Goal: Transaction & Acquisition: Purchase product/service

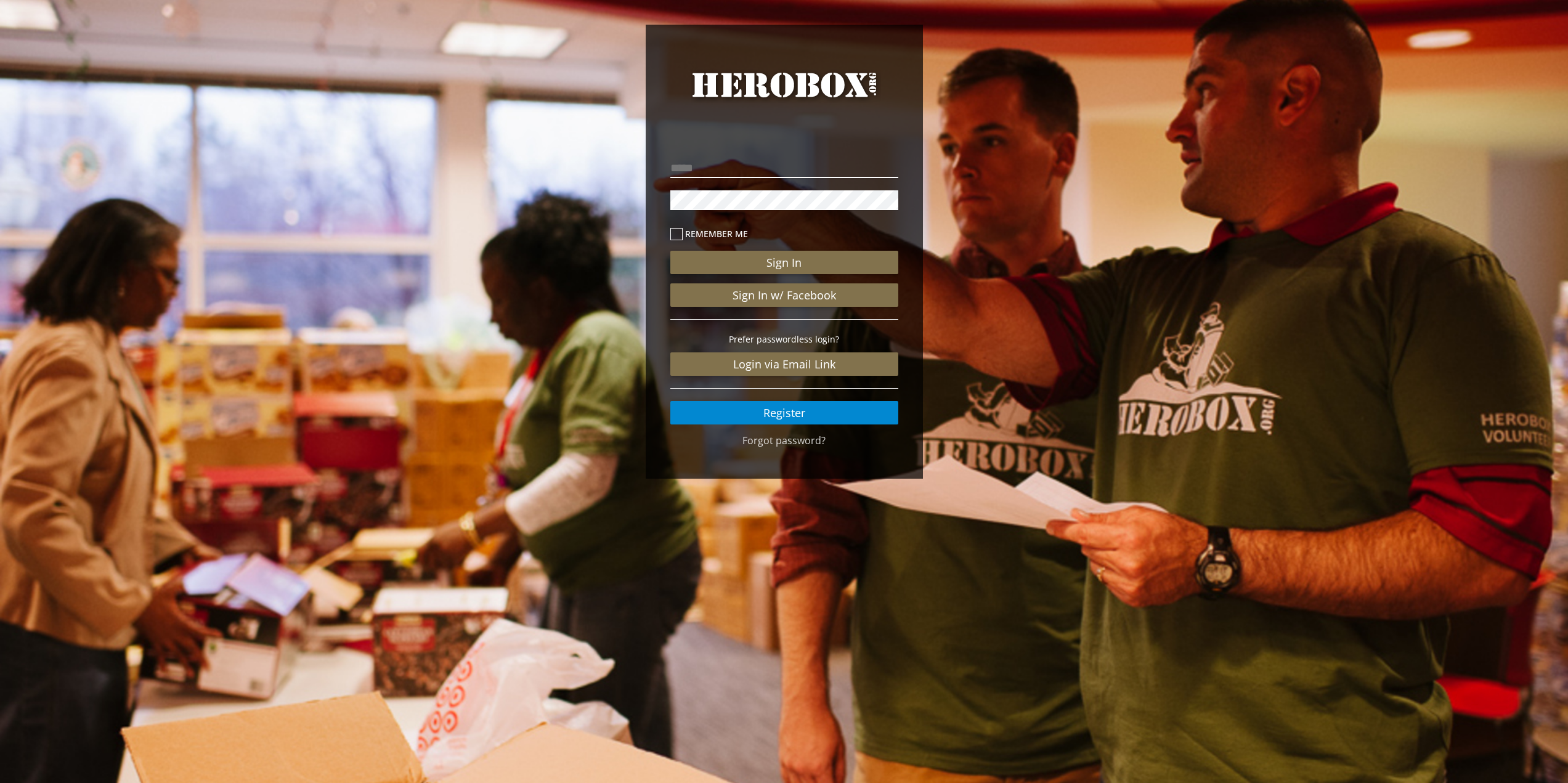
click at [756, 174] on input "email" at bounding box center [785, 168] width 228 height 20
click at [671, 251] on button "Sign In" at bounding box center [785, 262] width 228 height 24
click at [805, 257] on button "Sign In" at bounding box center [785, 262] width 228 height 24
click at [616, 177] on div "**********" at bounding box center [784, 254] width 1568 height 509
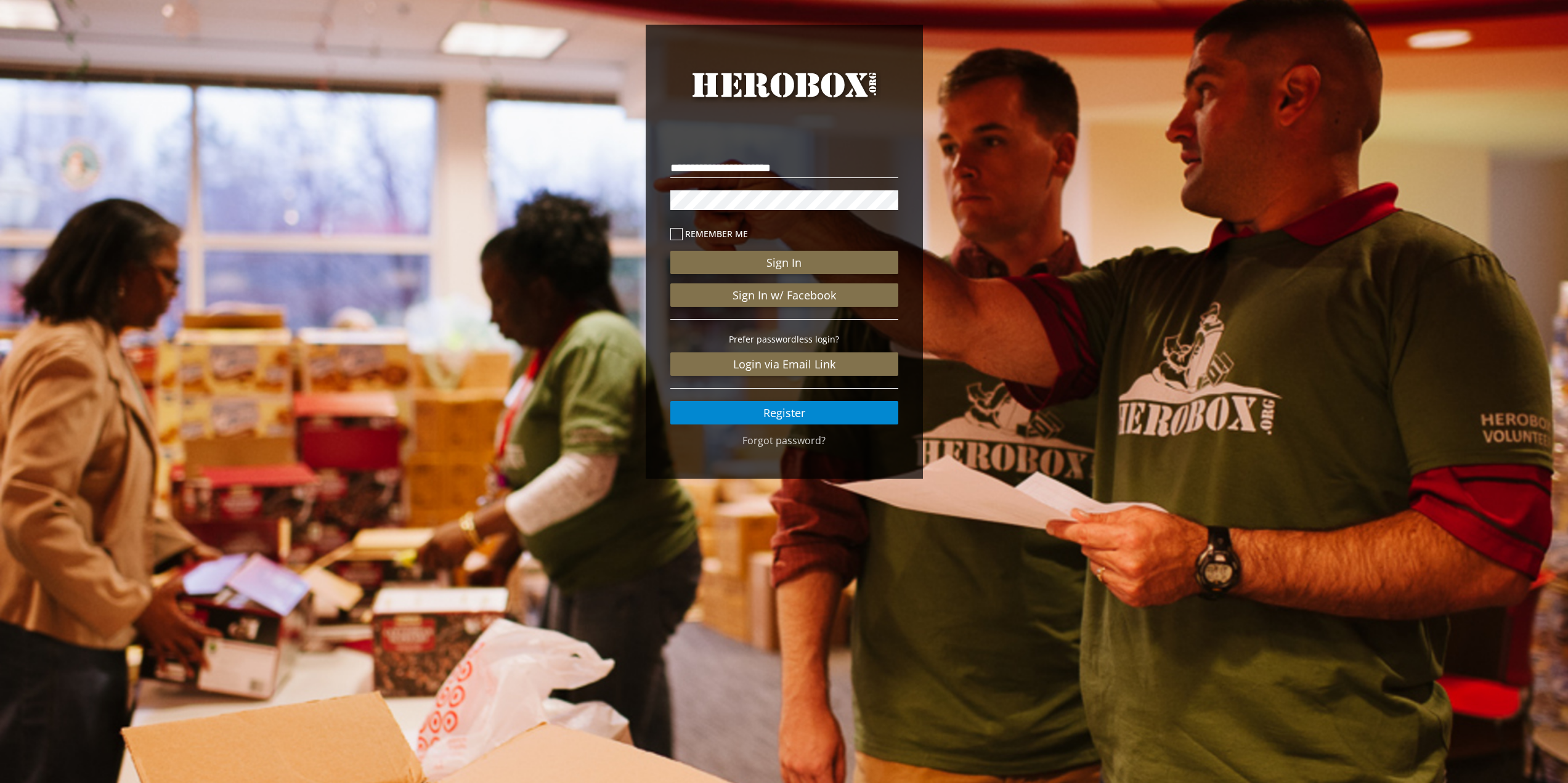
click at [671, 251] on button "Sign In" at bounding box center [785, 262] width 228 height 24
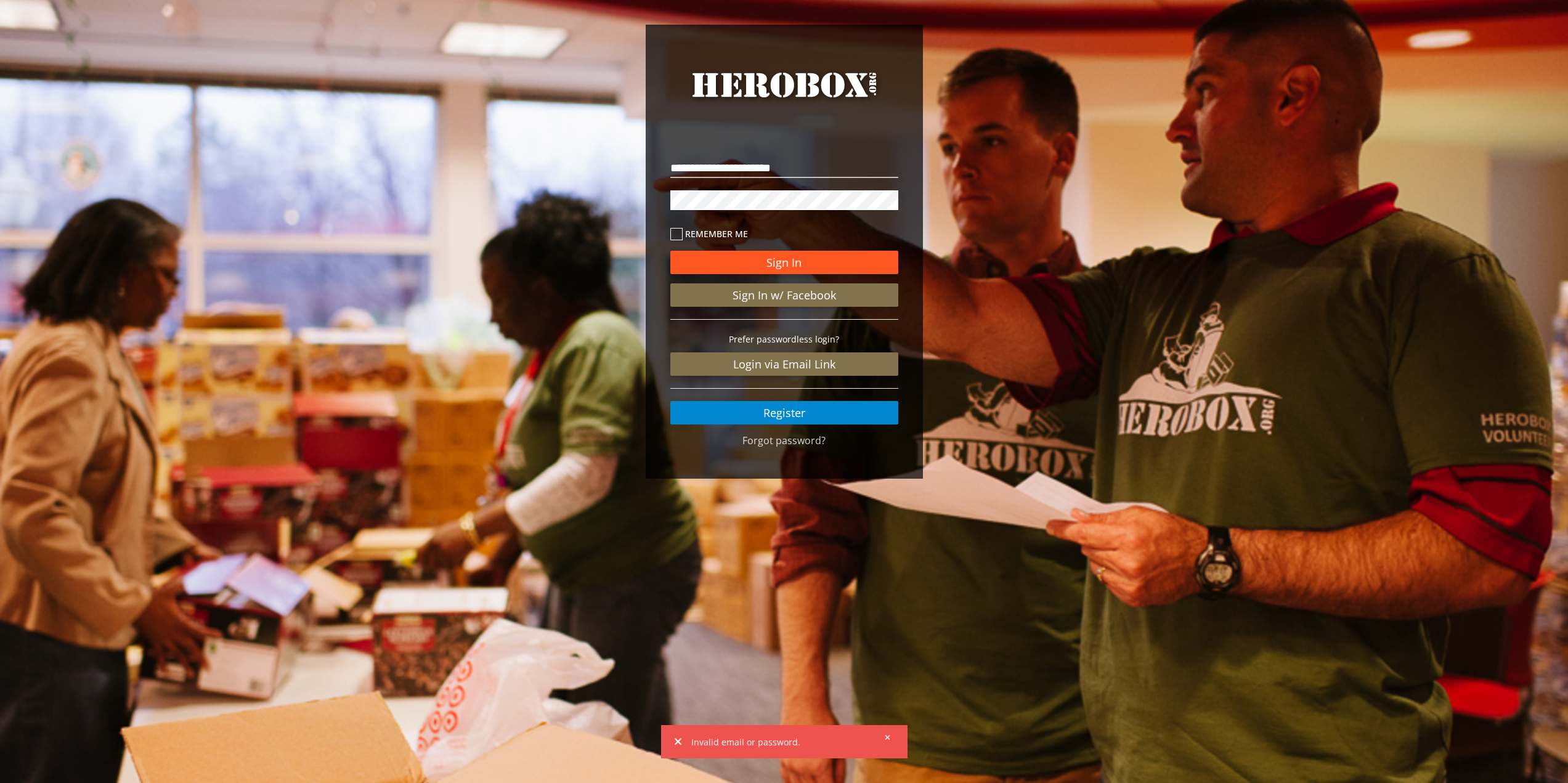
click at [806, 260] on button "Sign In" at bounding box center [785, 262] width 228 height 24
click at [621, 187] on div "**********" at bounding box center [784, 254] width 1568 height 509
click at [825, 265] on button "Sign In" at bounding box center [785, 262] width 228 height 24
drag, startPoint x: 735, startPoint y: 169, endPoint x: 698, endPoint y: 169, distance: 37.0
click at [699, 170] on input "**********" at bounding box center [785, 168] width 228 height 20
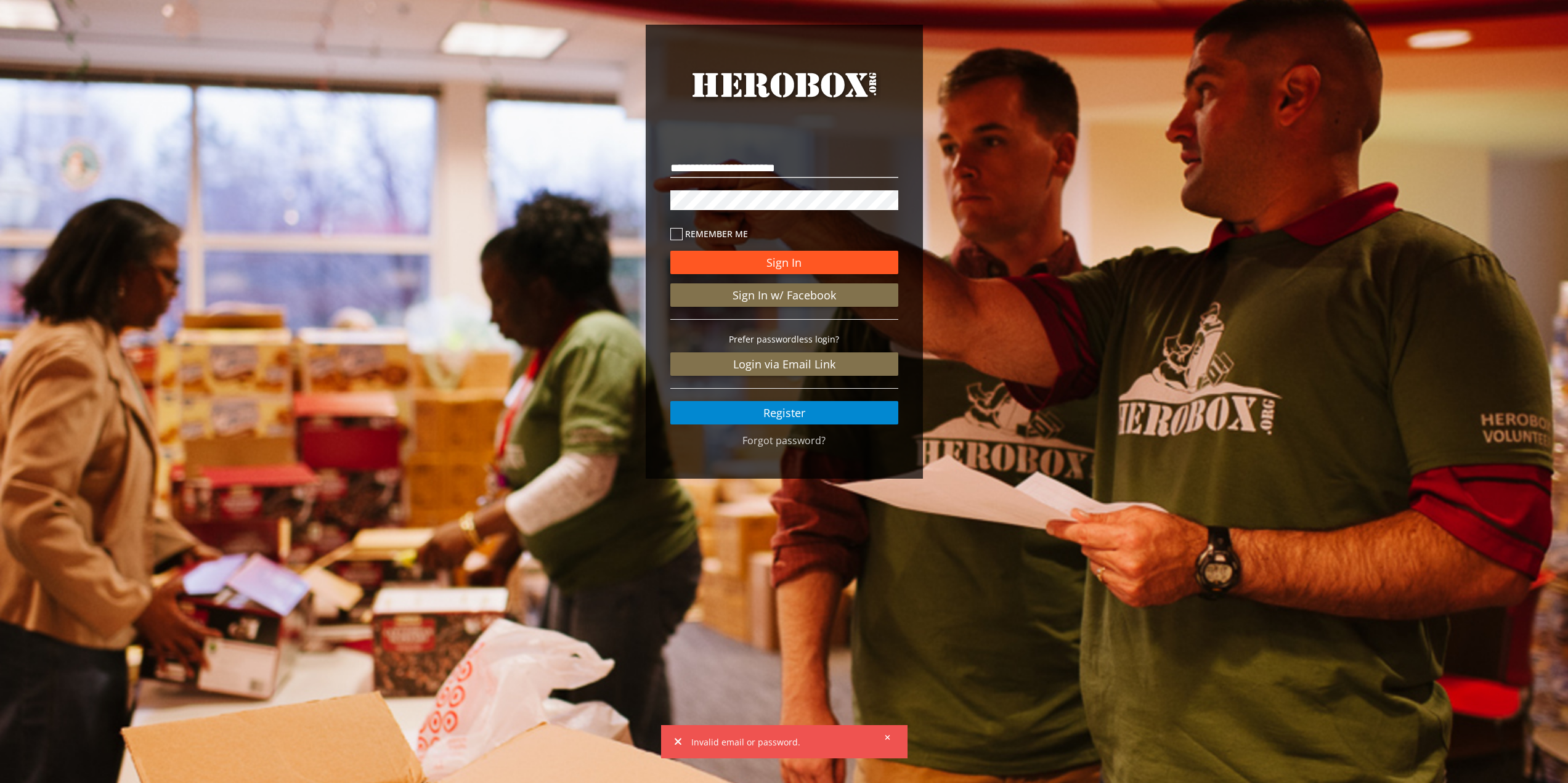
click at [794, 260] on button "Sign In" at bounding box center [785, 262] width 228 height 24
click at [611, 189] on div "**********" at bounding box center [784, 254] width 1568 height 509
click at [671, 251] on button "Sign In" at bounding box center [785, 262] width 228 height 24
click at [838, 263] on button "Sign In" at bounding box center [785, 262] width 228 height 24
drag, startPoint x: 755, startPoint y: 166, endPoint x: 700, endPoint y: 176, distance: 55.9
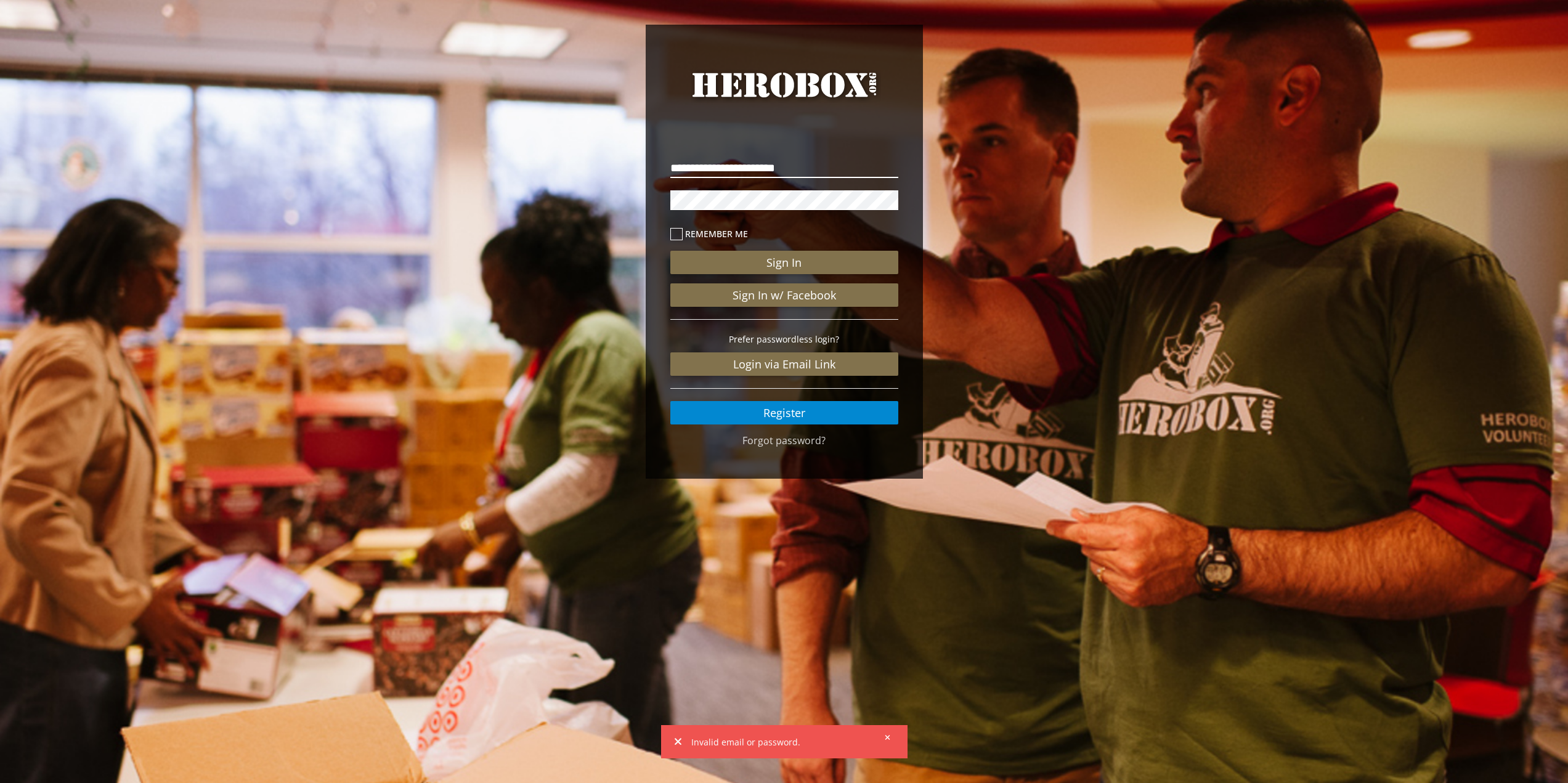
click at [700, 176] on input "**********" at bounding box center [785, 168] width 228 height 20
type input "**********"
click at [837, 262] on button "Sign In" at bounding box center [785, 262] width 228 height 24
click at [798, 375] on link "Login via Email Link" at bounding box center [785, 365] width 228 height 24
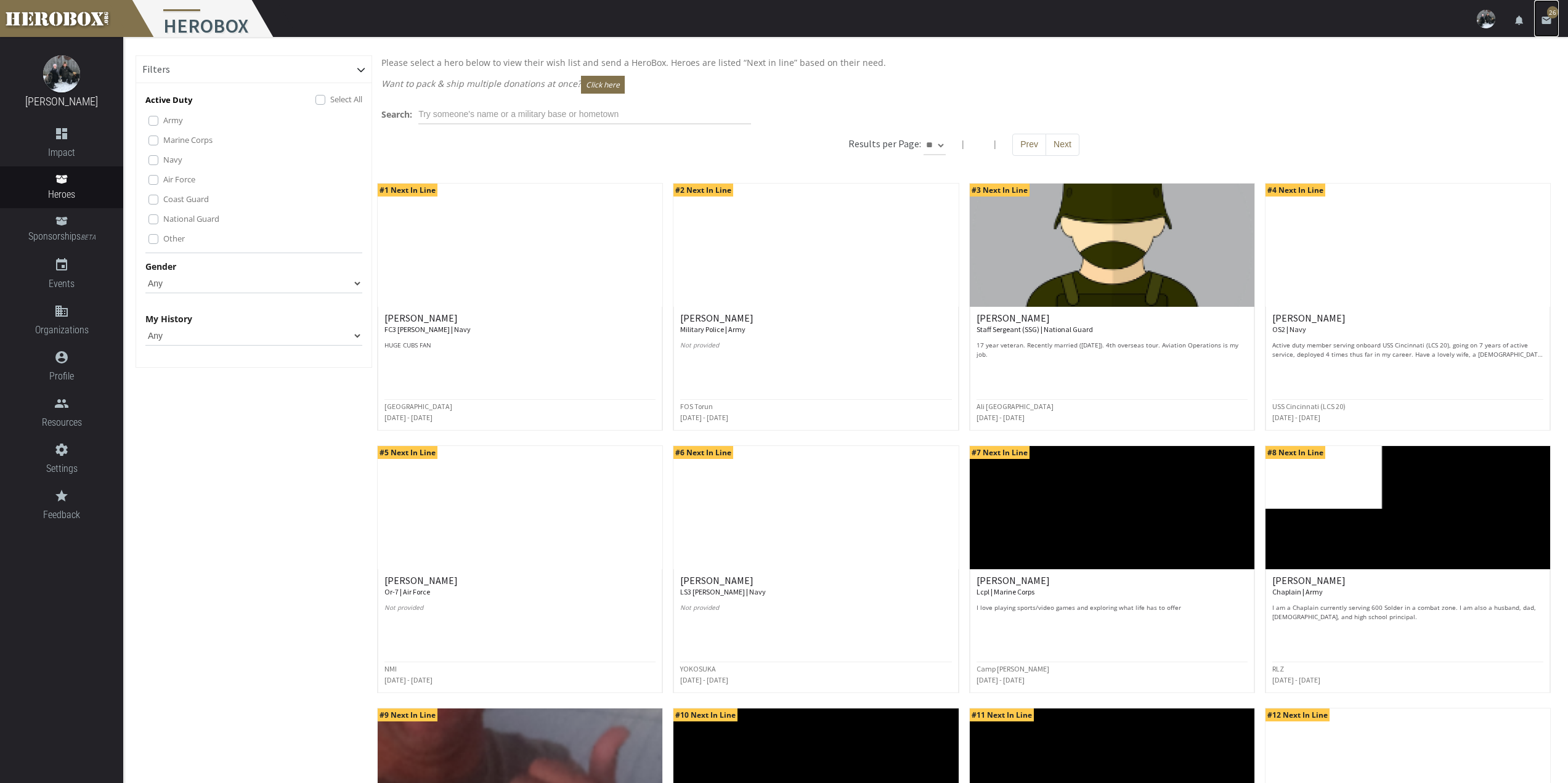
click at [1550, 17] on span "26" at bounding box center [1552, 12] width 11 height 13
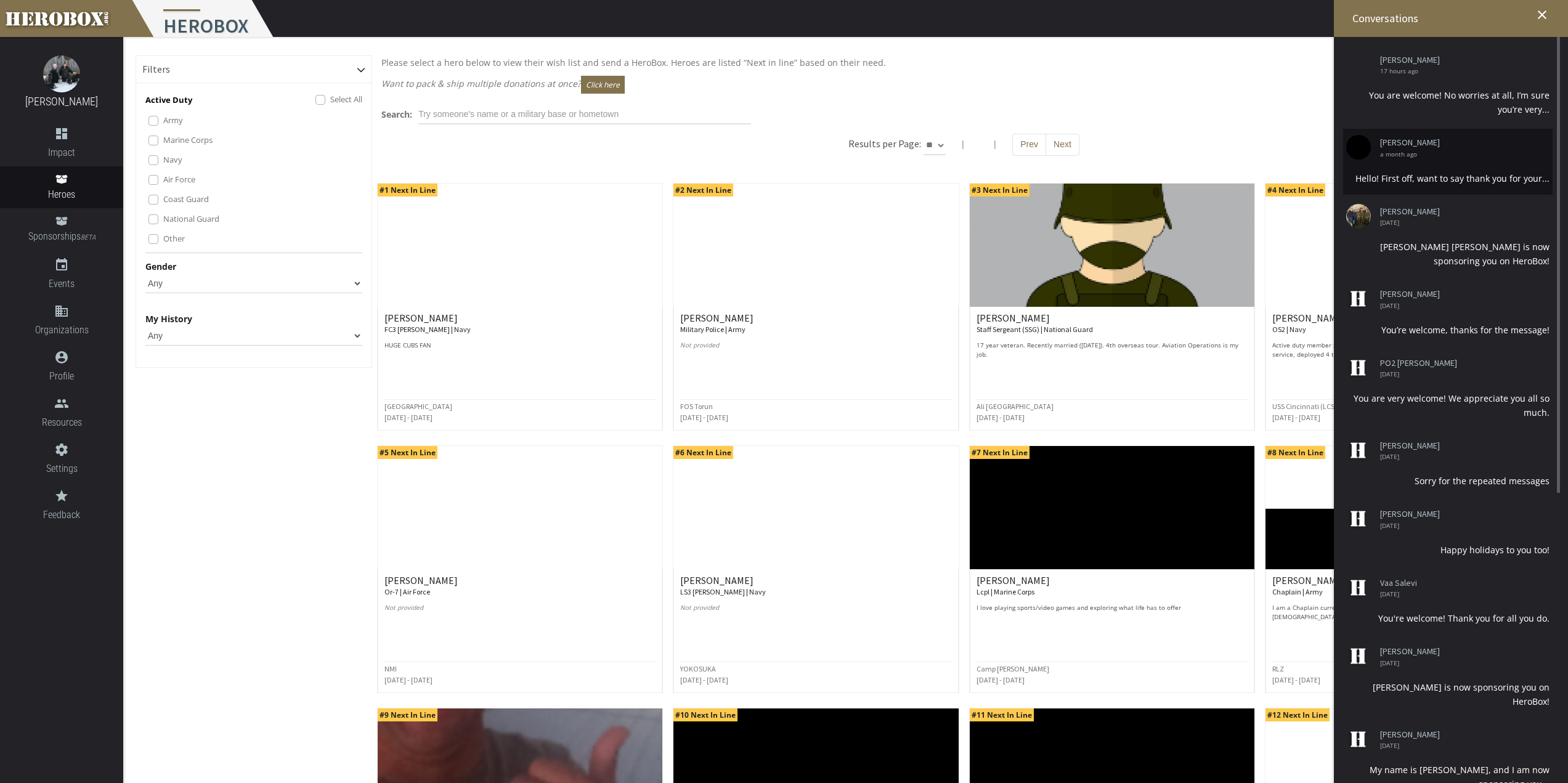
click at [1471, 169] on li "[PERSON_NAME] a month ago Hello! First off, want to say thank you for your..." at bounding box center [1447, 161] width 209 height 65
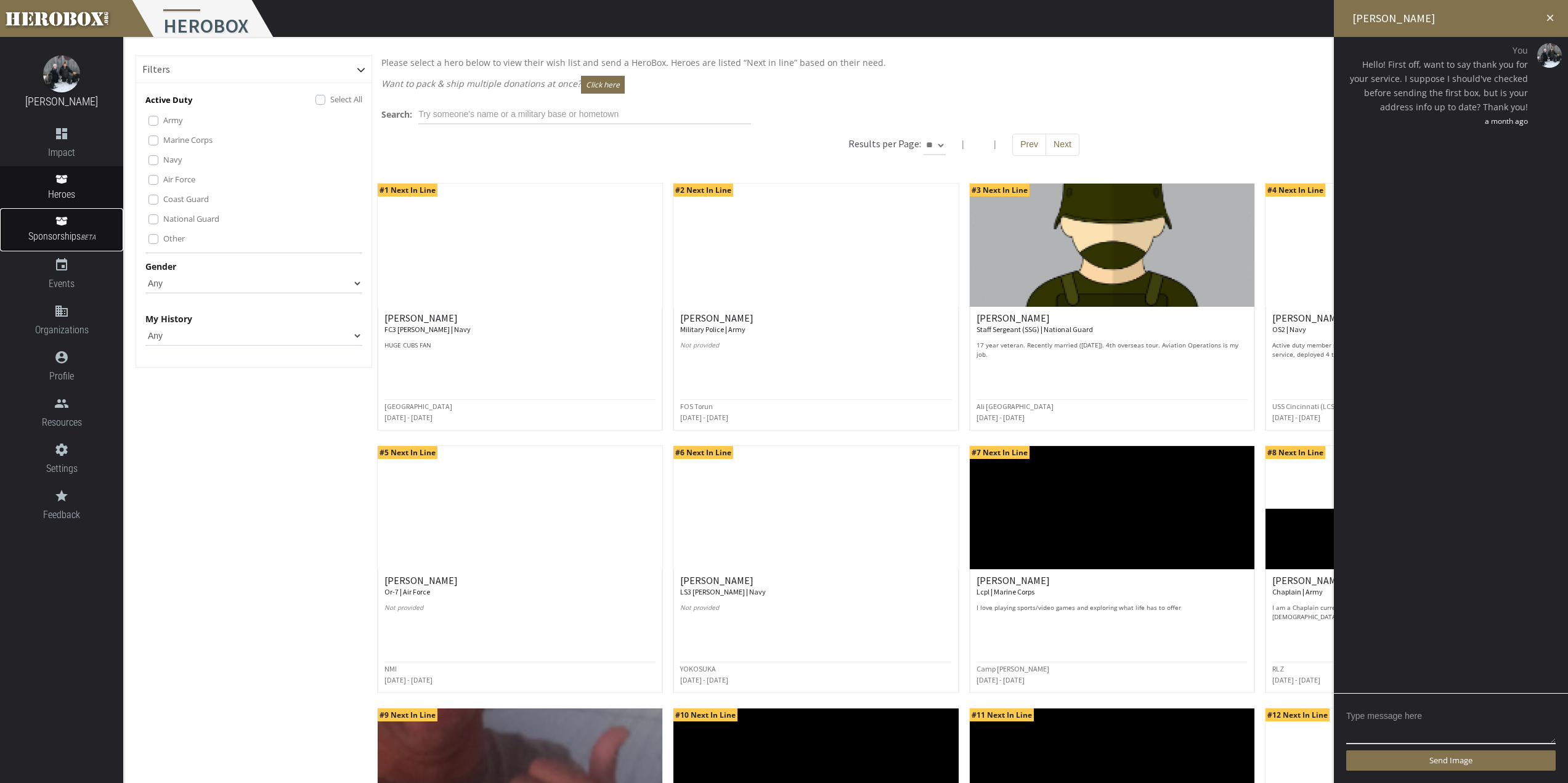
click at [70, 234] on span "Sponsorships BETA" at bounding box center [61, 237] width 124 height 16
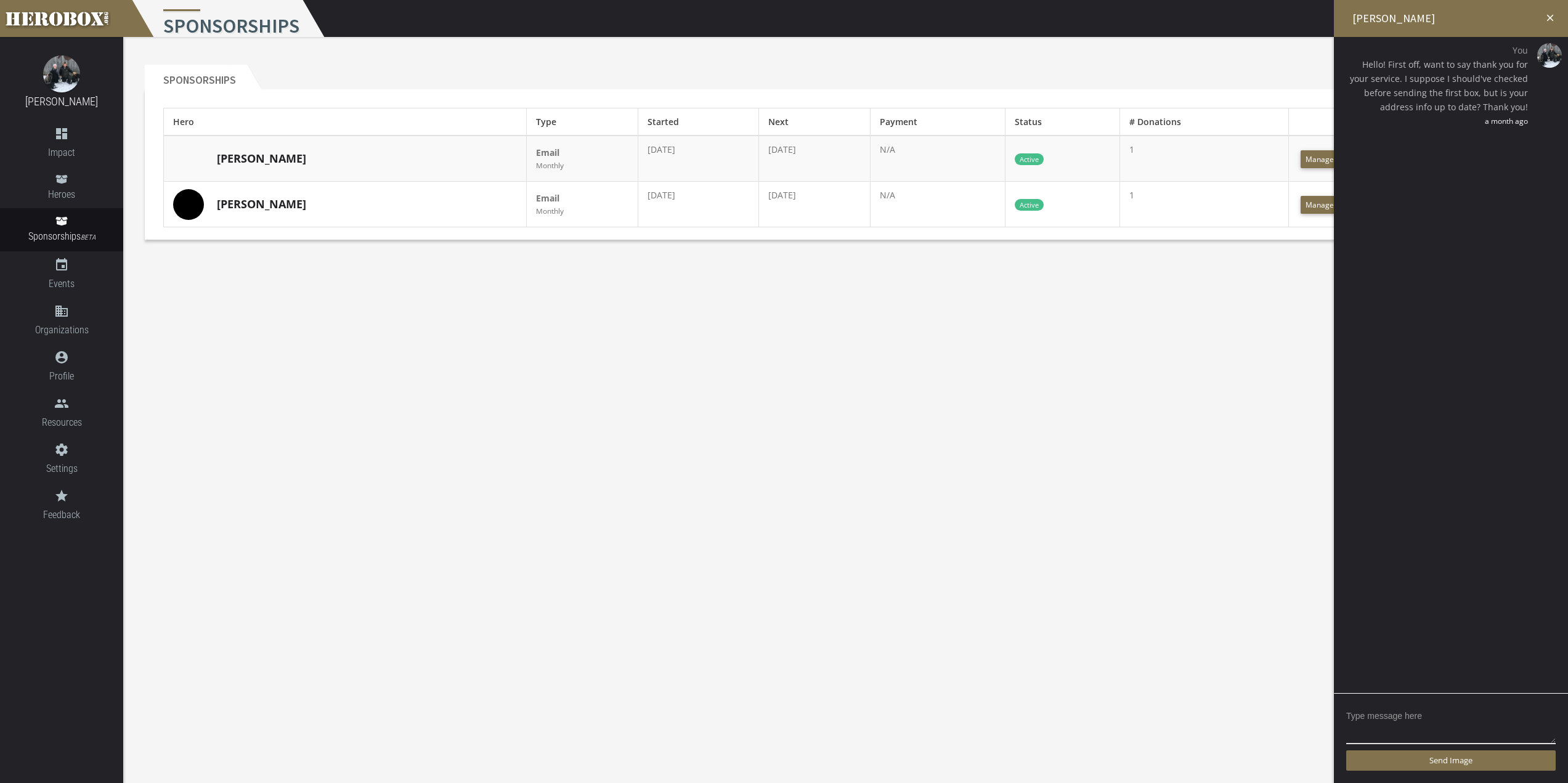
click at [1551, 20] on icon "close" at bounding box center [1550, 18] width 11 height 11
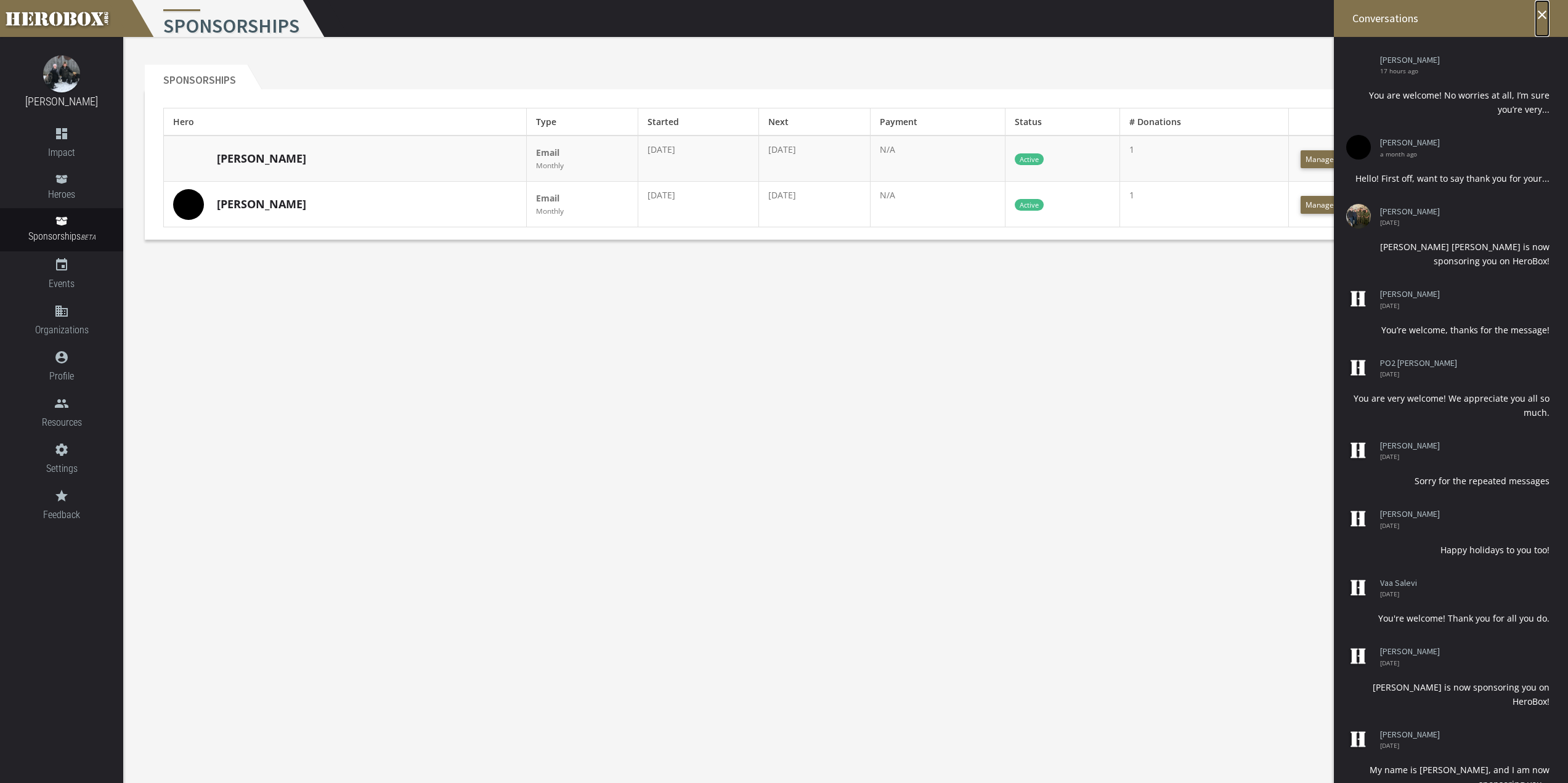
click at [1543, 13] on icon "close" at bounding box center [1543, 15] width 15 height 15
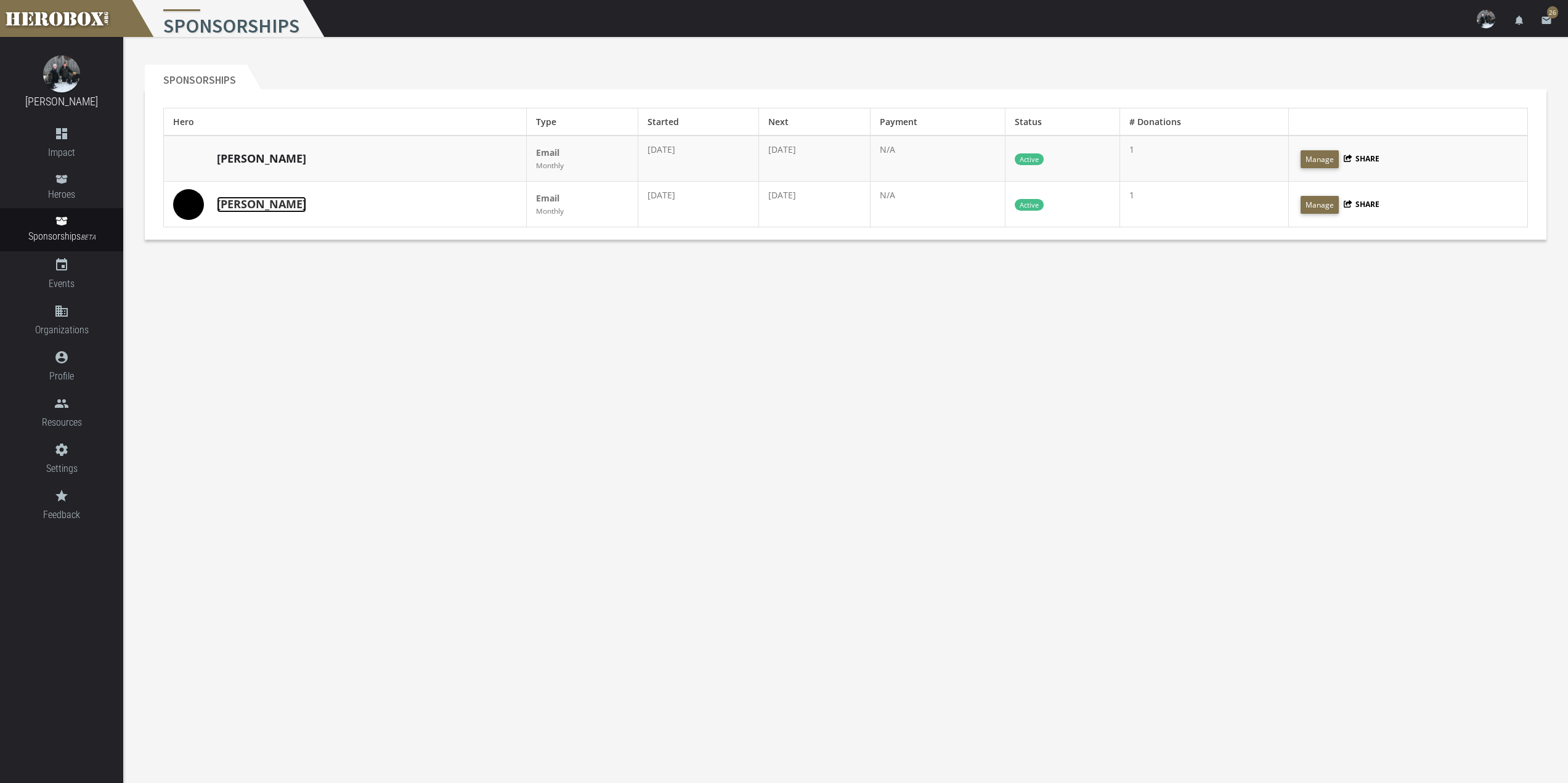
click at [224, 208] on link "[PERSON_NAME]" at bounding box center [261, 205] width 89 height 16
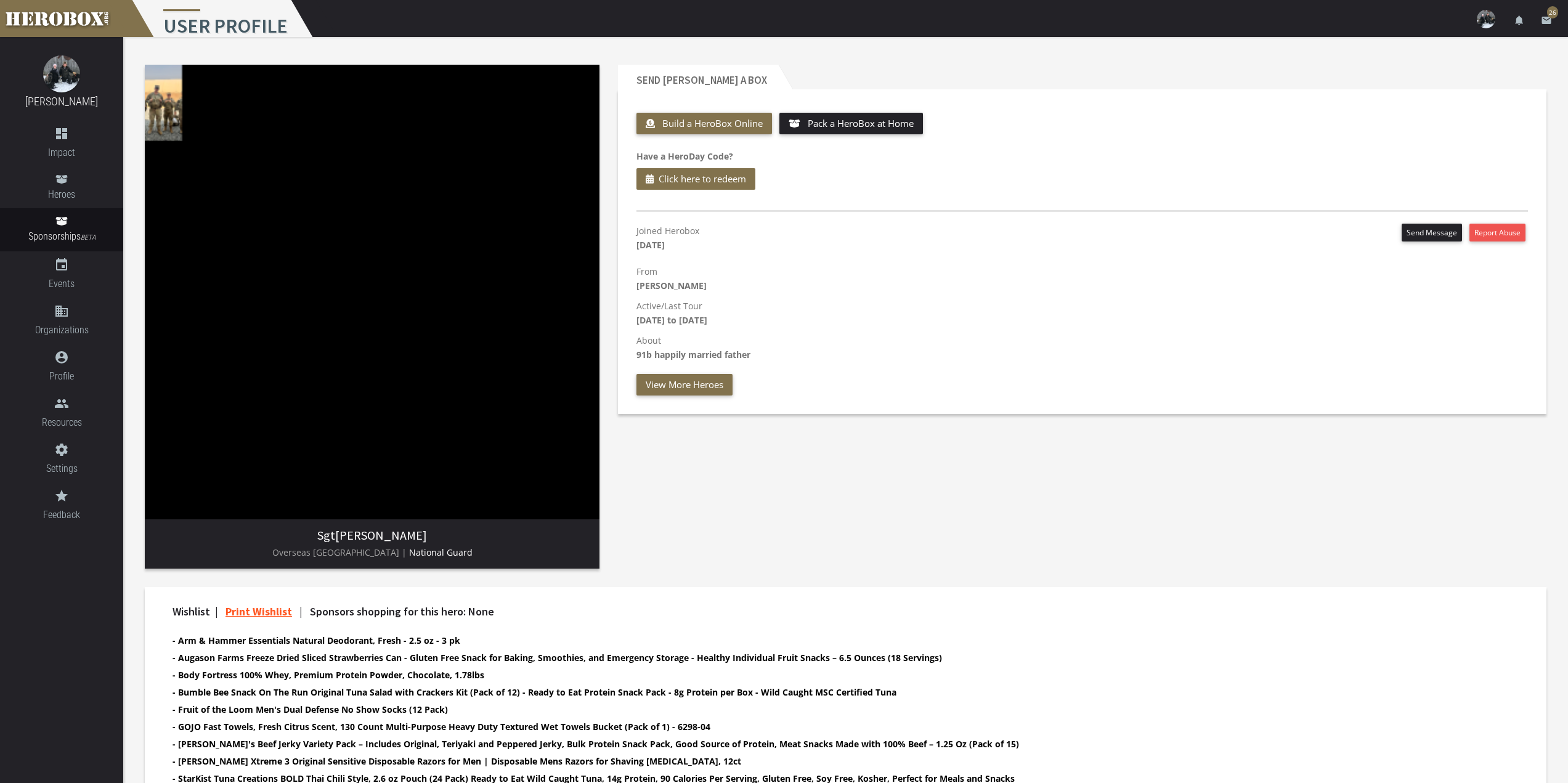
scroll to position [352, 0]
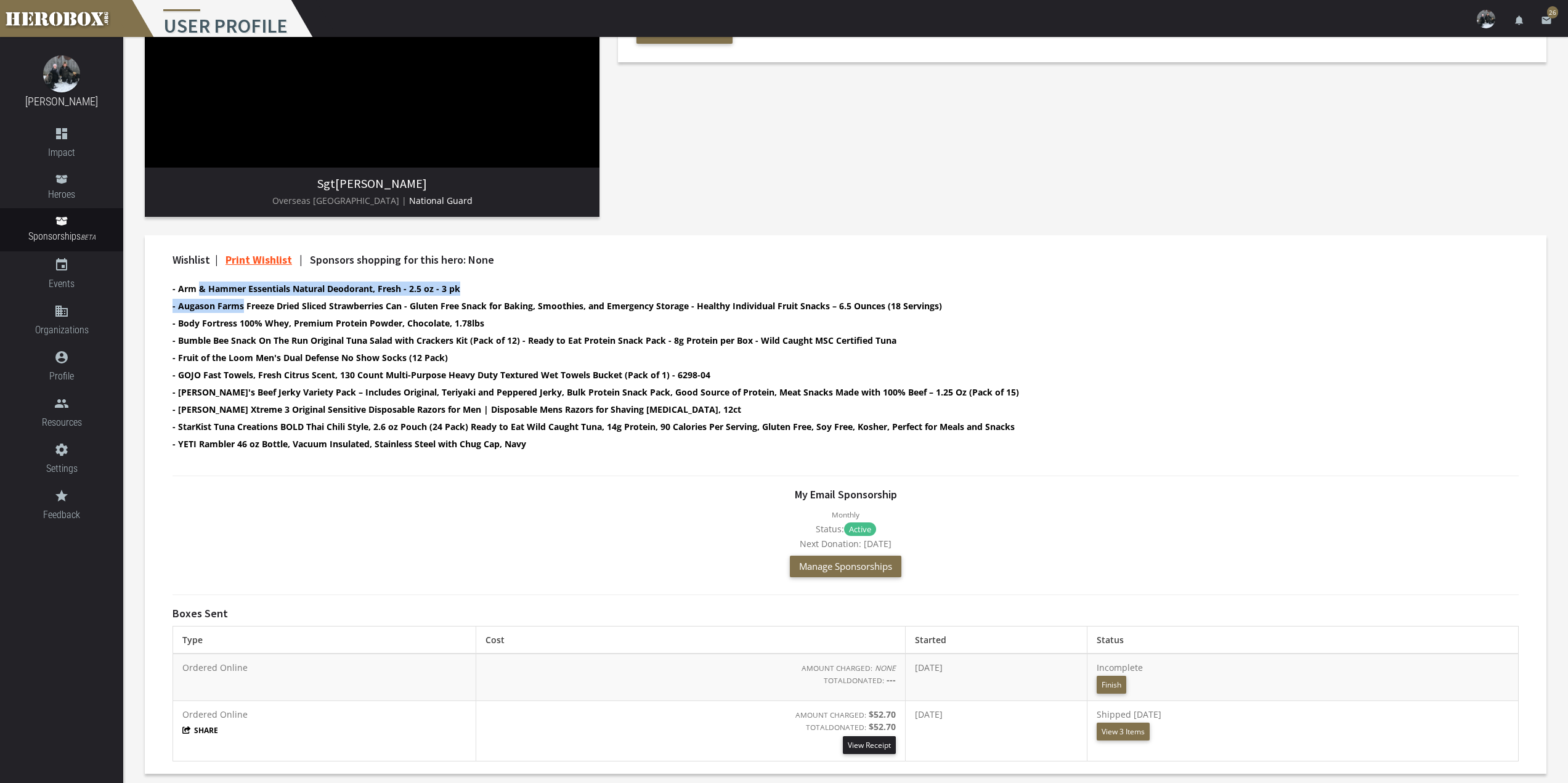
drag, startPoint x: 200, startPoint y: 290, endPoint x: 297, endPoint y: 305, distance: 98.2
click at [243, 304] on ul "- Arm & Hammer Essentials Natural Deodorant, Fresh - 2.5 oz - 3 pk - Augason Fa…" at bounding box center [834, 367] width 1325 height 172
click at [320, 306] on b "- Augason Farms Freeze Dried Sliced Strawberries Can - Gluten Free Snack for Ba…" at bounding box center [557, 306] width 770 height 12
click at [225, 289] on b "- Arm & Hammer Essentials Natural Deodorant, Fresh - 2.5 oz - 3 pk" at bounding box center [316, 288] width 288 height 12
drag, startPoint x: 190, startPoint y: 353, endPoint x: 251, endPoint y: 353, distance: 61.0
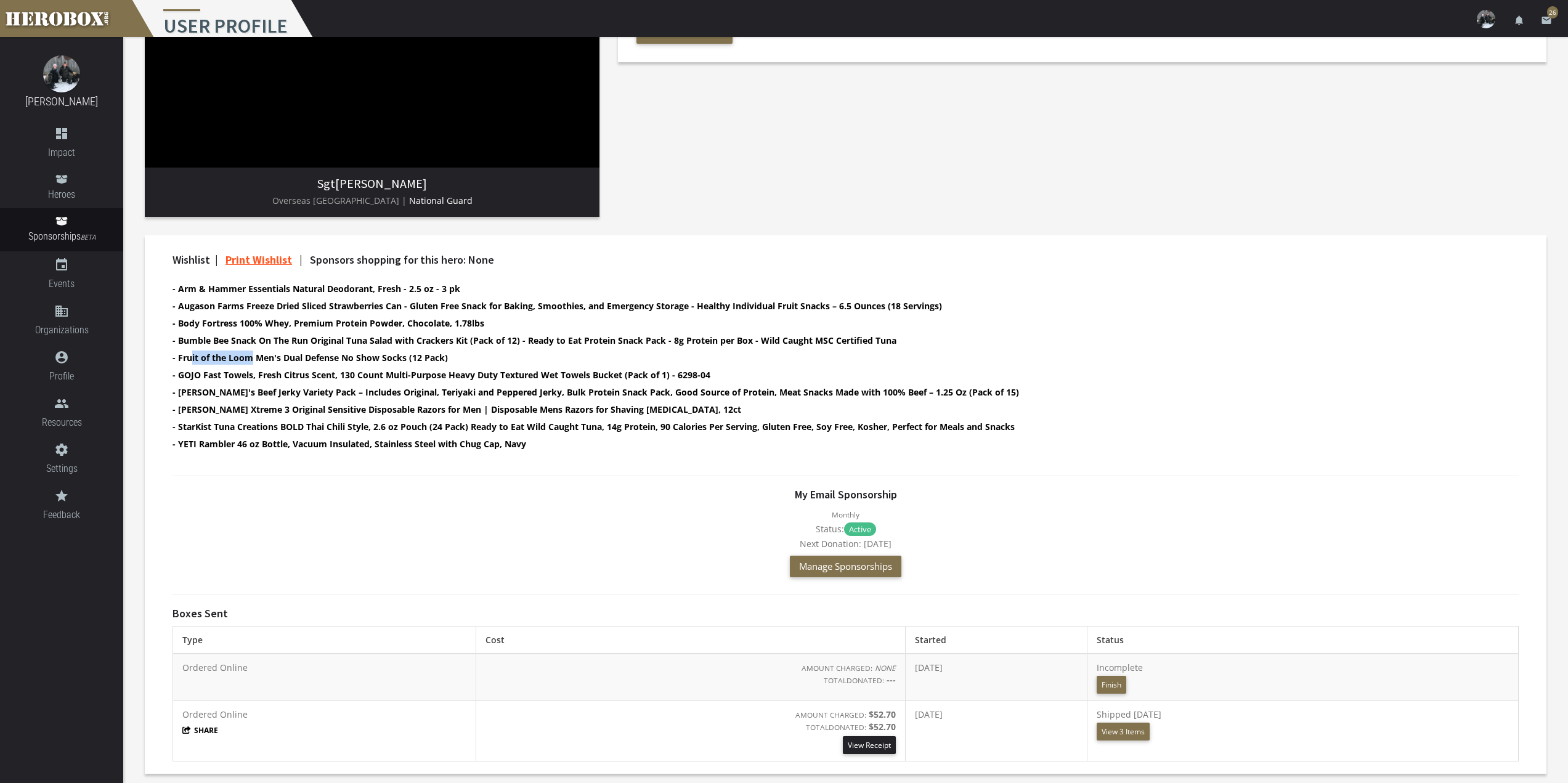
click at [251, 353] on b "- Fruit of the Loom Men's Dual Defense No Show Socks (12 Pack)" at bounding box center [310, 358] width 275 height 12
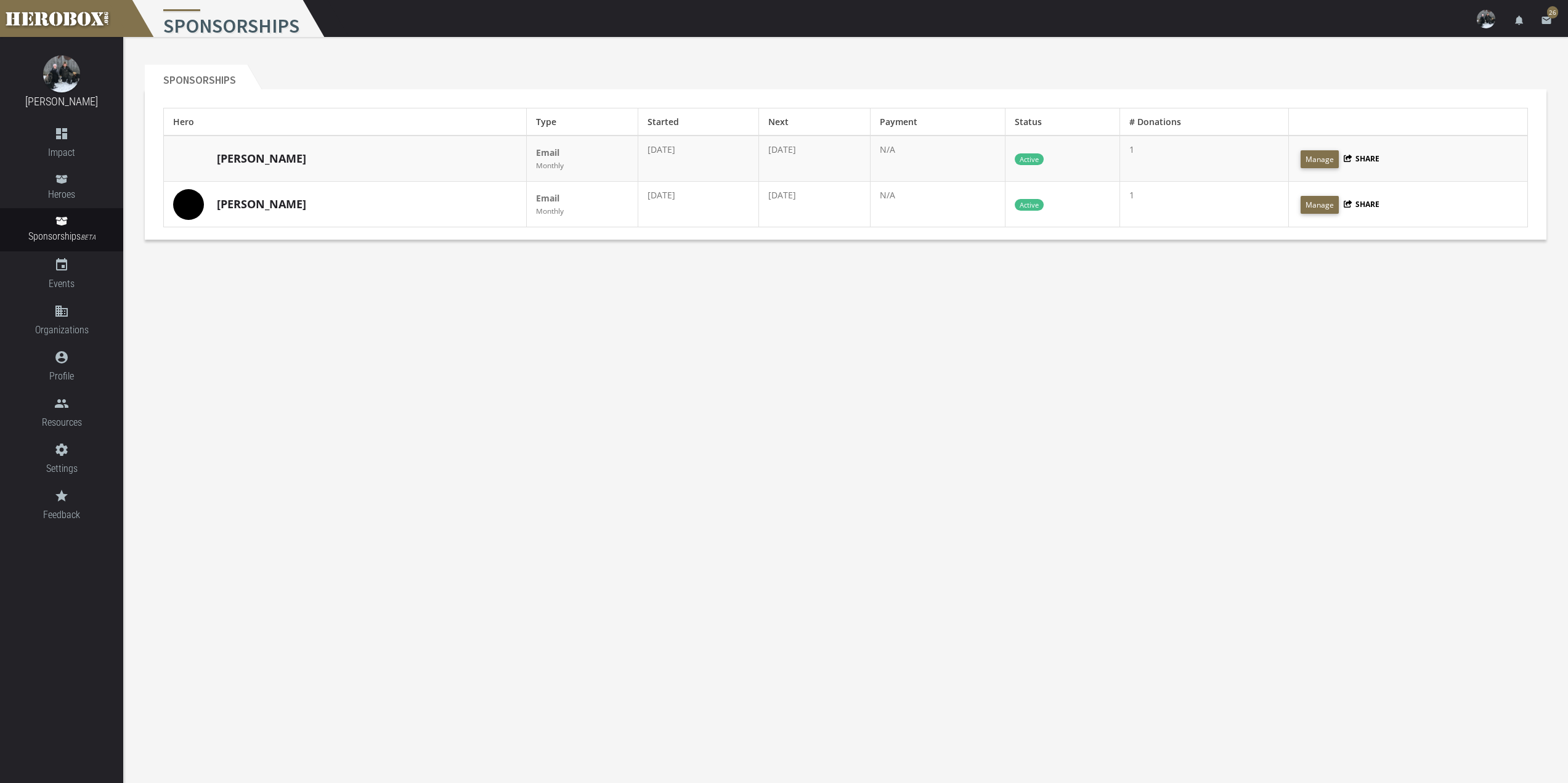
click at [239, 168] on div "[PERSON_NAME]" at bounding box center [345, 159] width 344 height 31
click at [238, 161] on link "[PERSON_NAME]" at bounding box center [261, 159] width 89 height 16
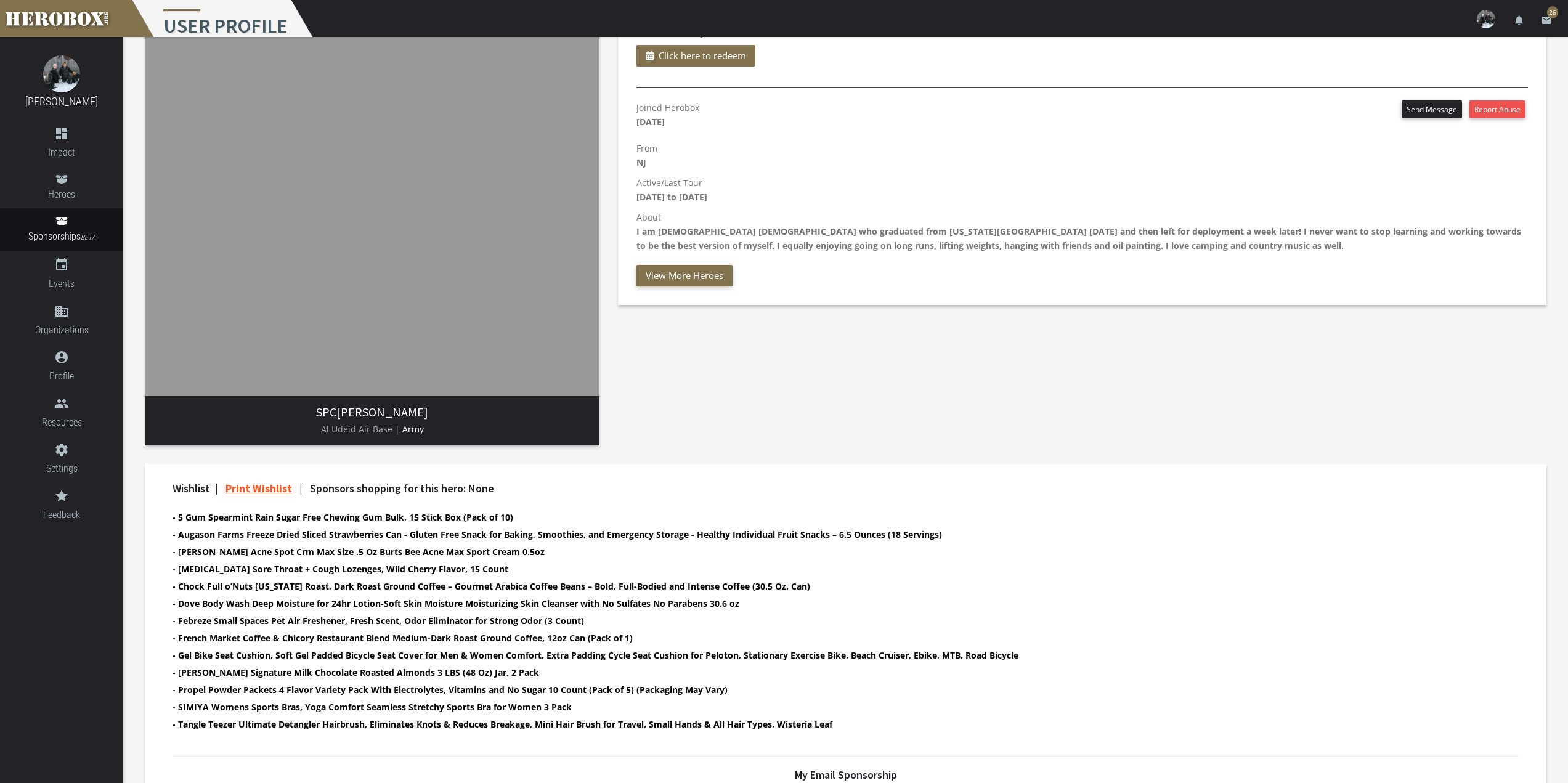
scroll to position [185, 0]
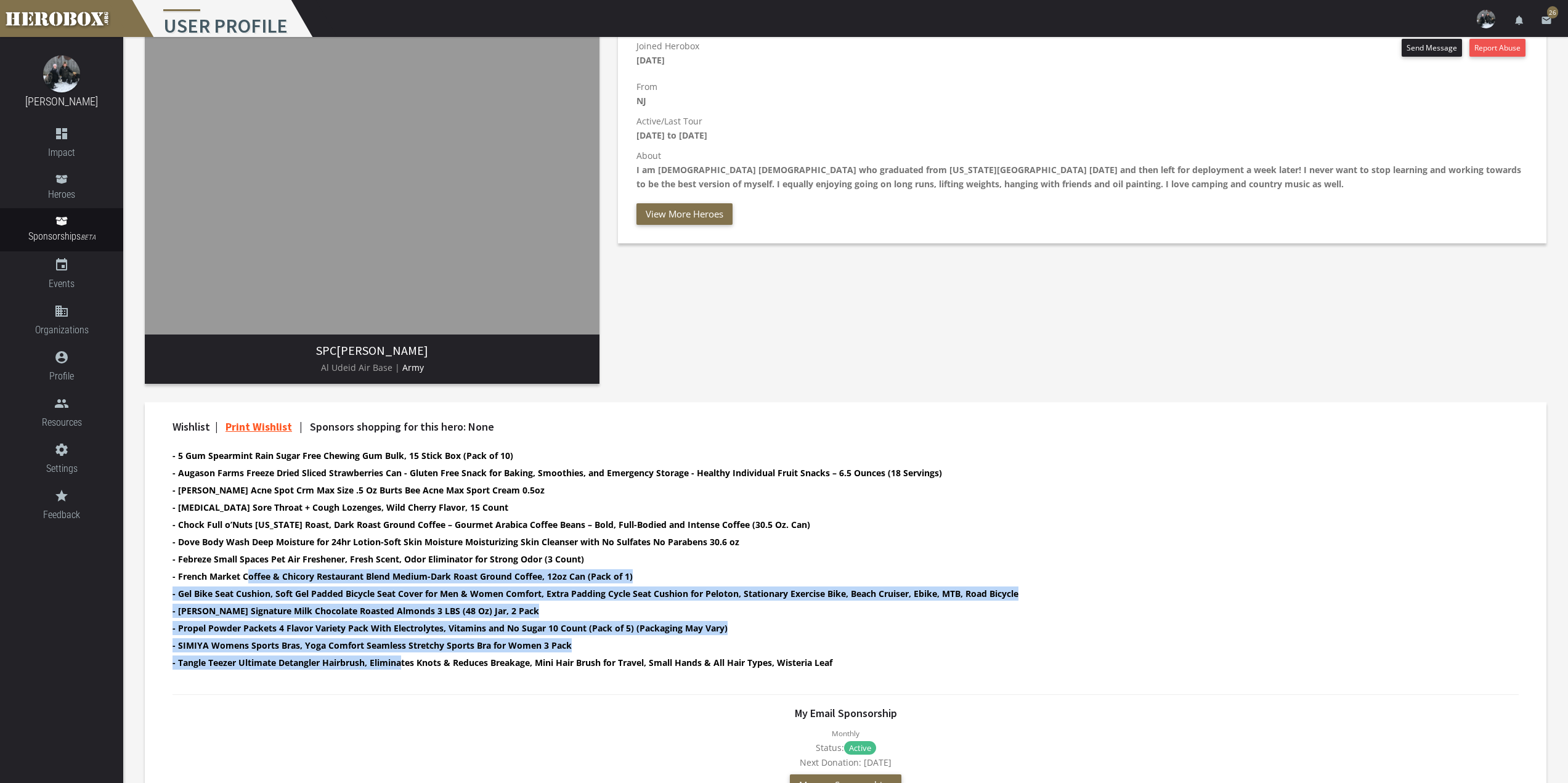
drag, startPoint x: 249, startPoint y: 574, endPoint x: 405, endPoint y: 660, distance: 178.1
click at [405, 660] on ul "- 5 Gum Spearmint Rain Sugar Free Chewing Gum Bulk, 15 Stick Box (Pack of 10) -…" at bounding box center [834, 560] width 1325 height 224
click at [265, 427] on link "Print Wishlist" at bounding box center [259, 426] width 67 height 14
click at [64, 222] on icon at bounding box center [61, 221] width 12 height 9
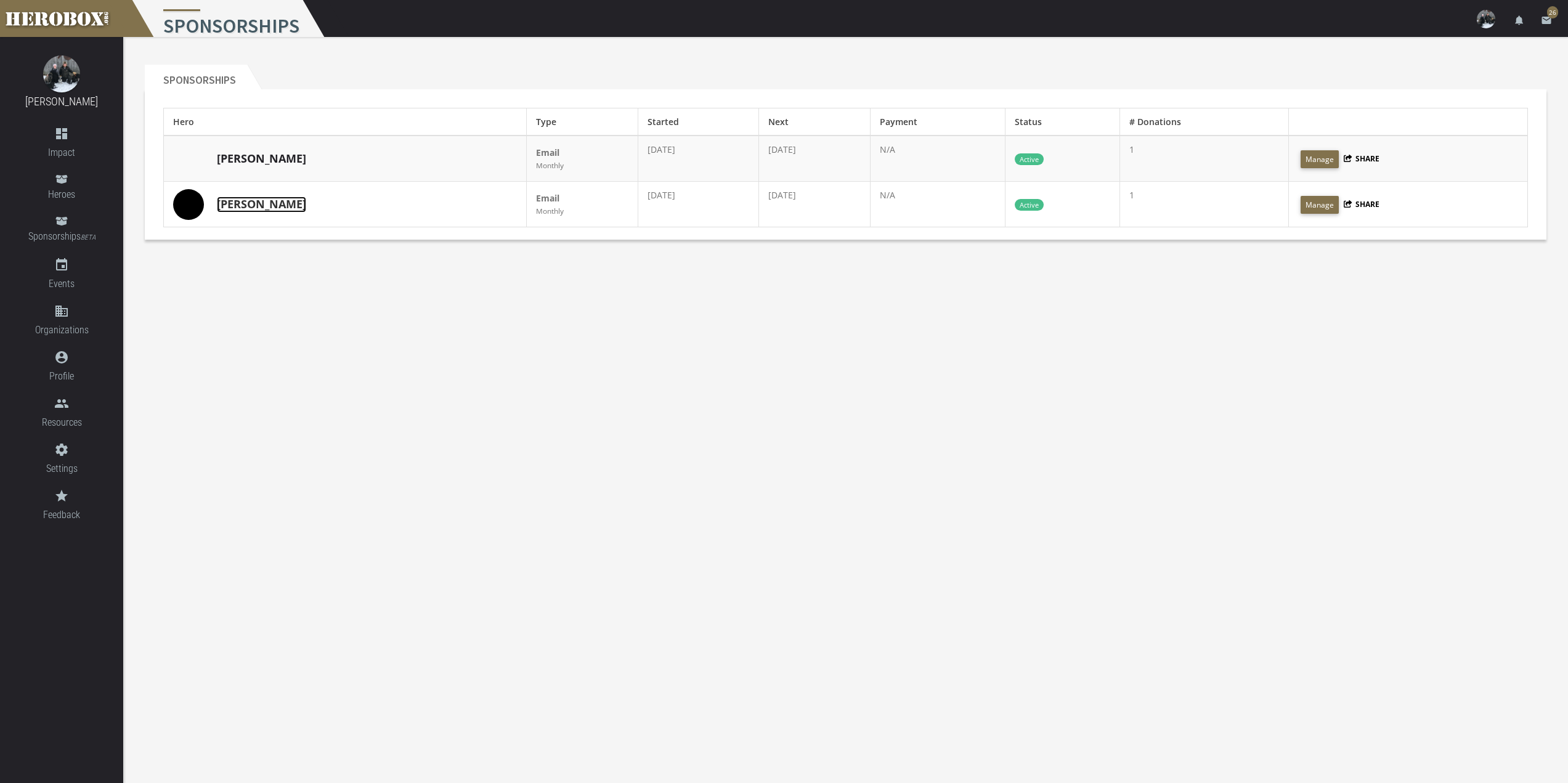
click at [247, 209] on link "[PERSON_NAME]" at bounding box center [261, 205] width 89 height 16
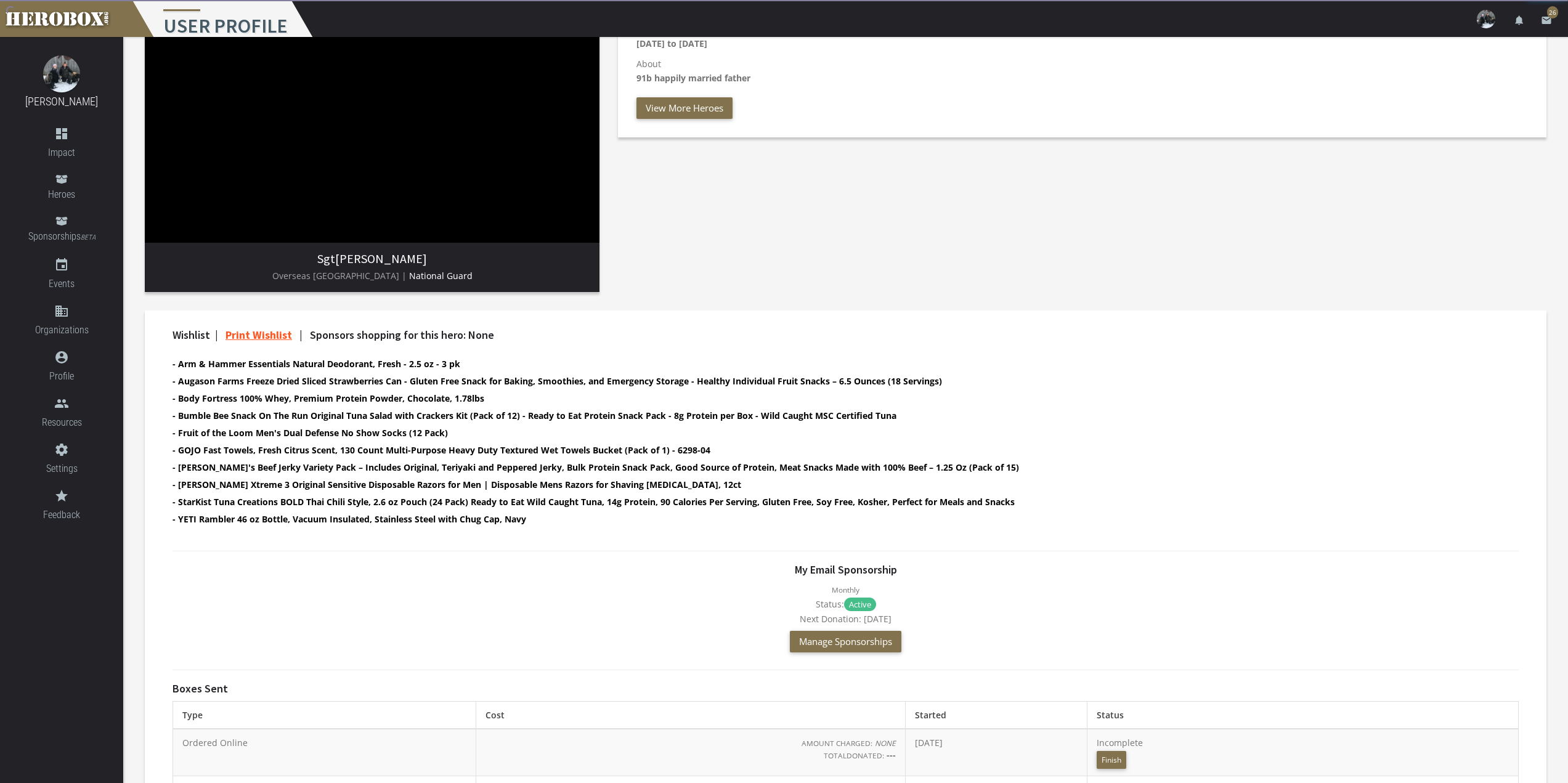
scroll to position [308, 0]
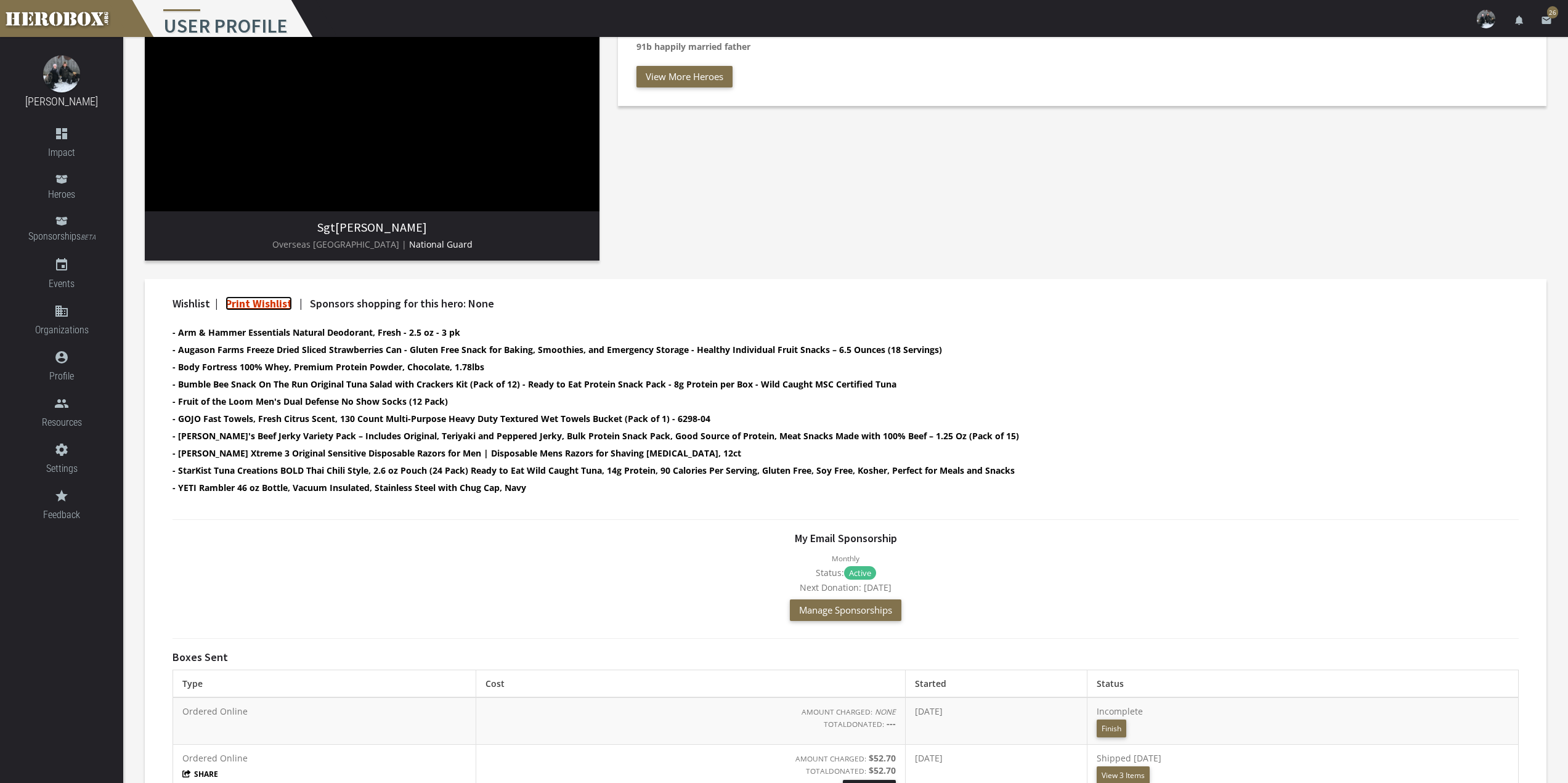
click at [246, 299] on link "Print Wishlist" at bounding box center [259, 303] width 67 height 14
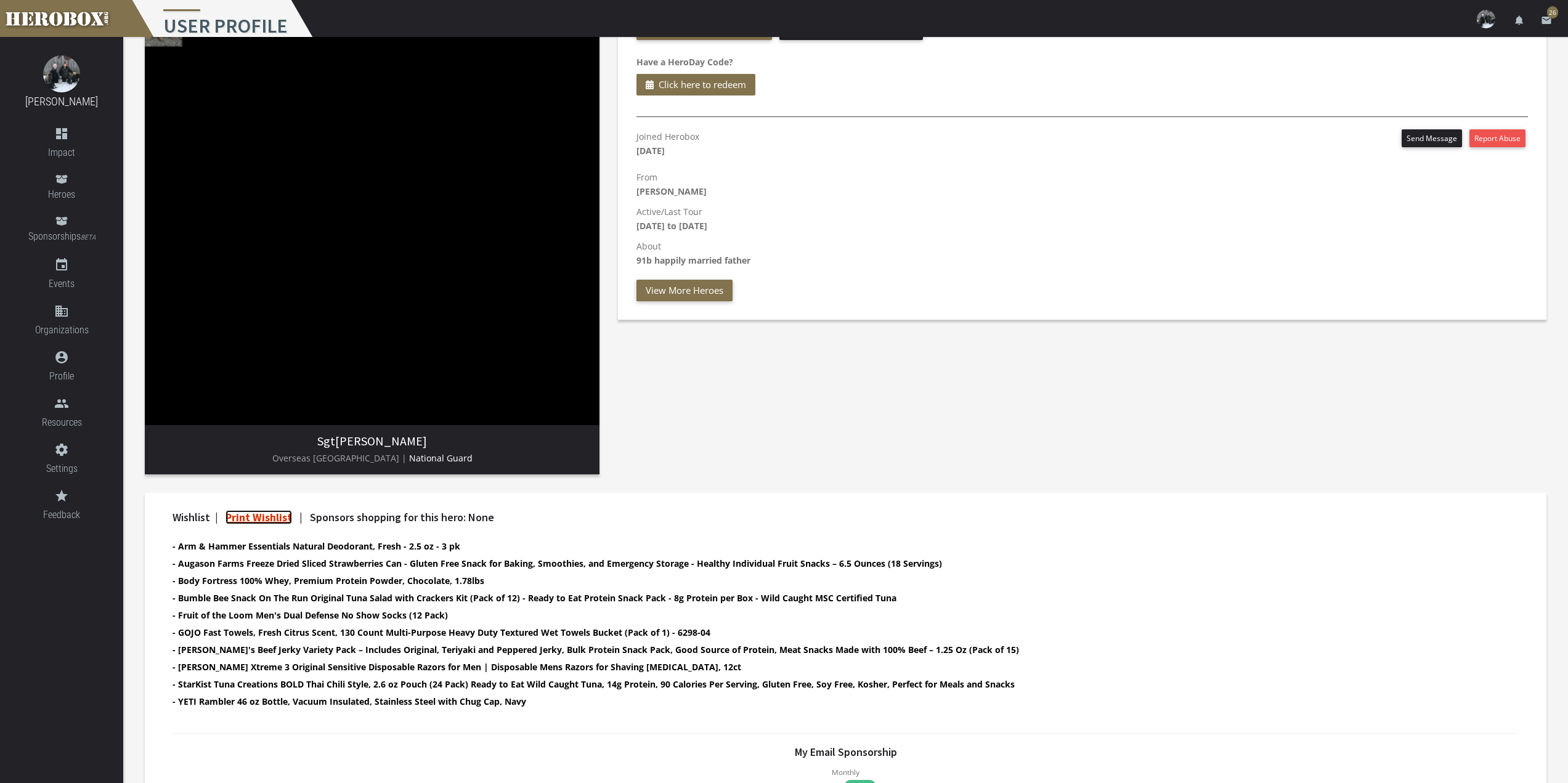
scroll to position [0, 0]
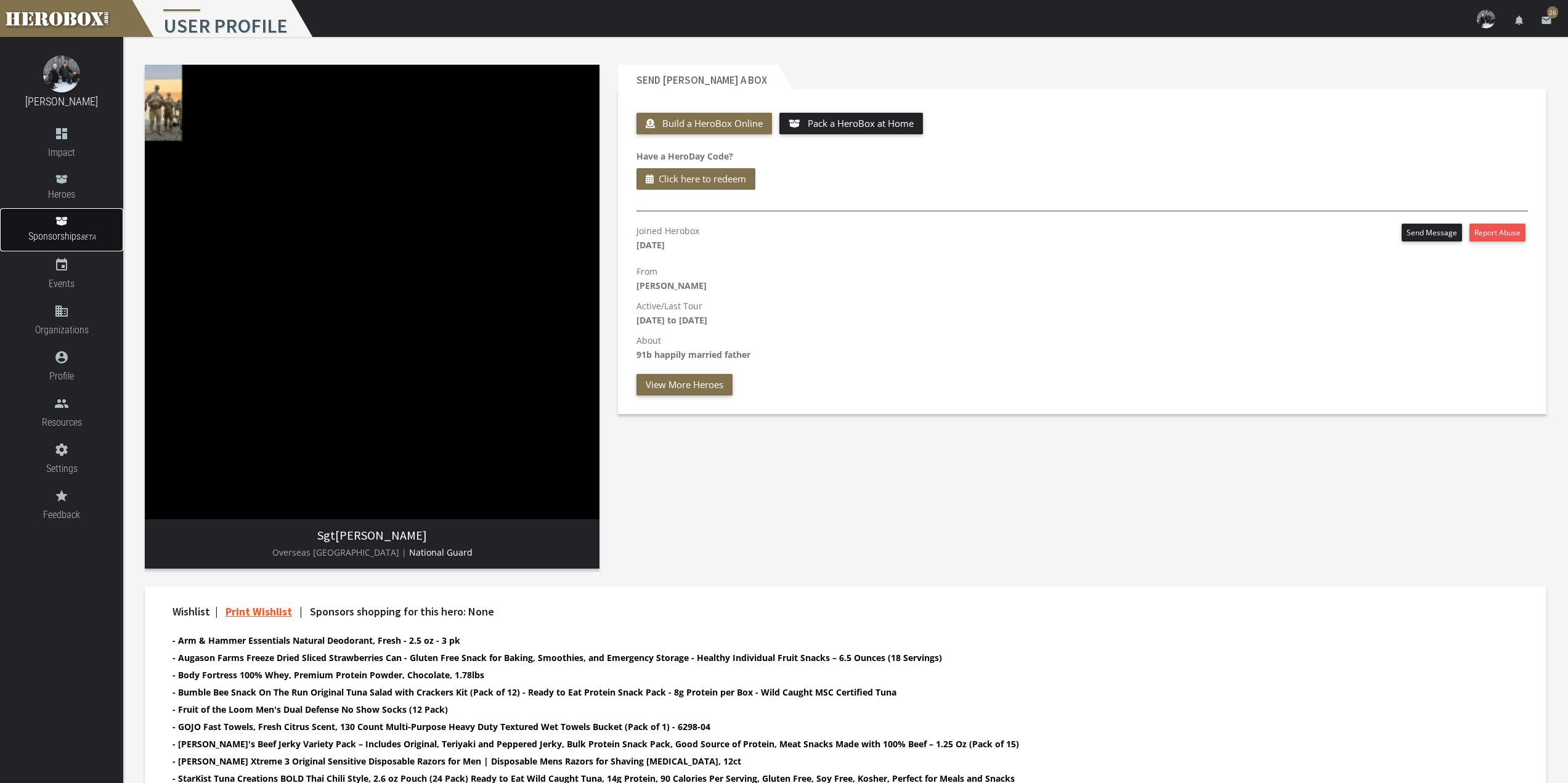
click at [64, 223] on icon at bounding box center [61, 221] width 12 height 9
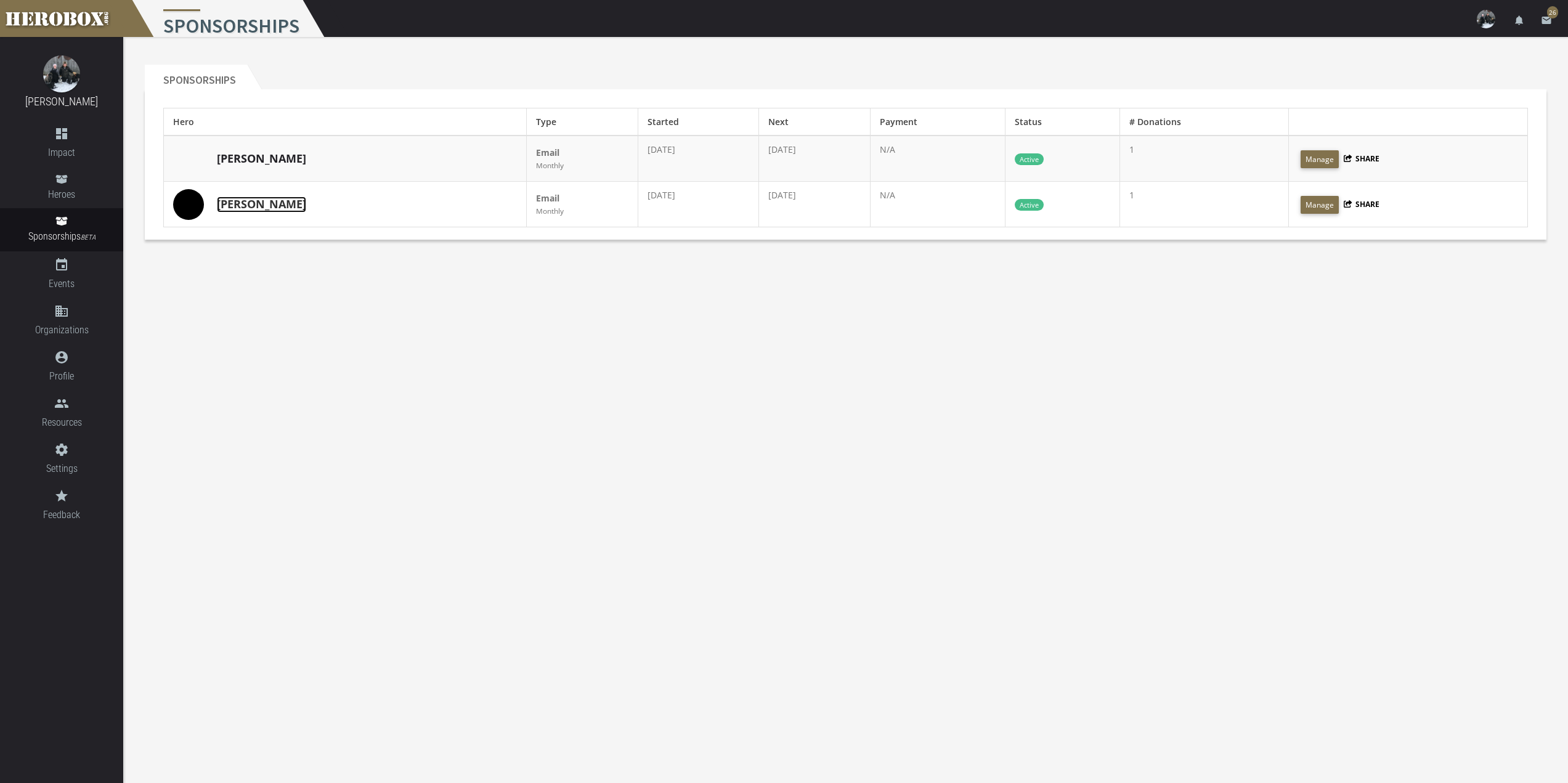
click at [240, 202] on link "[PERSON_NAME]" at bounding box center [261, 205] width 89 height 16
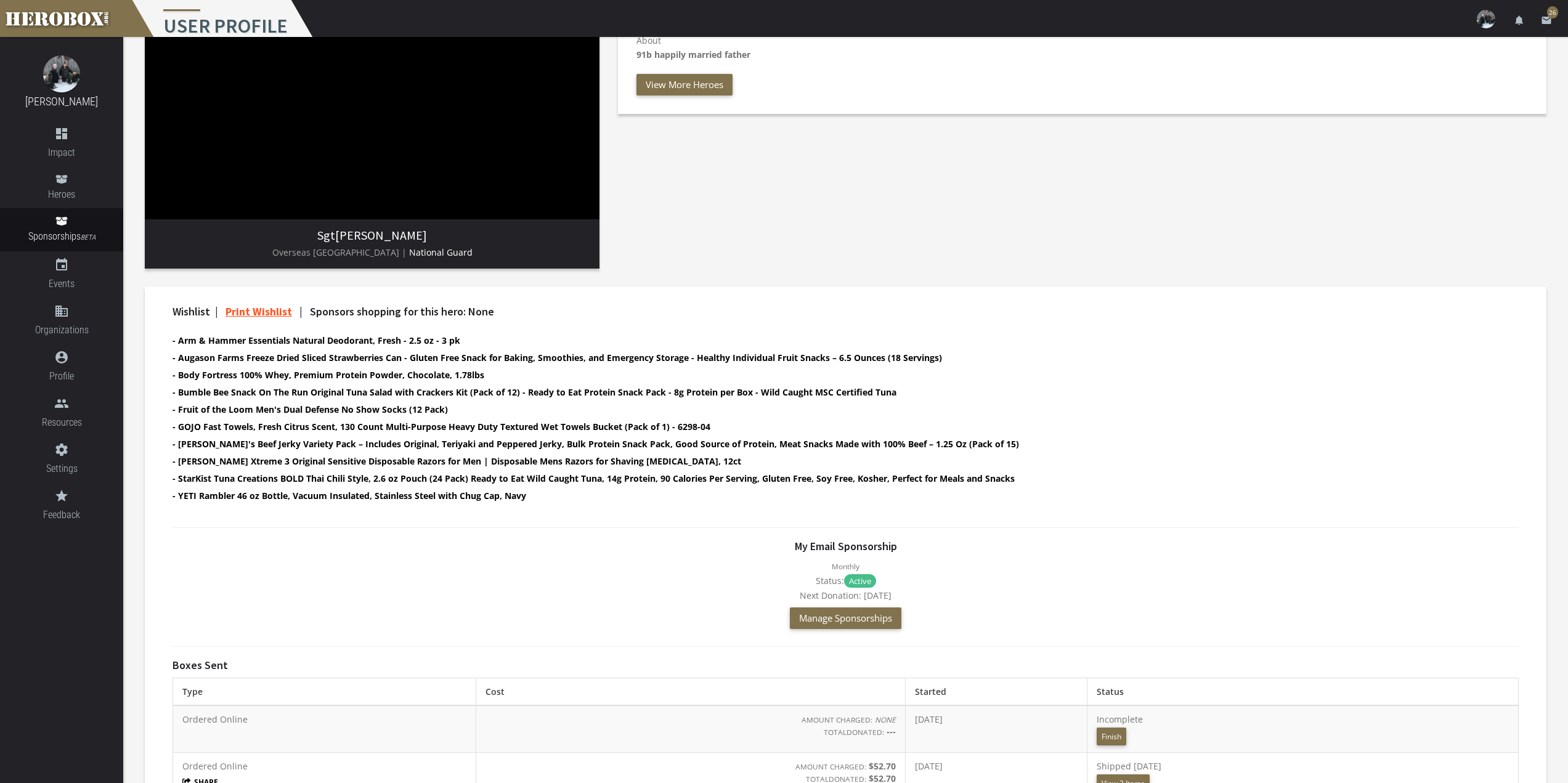
scroll to position [352, 0]
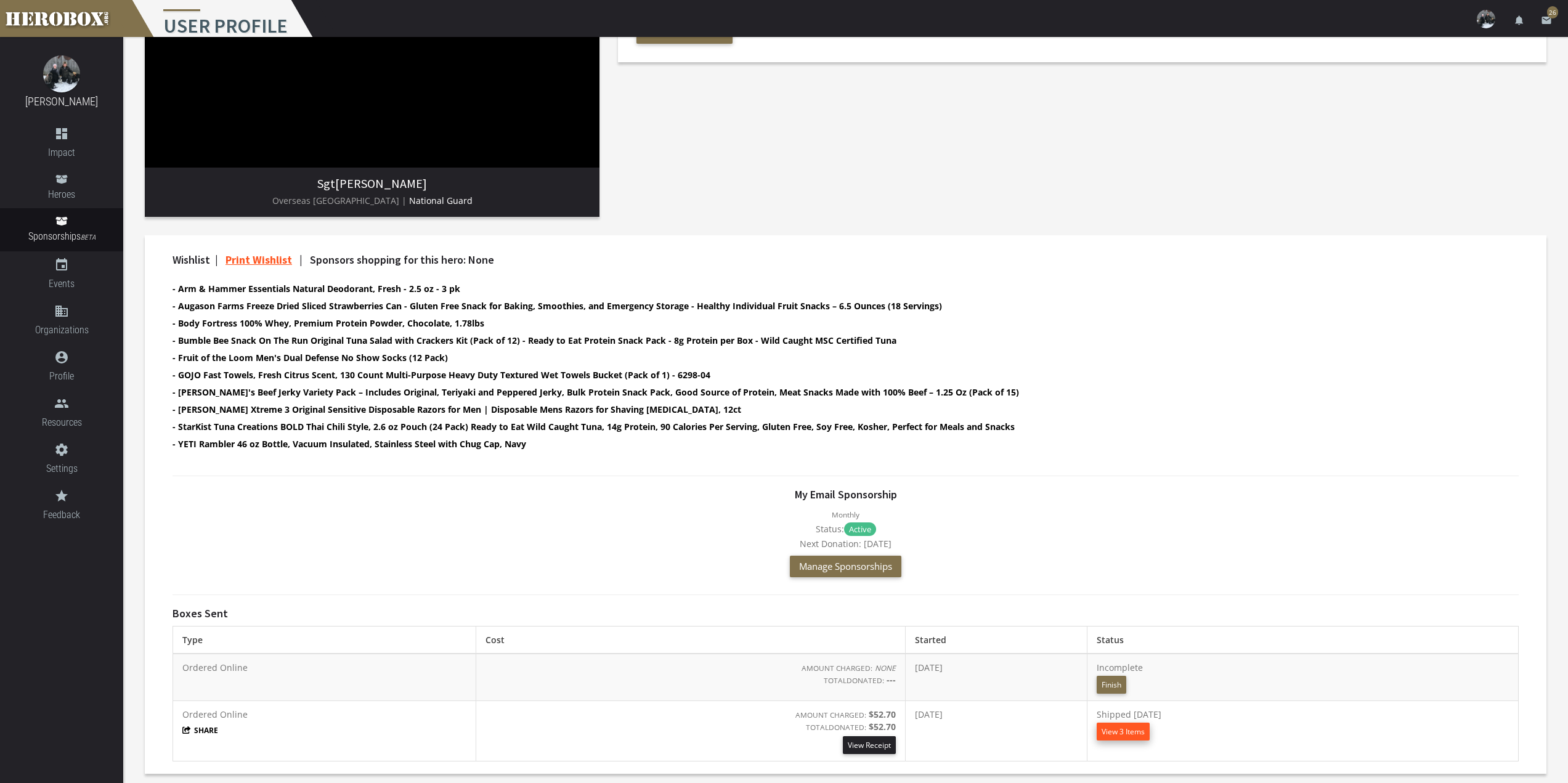
click at [1140, 728] on button "View 3 Items" at bounding box center [1123, 731] width 53 height 18
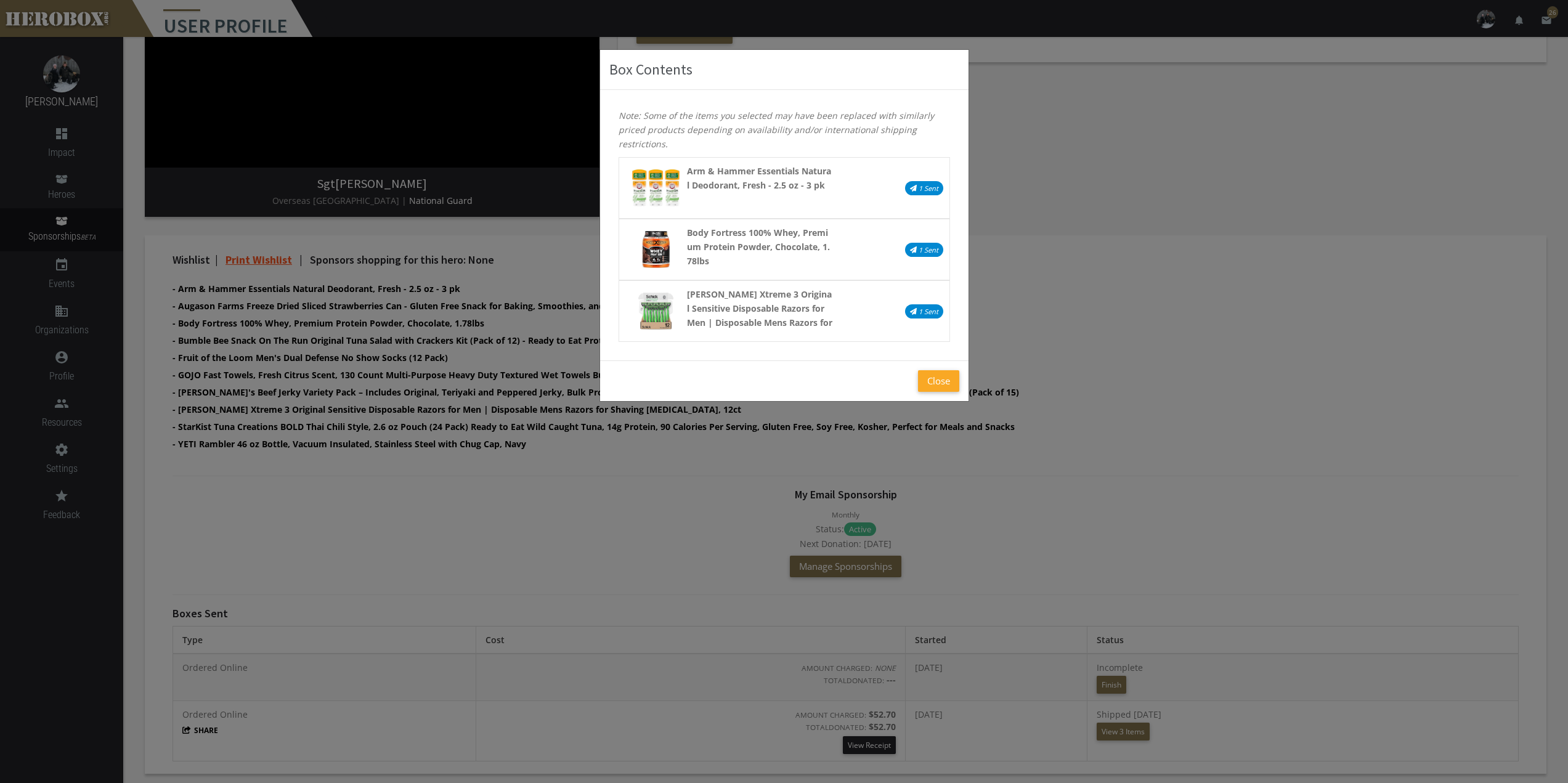
click at [927, 387] on button "Close" at bounding box center [939, 381] width 41 height 21
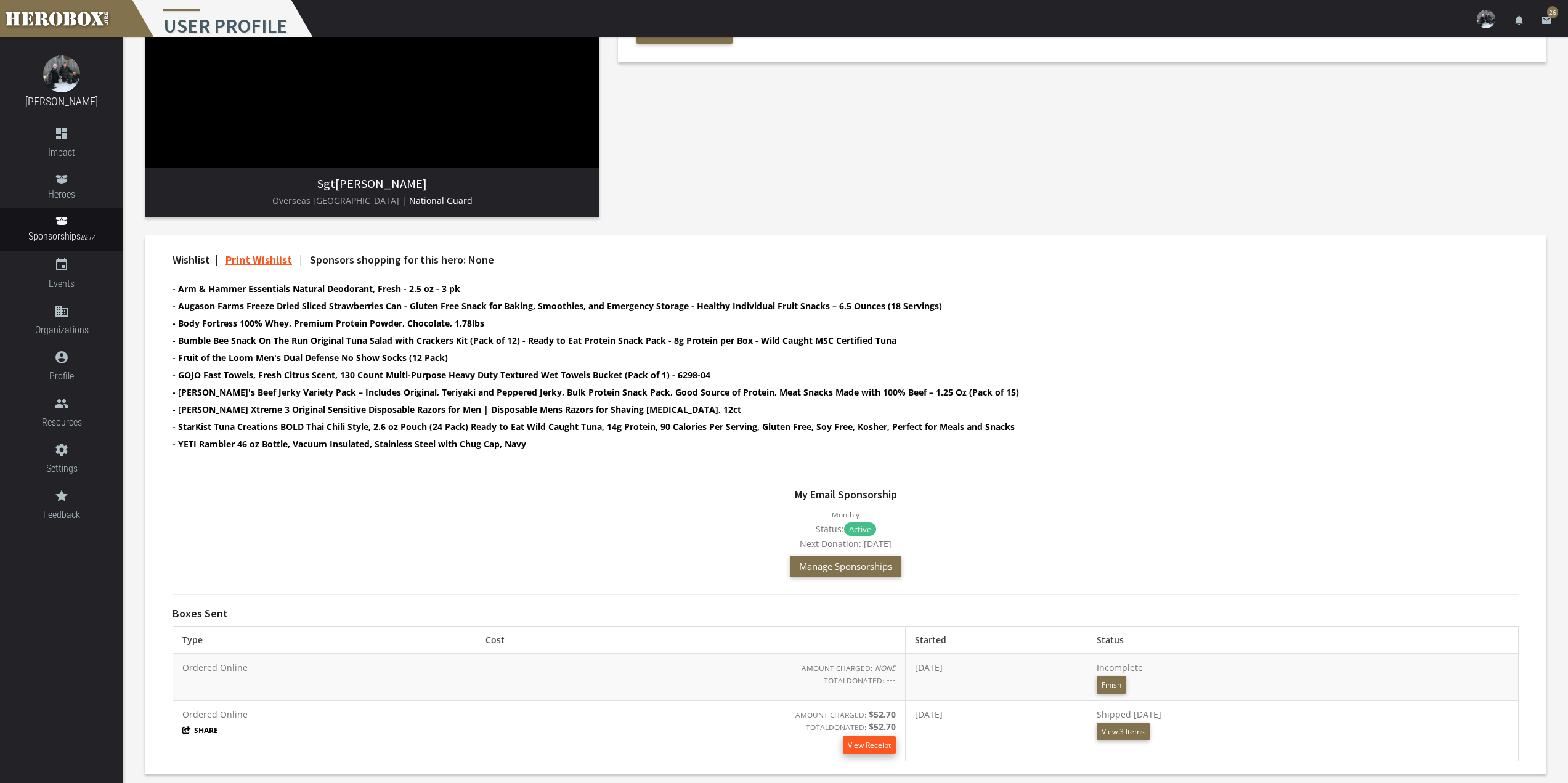
click at [843, 745] on link "View Receipt" at bounding box center [870, 745] width 53 height 18
click at [1136, 737] on button "View 3 Items" at bounding box center [1123, 731] width 53 height 18
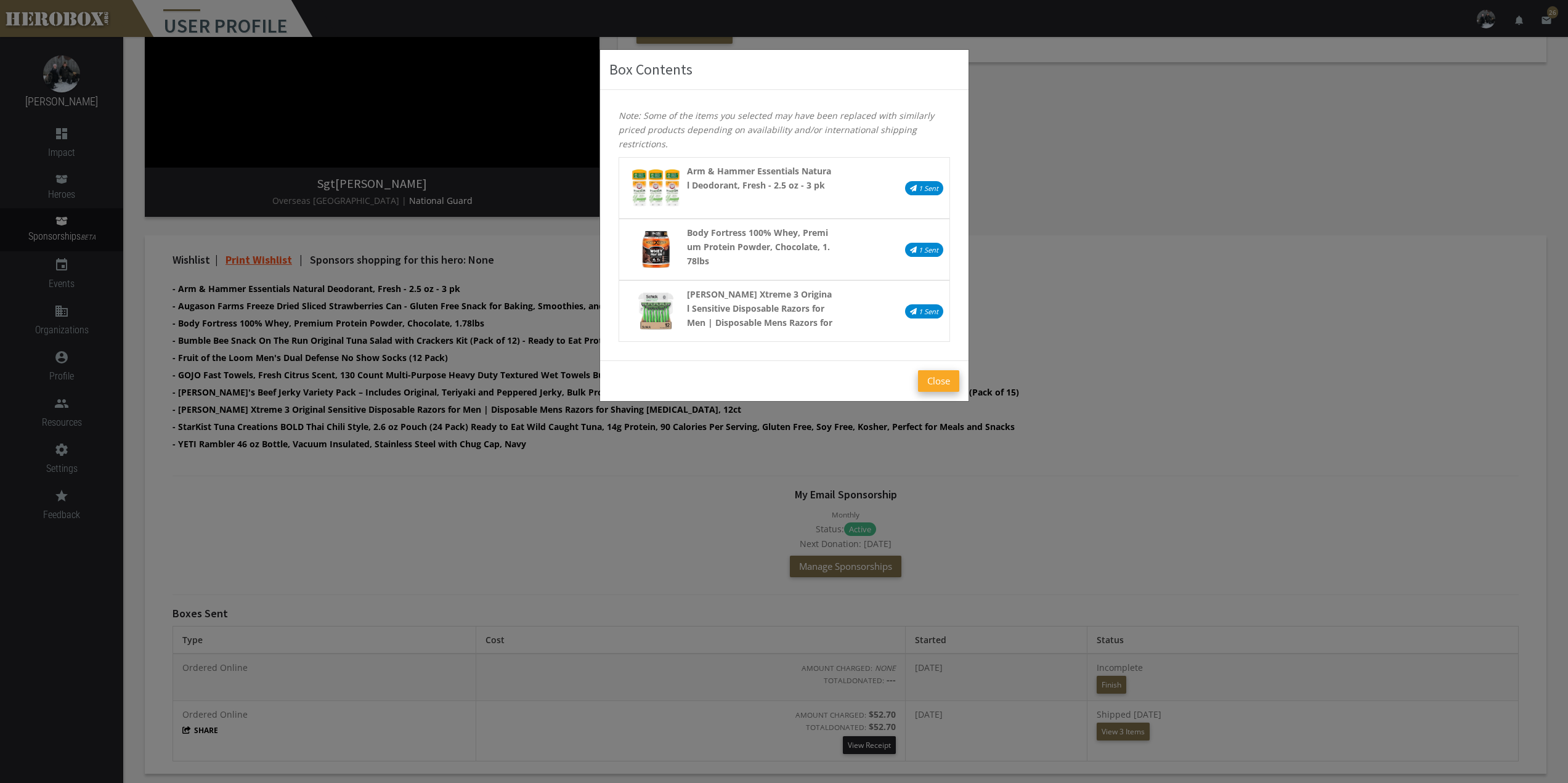
click at [927, 384] on button "Close" at bounding box center [939, 381] width 41 height 21
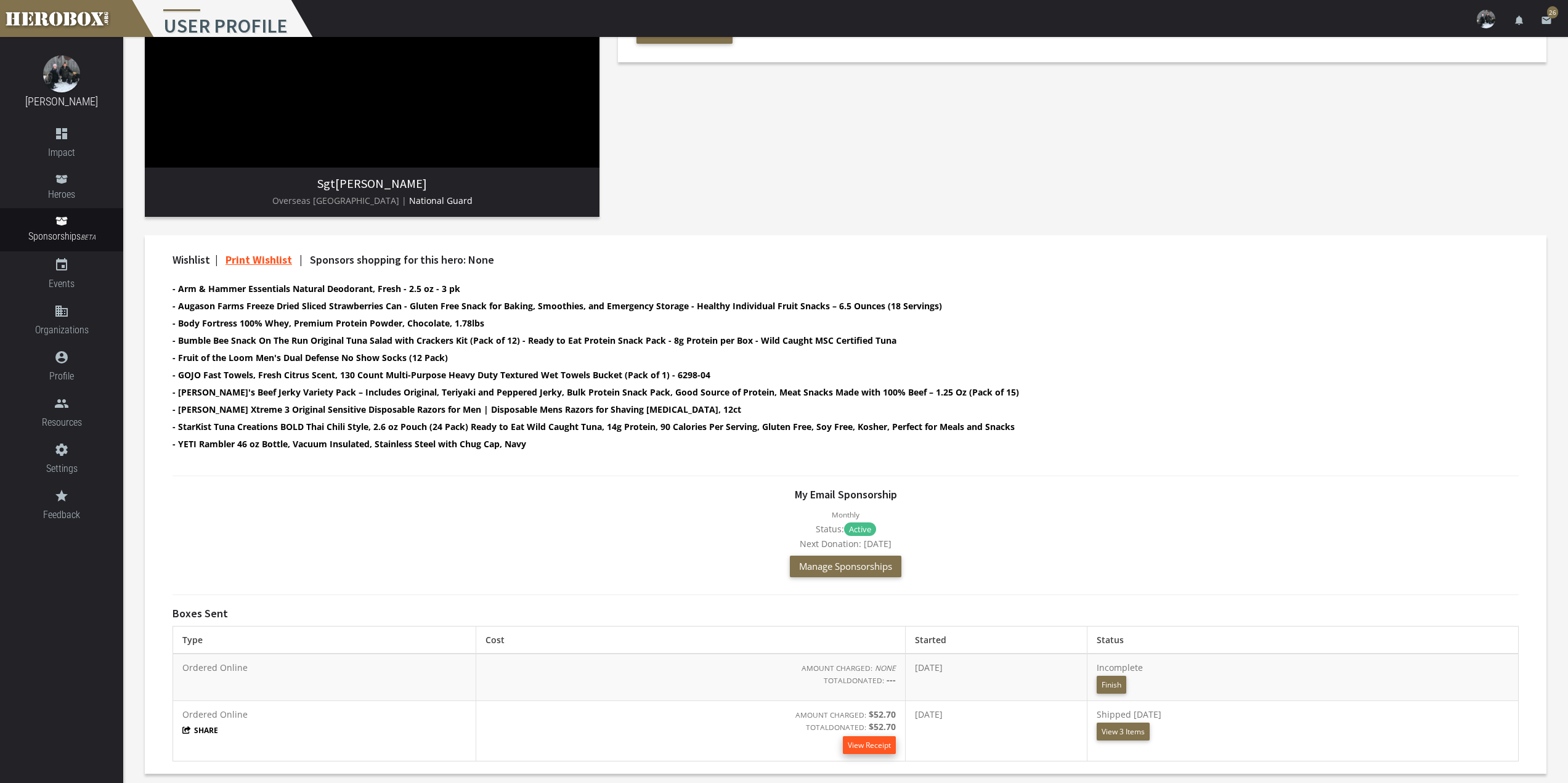
click at [843, 746] on link "View Receipt" at bounding box center [870, 745] width 53 height 18
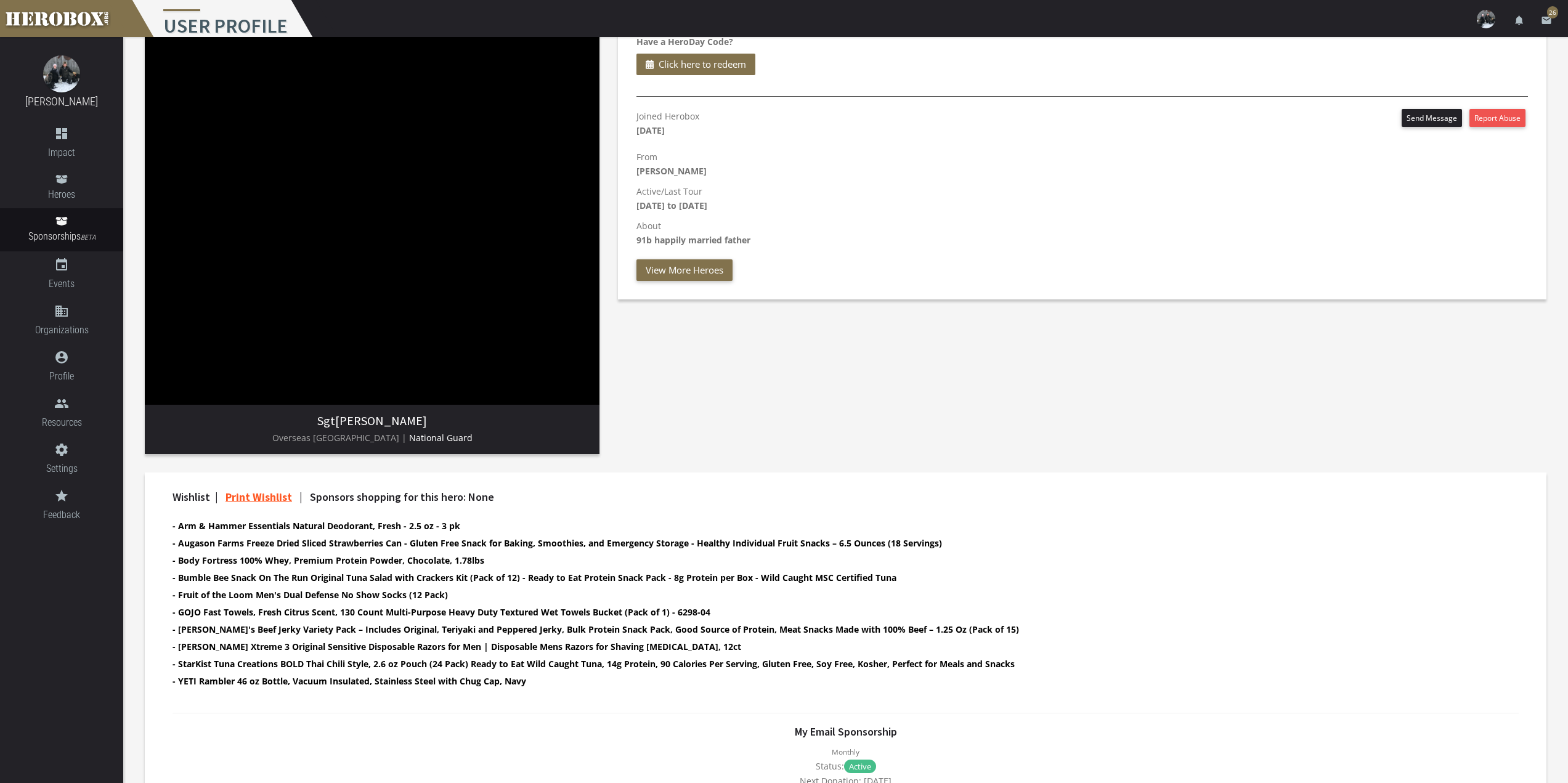
scroll to position [0, 0]
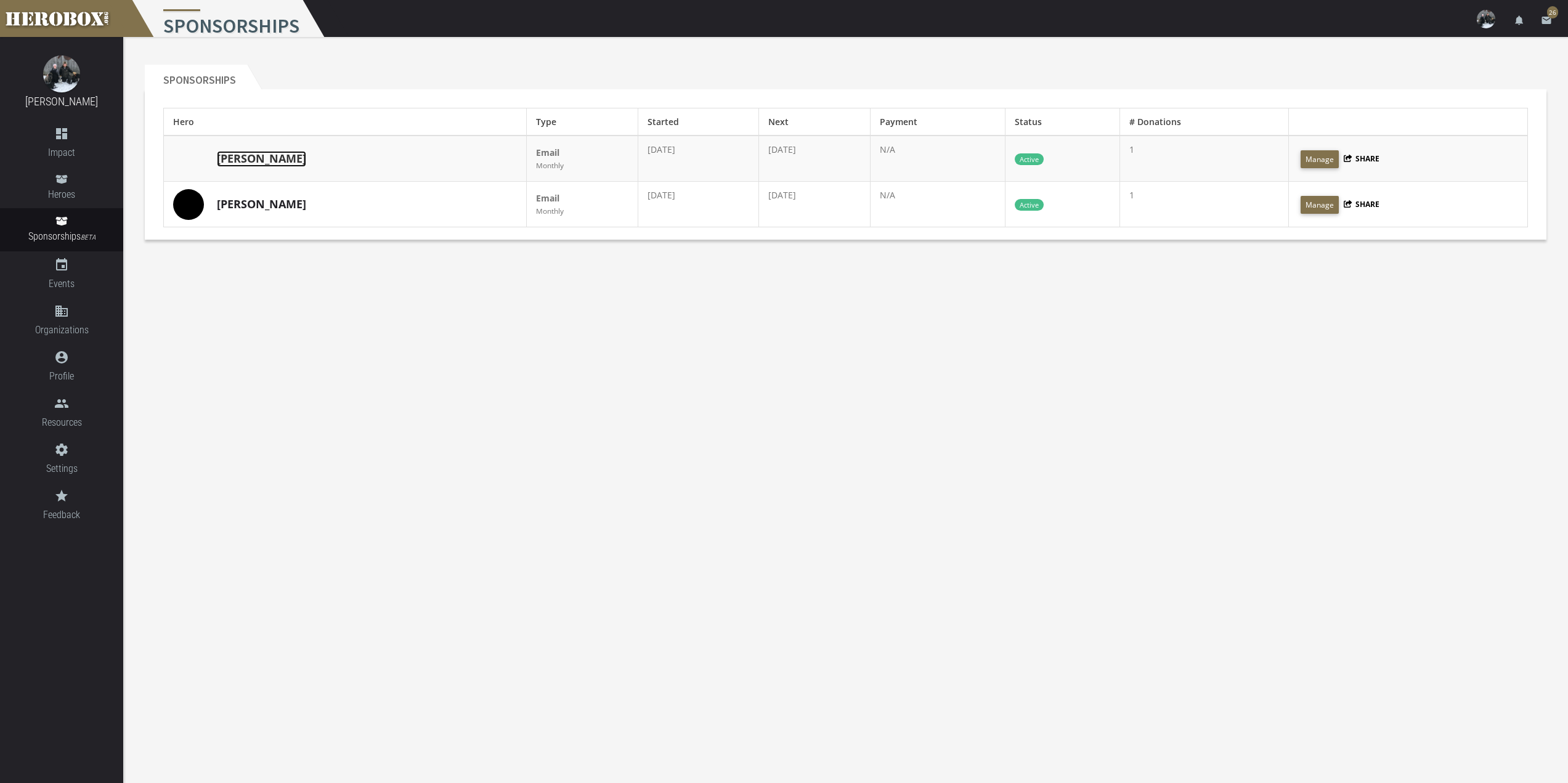
click at [235, 161] on link "[PERSON_NAME]" at bounding box center [261, 159] width 89 height 16
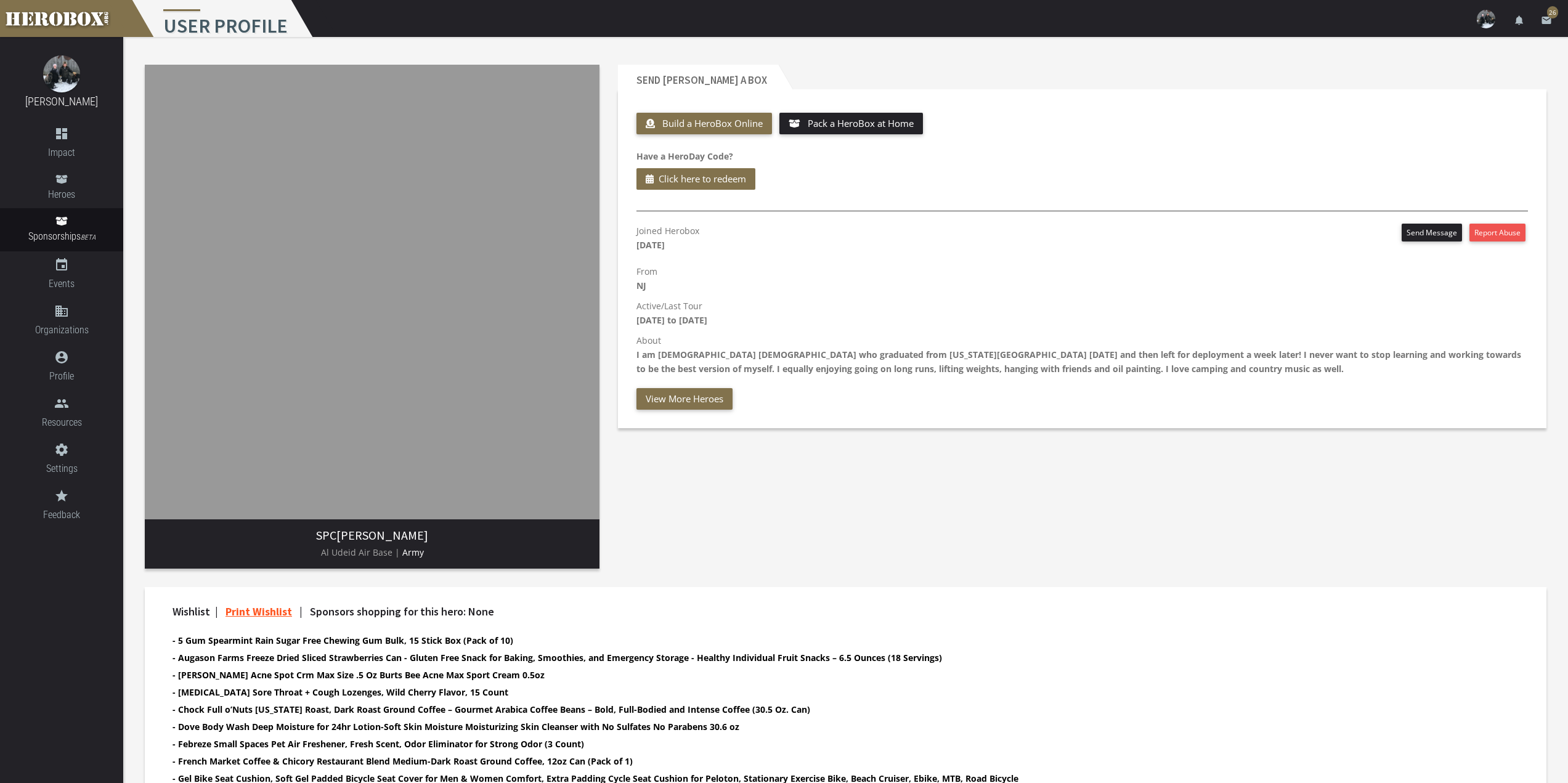
scroll to position [404, 0]
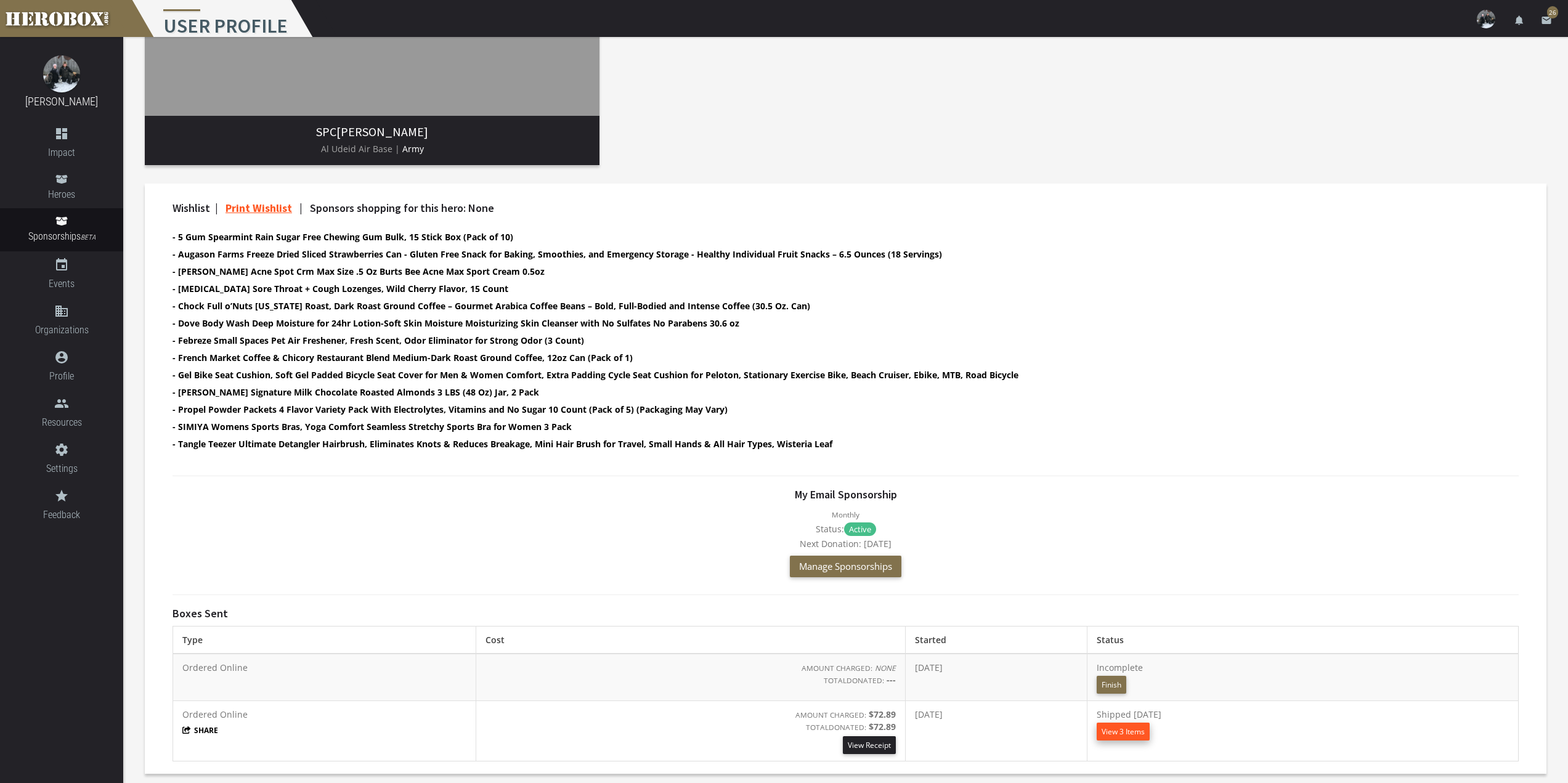
click at [1150, 727] on button "View 3 Items" at bounding box center [1123, 731] width 53 height 18
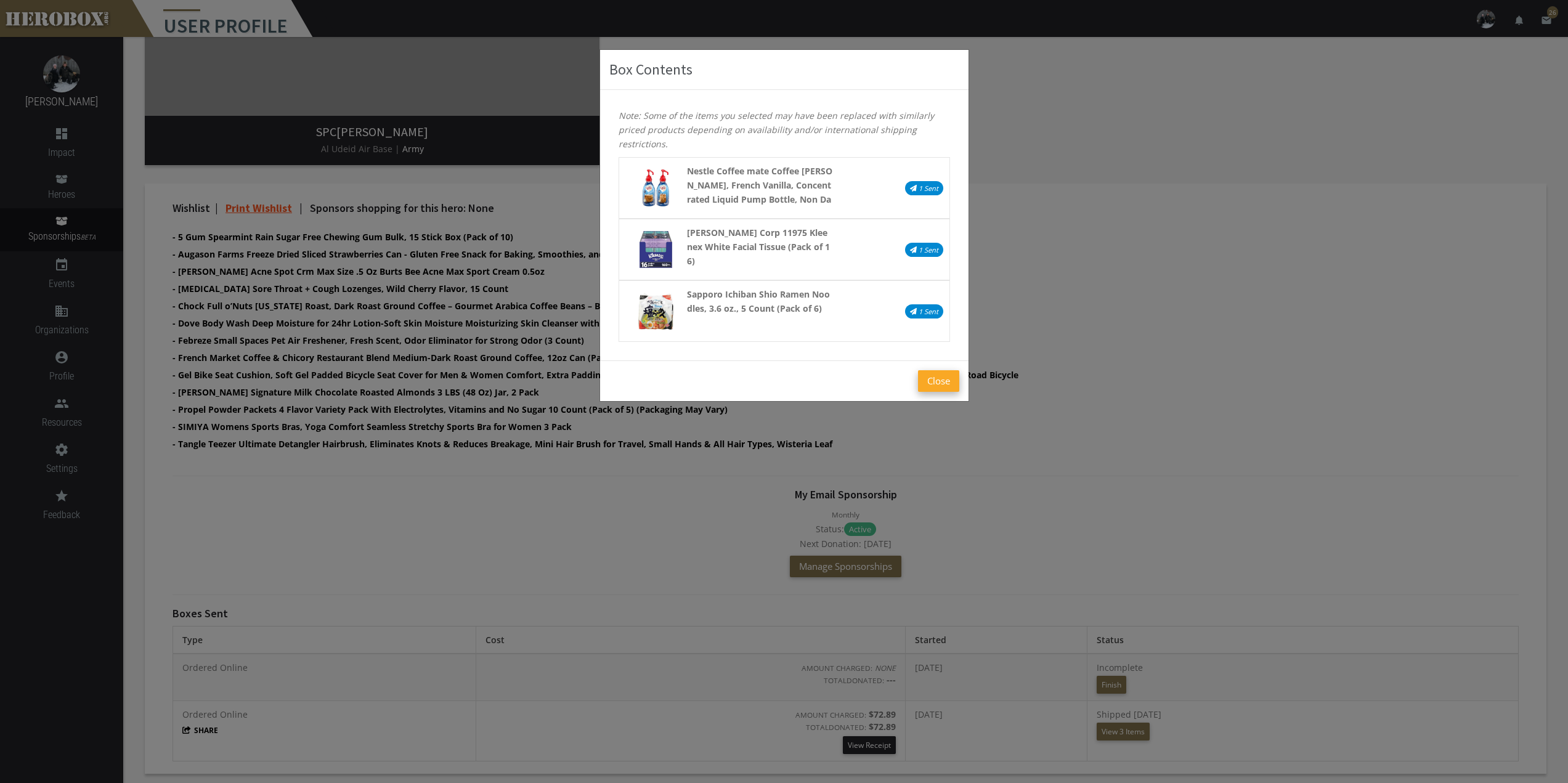
click at [928, 382] on button "Close" at bounding box center [939, 381] width 41 height 21
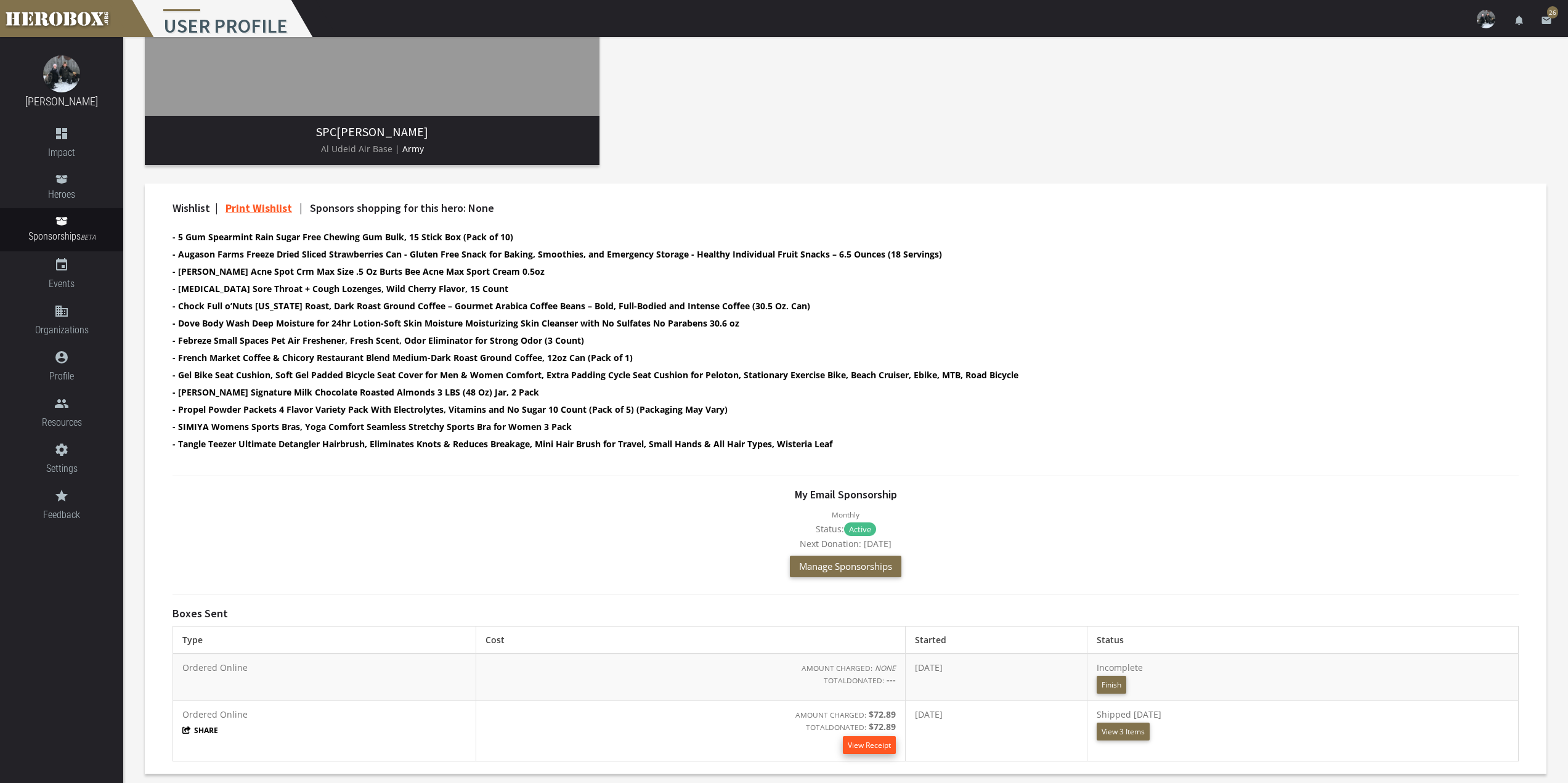
click at [843, 749] on link "View Receipt" at bounding box center [870, 745] width 53 height 18
click at [275, 209] on link "Print Wishlist" at bounding box center [259, 208] width 67 height 14
click at [220, 672] on span "Ordered Online" at bounding box center [215, 668] width 65 height 12
click at [1126, 682] on button "Finish" at bounding box center [1112, 685] width 30 height 18
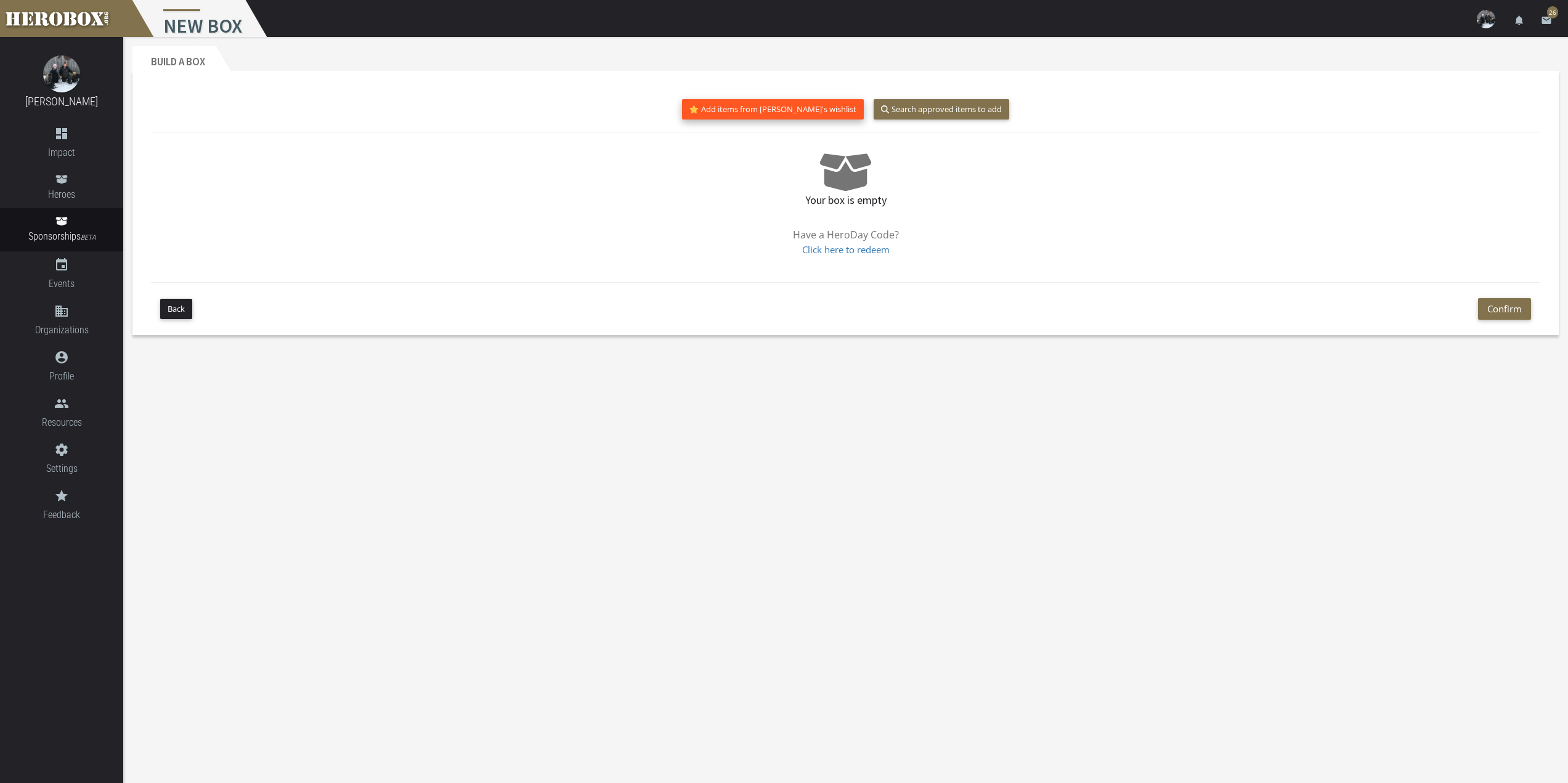
click at [801, 106] on button "Add items from [PERSON_NAME]'s wishlist" at bounding box center [773, 109] width 182 height 20
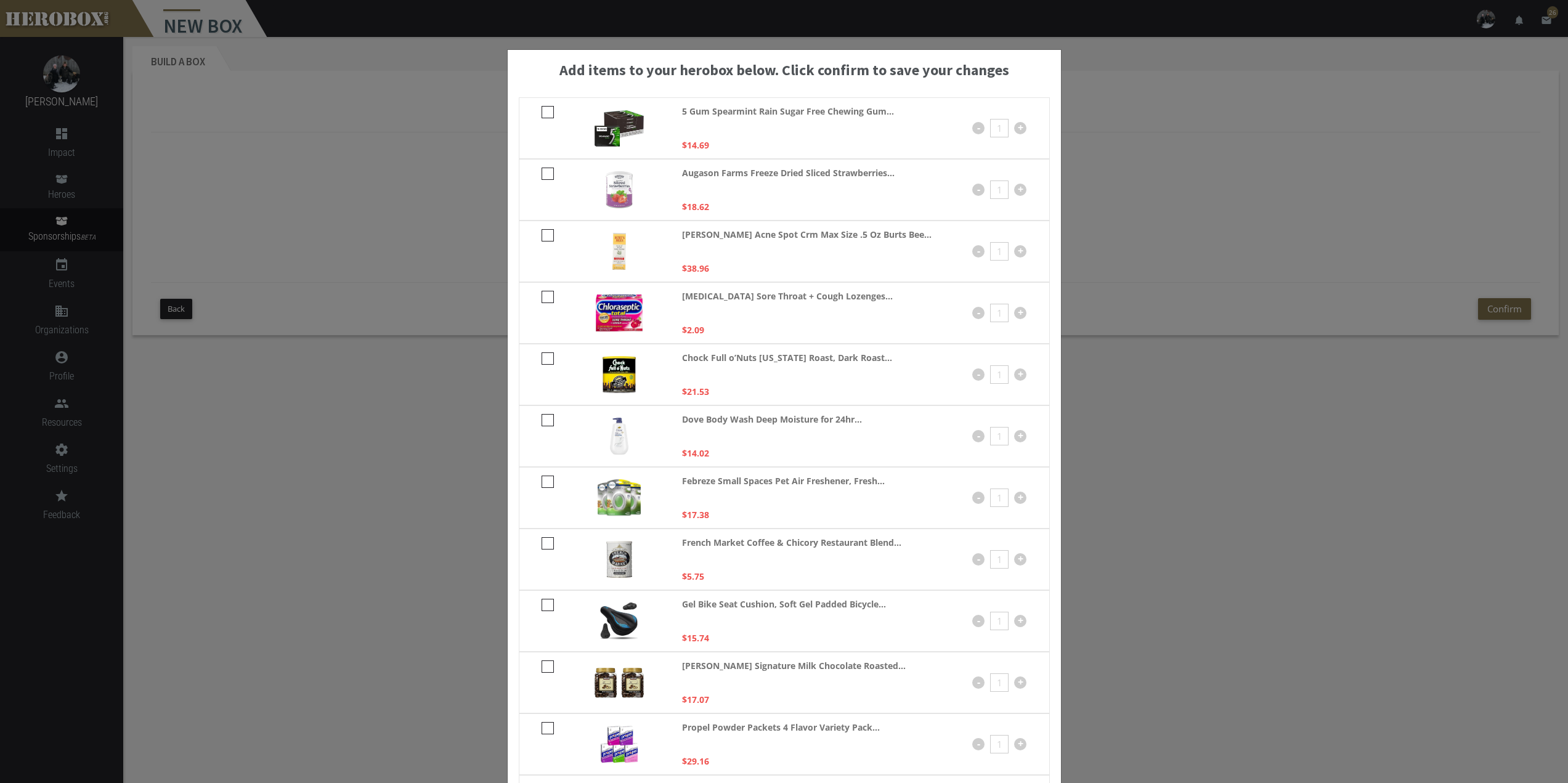
click at [541, 110] on icon at bounding box center [547, 112] width 13 height 13
click at [541, 110] on input "checkbox" at bounding box center [545, 116] width 8 height 20
checkbox input "****"
click at [541, 300] on icon at bounding box center [547, 296] width 13 height 13
click at [541, 300] on input "checkbox" at bounding box center [545, 301] width 8 height 20
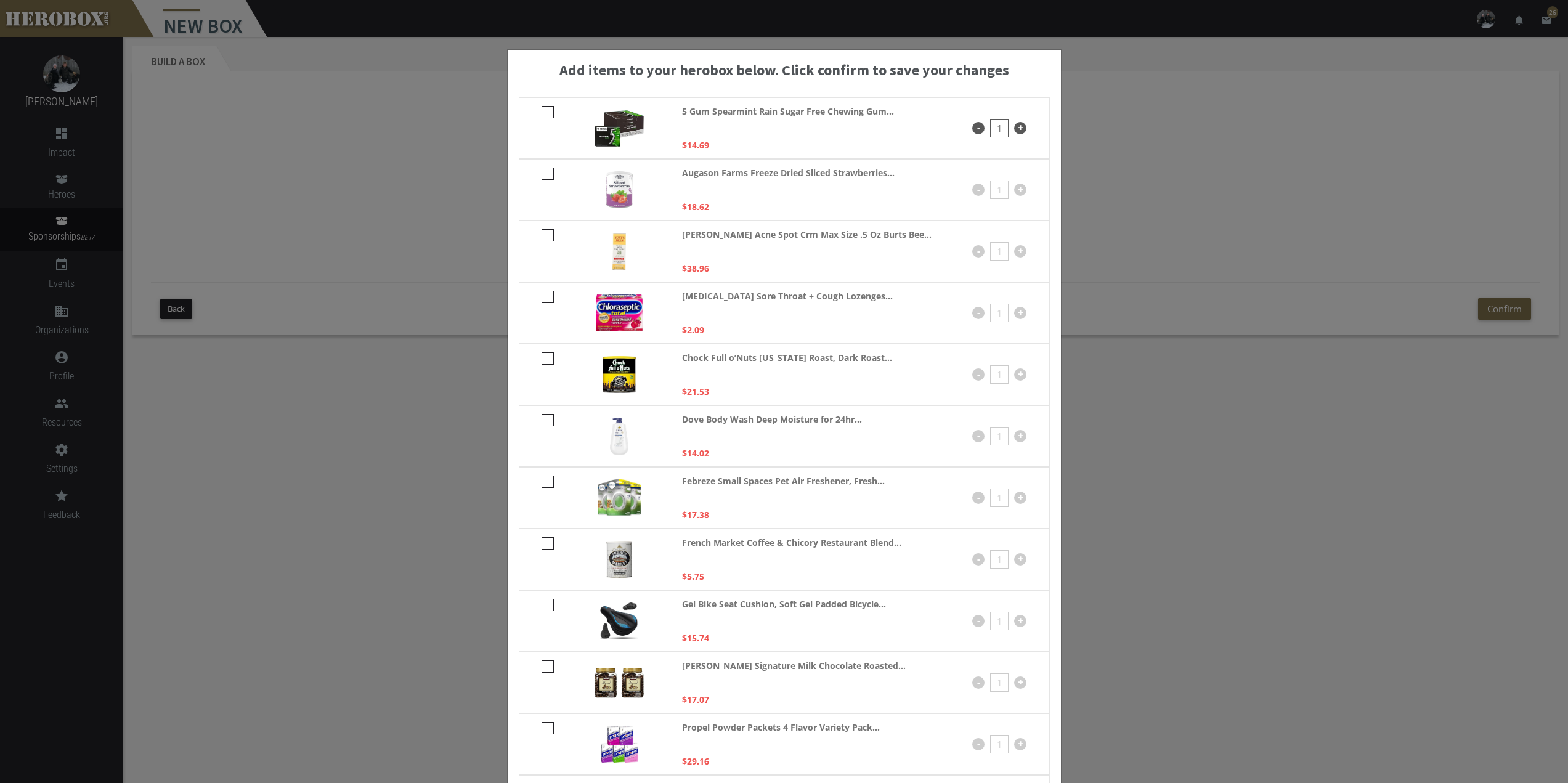
checkbox input "****"
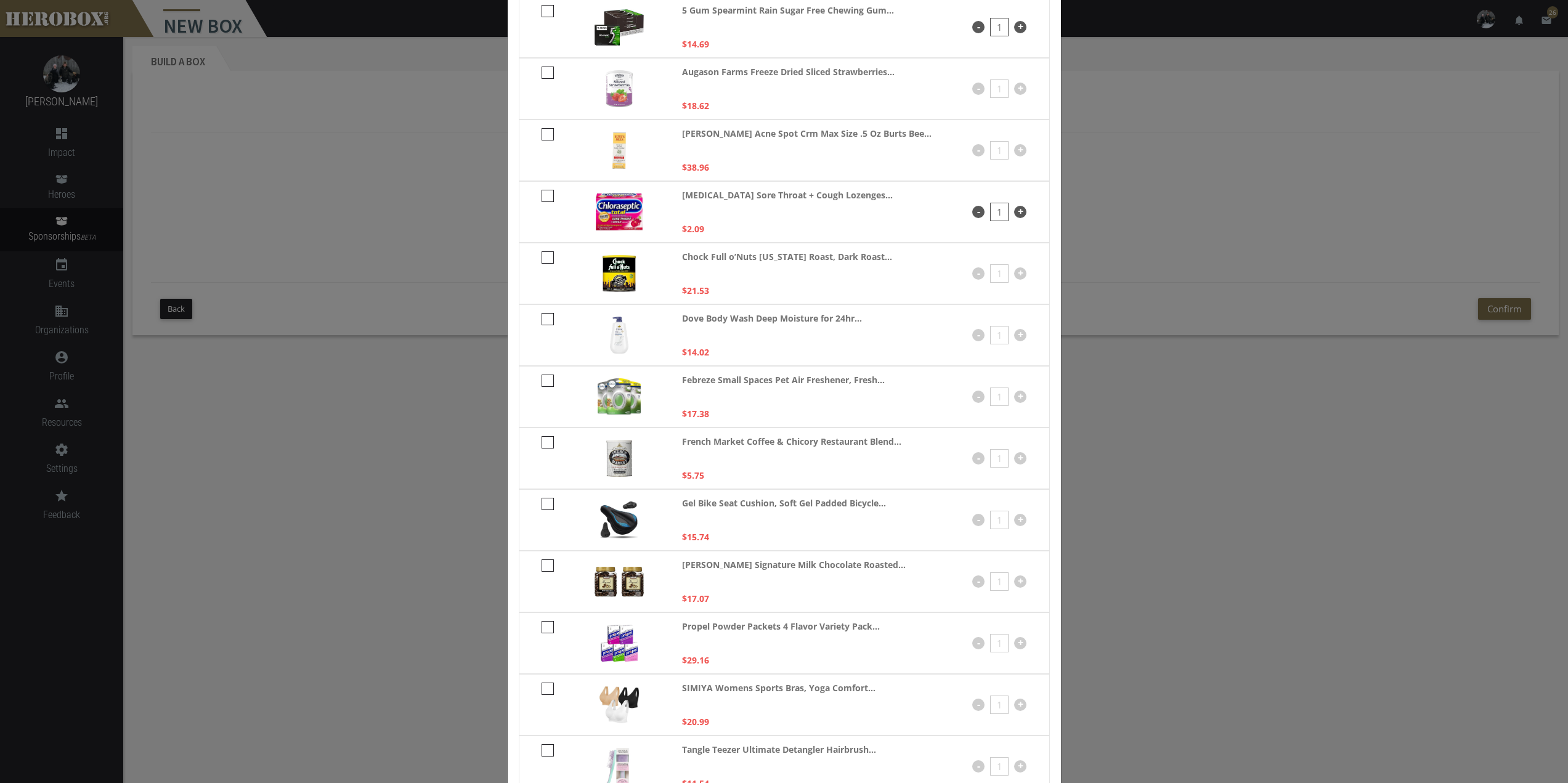
scroll to position [123, 0]
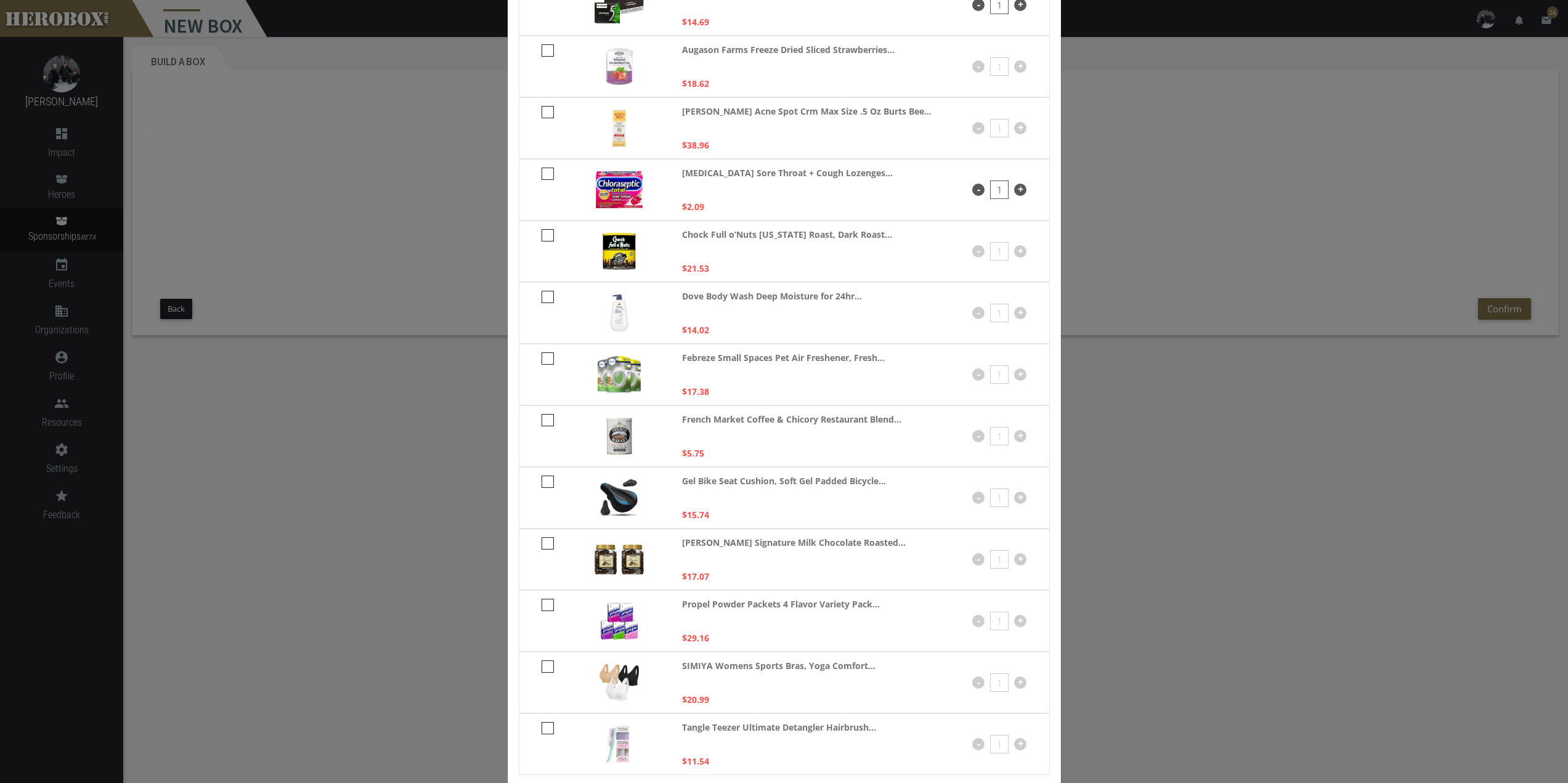
click at [542, 482] on icon at bounding box center [547, 481] width 13 height 13
click at [542, 482] on input "checkbox" at bounding box center [545, 486] width 8 height 20
checkbox input "****"
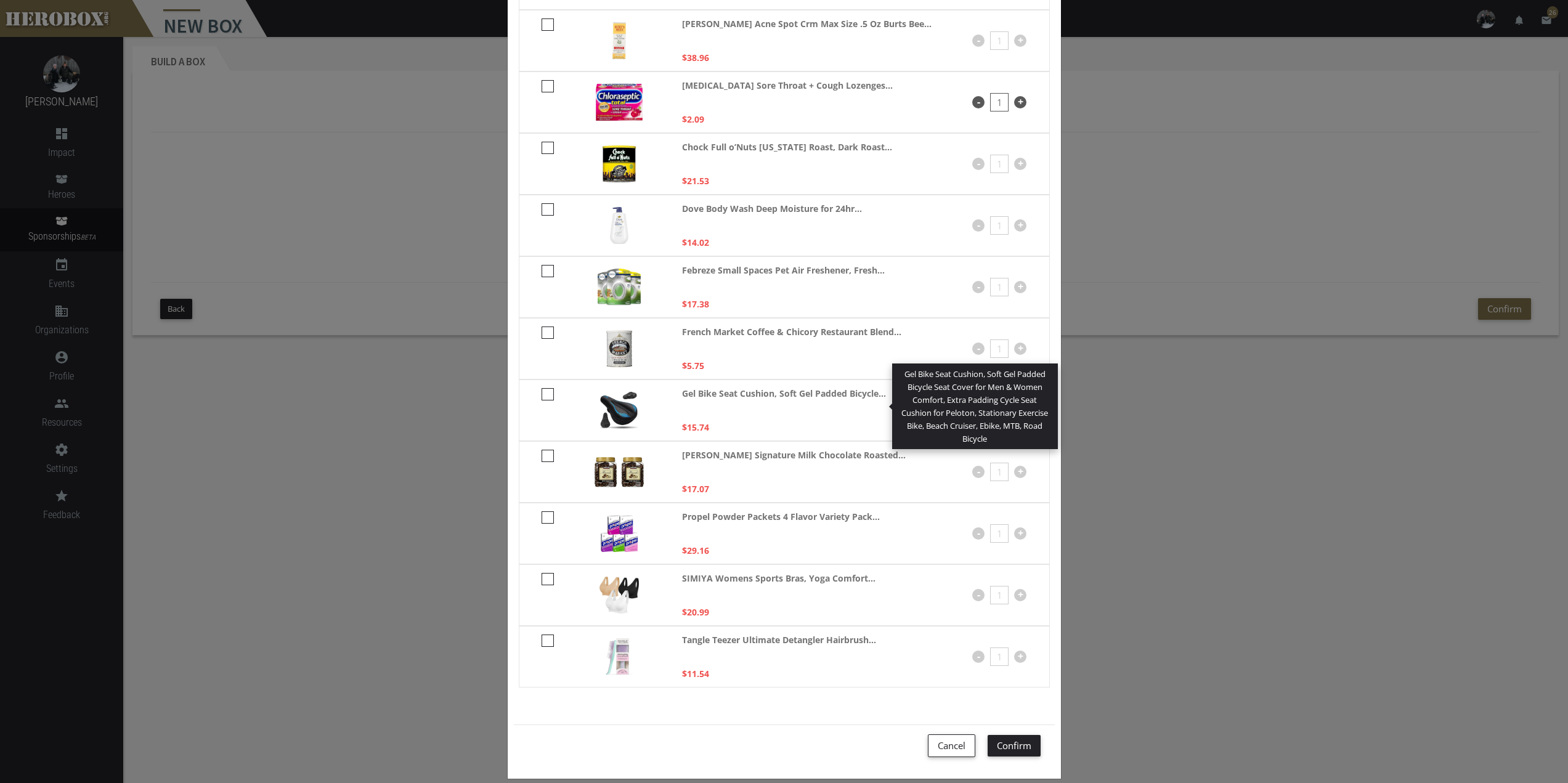
scroll to position [226, 0]
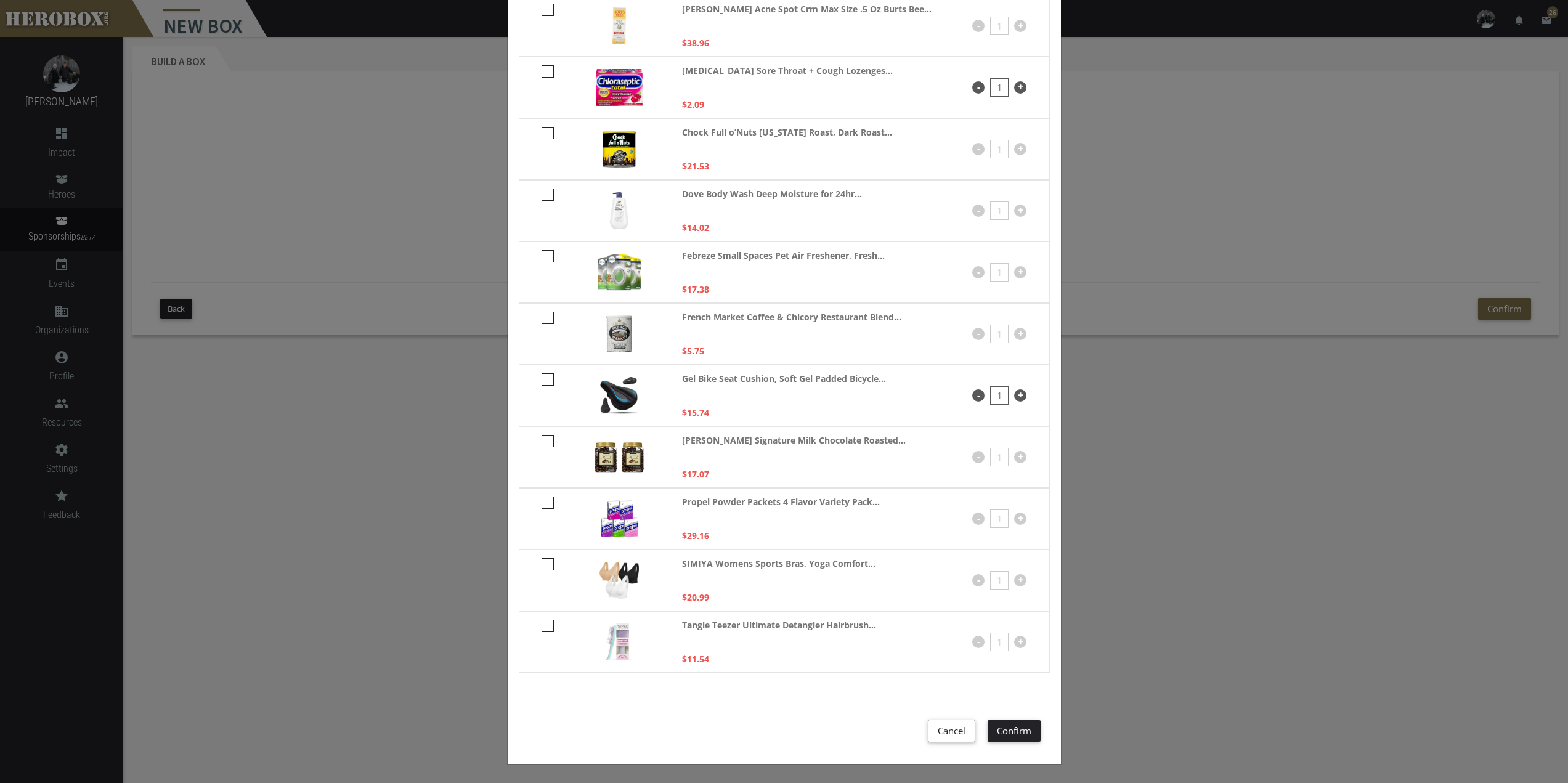
click at [544, 627] on icon at bounding box center [547, 626] width 13 height 13
click at [544, 627] on input "checkbox" at bounding box center [545, 630] width 8 height 20
checkbox input "****"
click at [1010, 726] on button "Confirm" at bounding box center [1015, 731] width 53 height 21
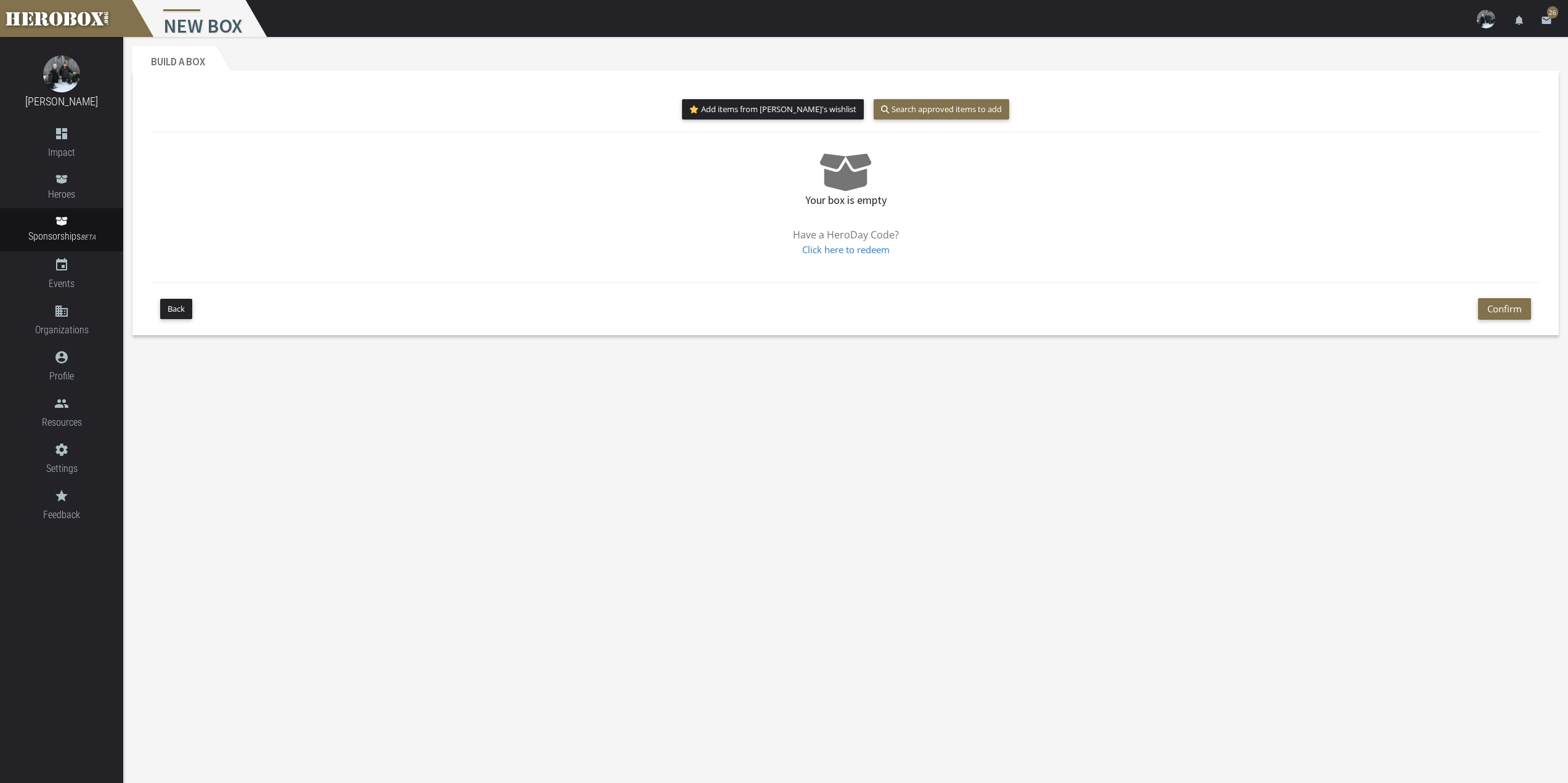
scroll to position [168, 0]
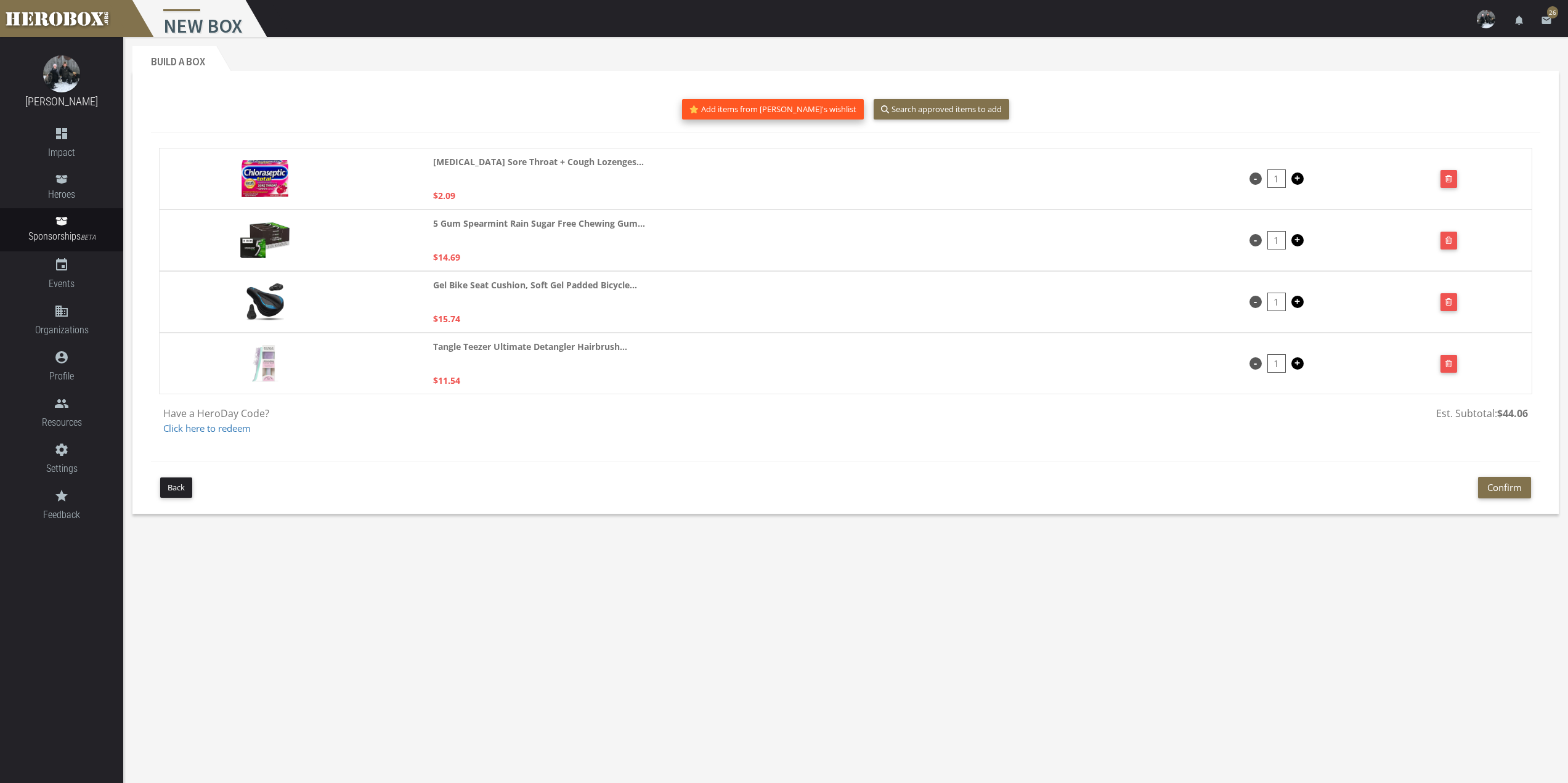
click at [792, 101] on button "Add items from [PERSON_NAME]'s wishlist" at bounding box center [773, 109] width 182 height 20
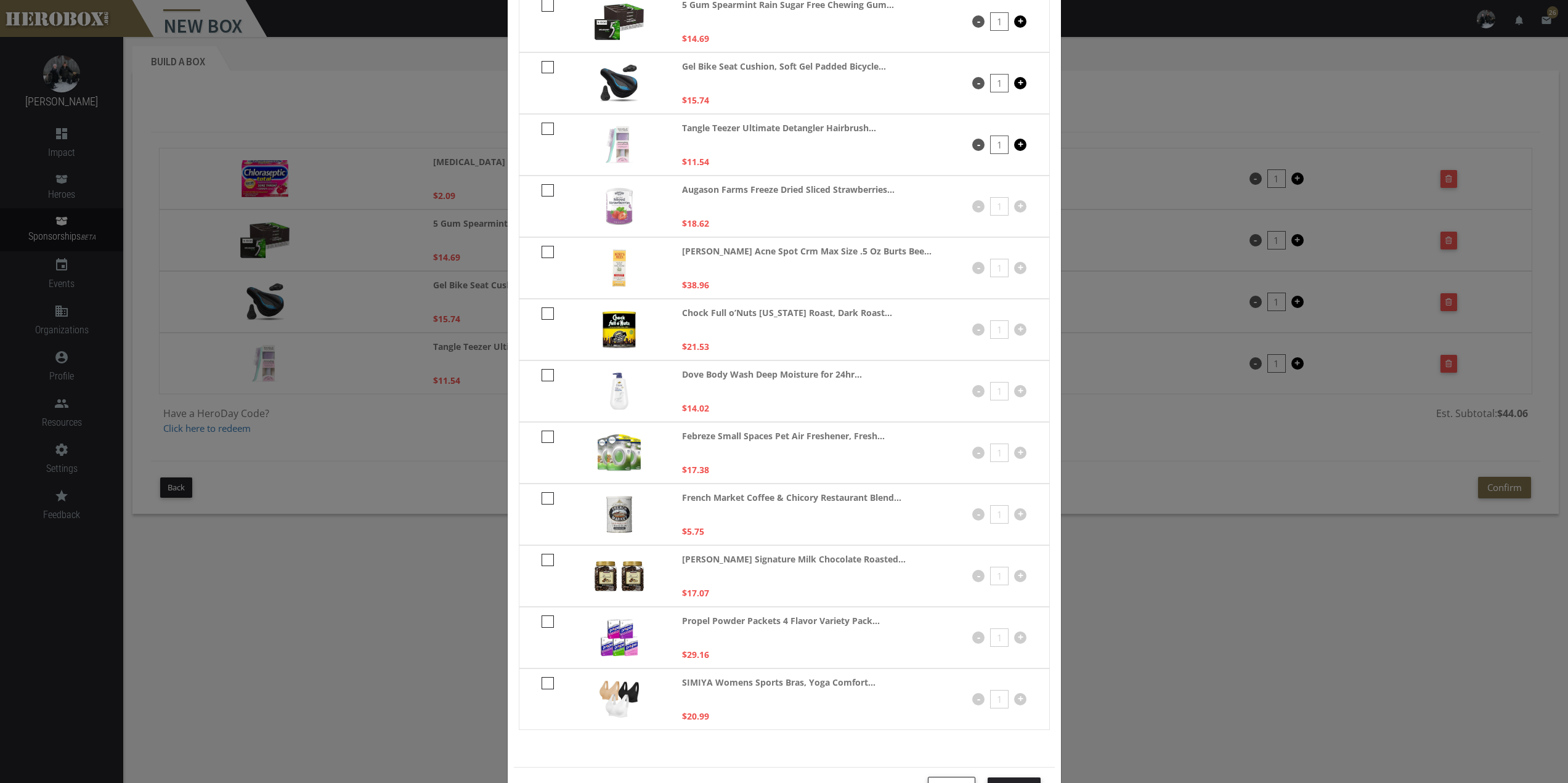
scroll to position [226, 0]
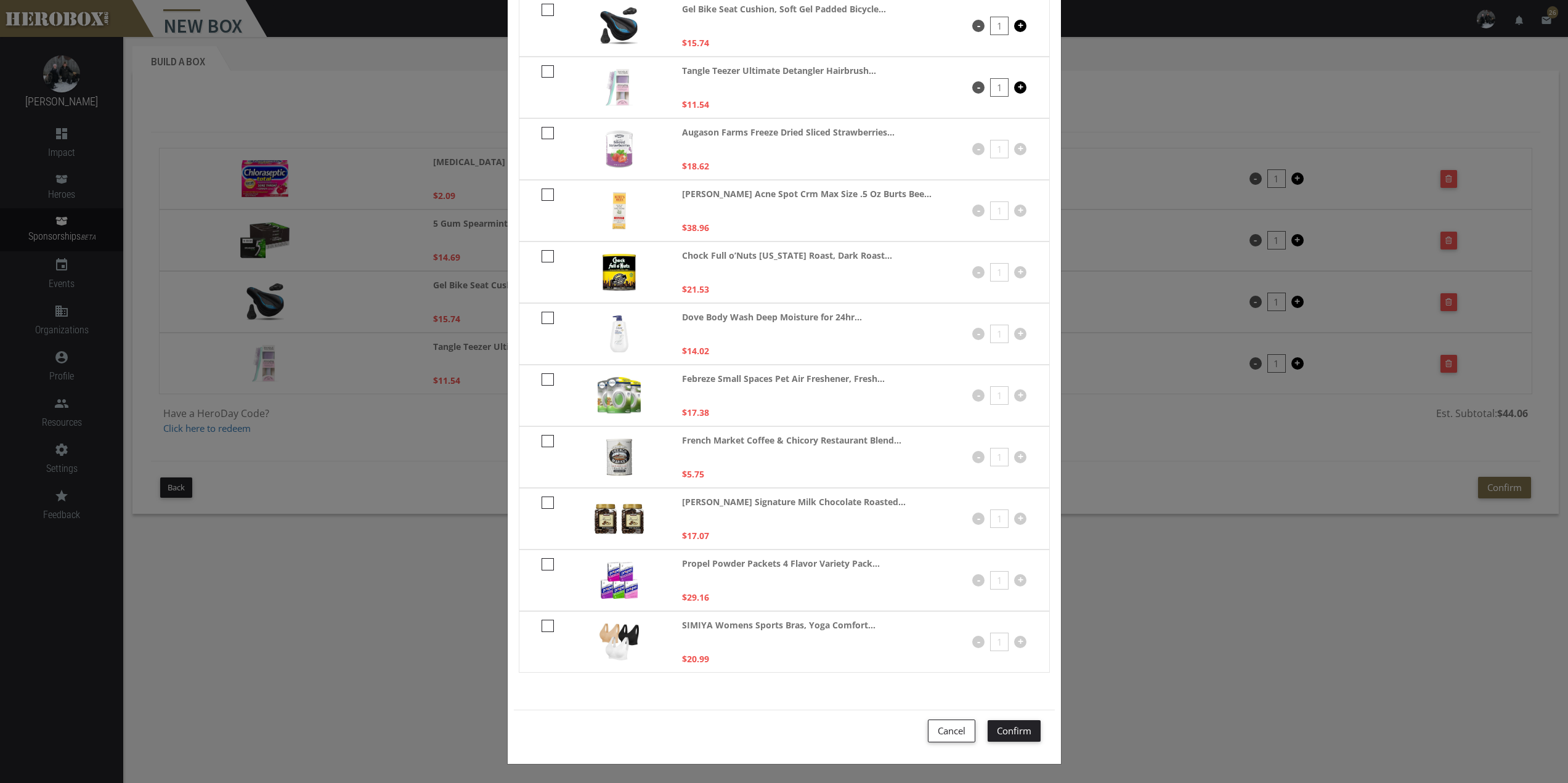
click at [545, 441] on icon at bounding box center [547, 441] width 13 height 13
click at [545, 441] on input "checkbox" at bounding box center [545, 445] width 8 height 20
checkbox input "****"
click at [1017, 736] on button "Confirm" at bounding box center [1015, 731] width 53 height 21
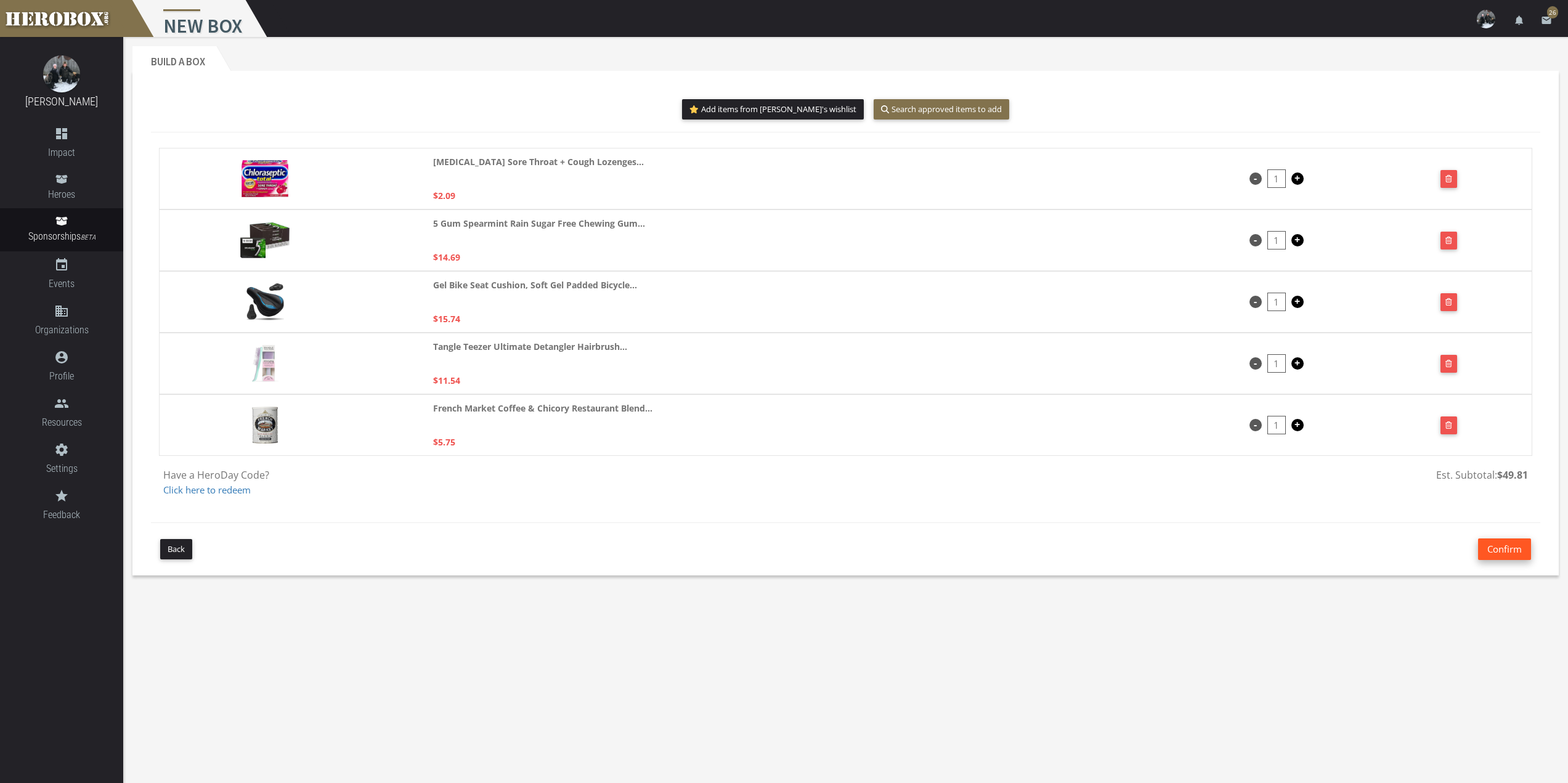
click at [1507, 552] on button "Confirm" at bounding box center [1505, 549] width 53 height 21
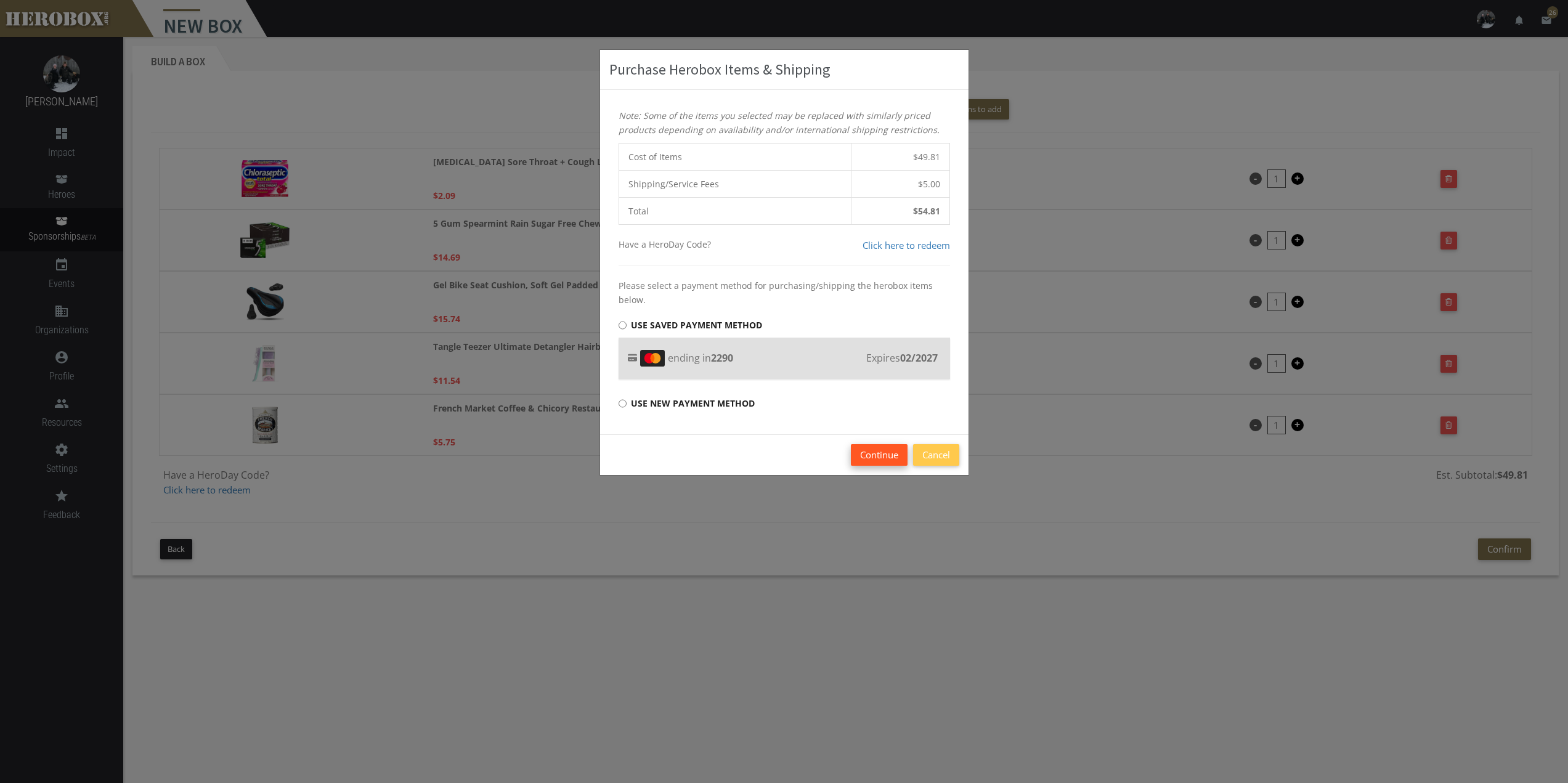
click at [893, 455] on button "Continue" at bounding box center [879, 455] width 57 height 21
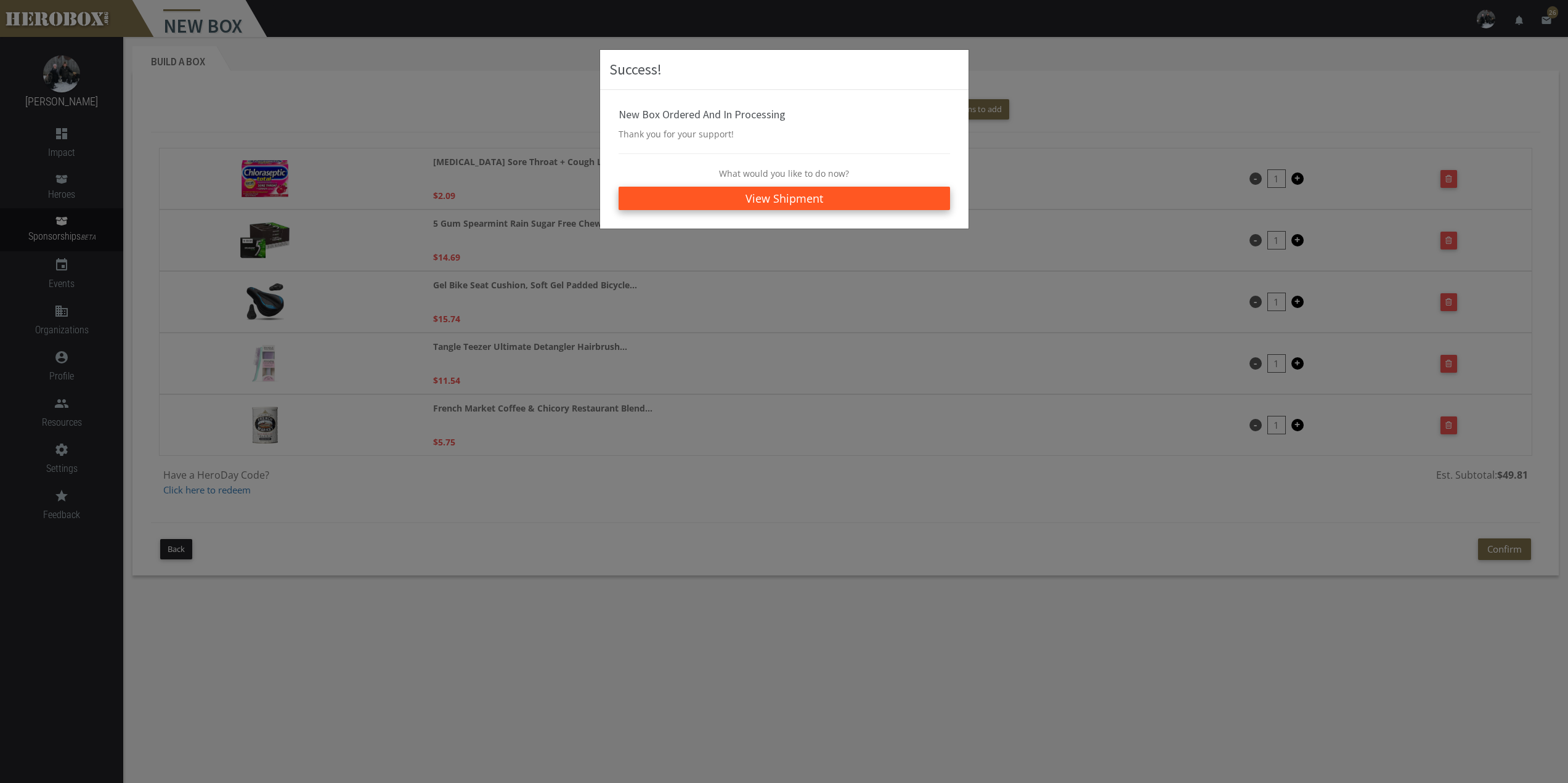
click at [783, 194] on link "View Shipment" at bounding box center [785, 198] width 331 height 24
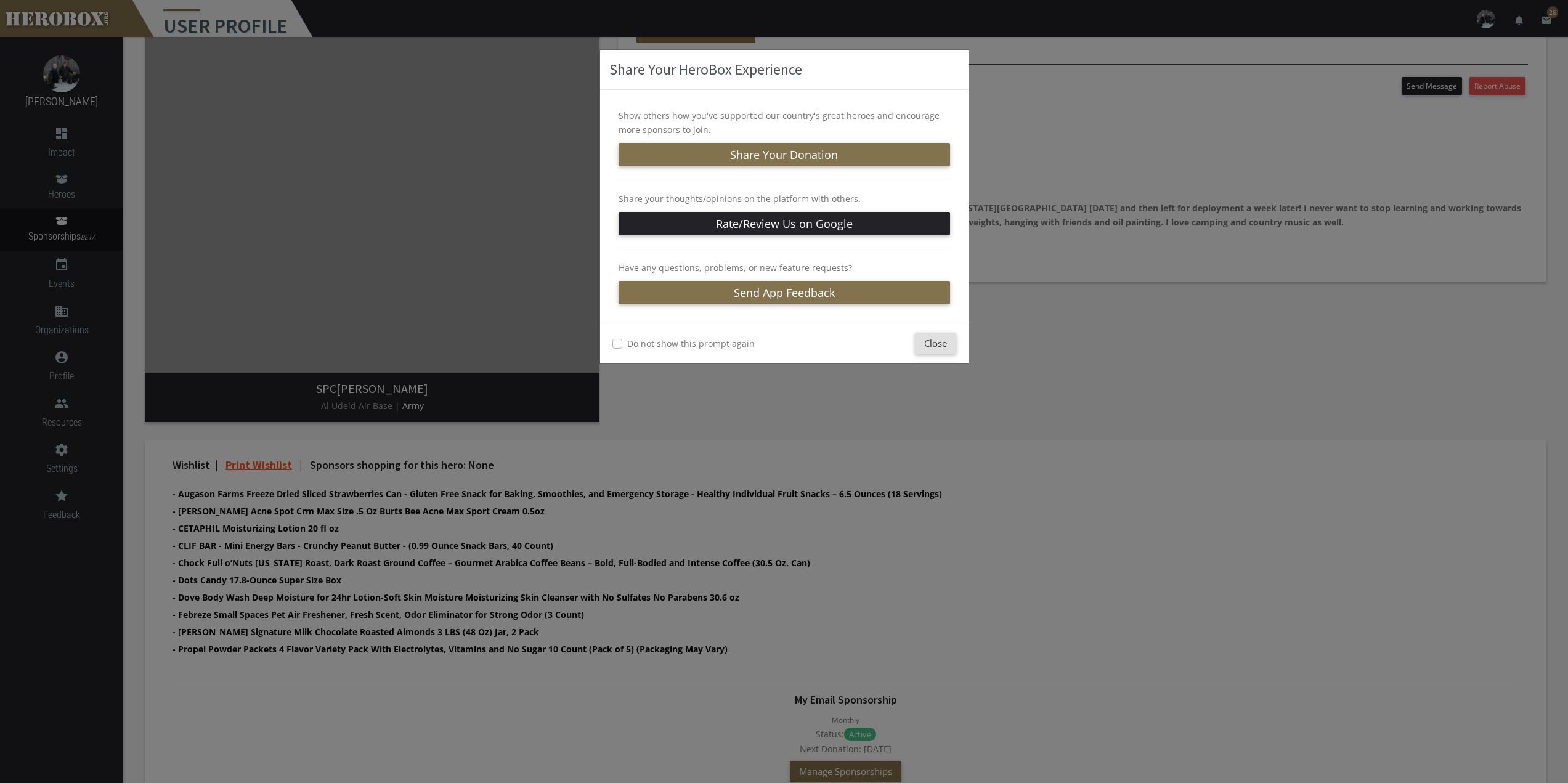
scroll to position [365, 0]
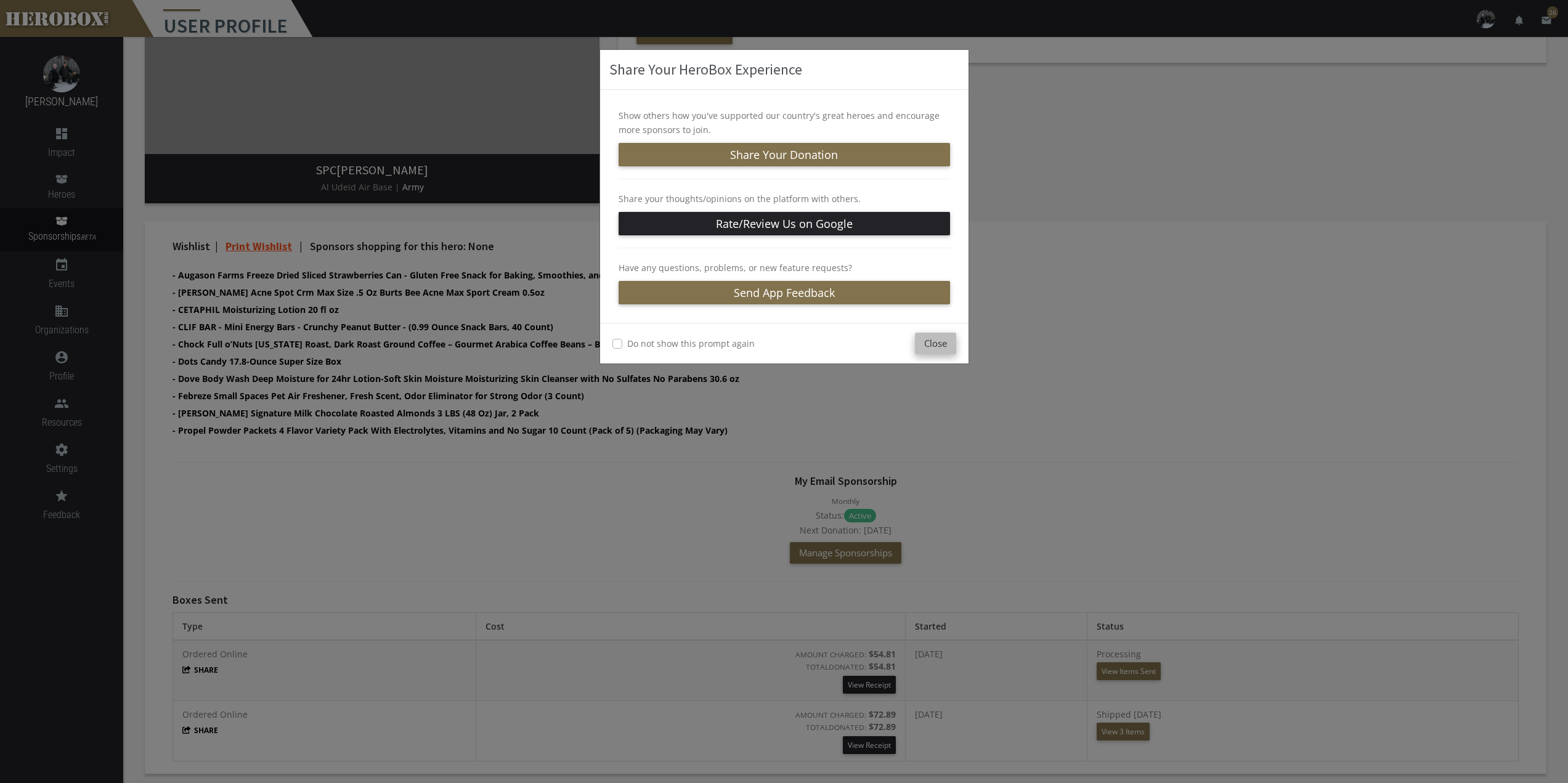
click at [942, 348] on button "Close" at bounding box center [936, 343] width 41 height 21
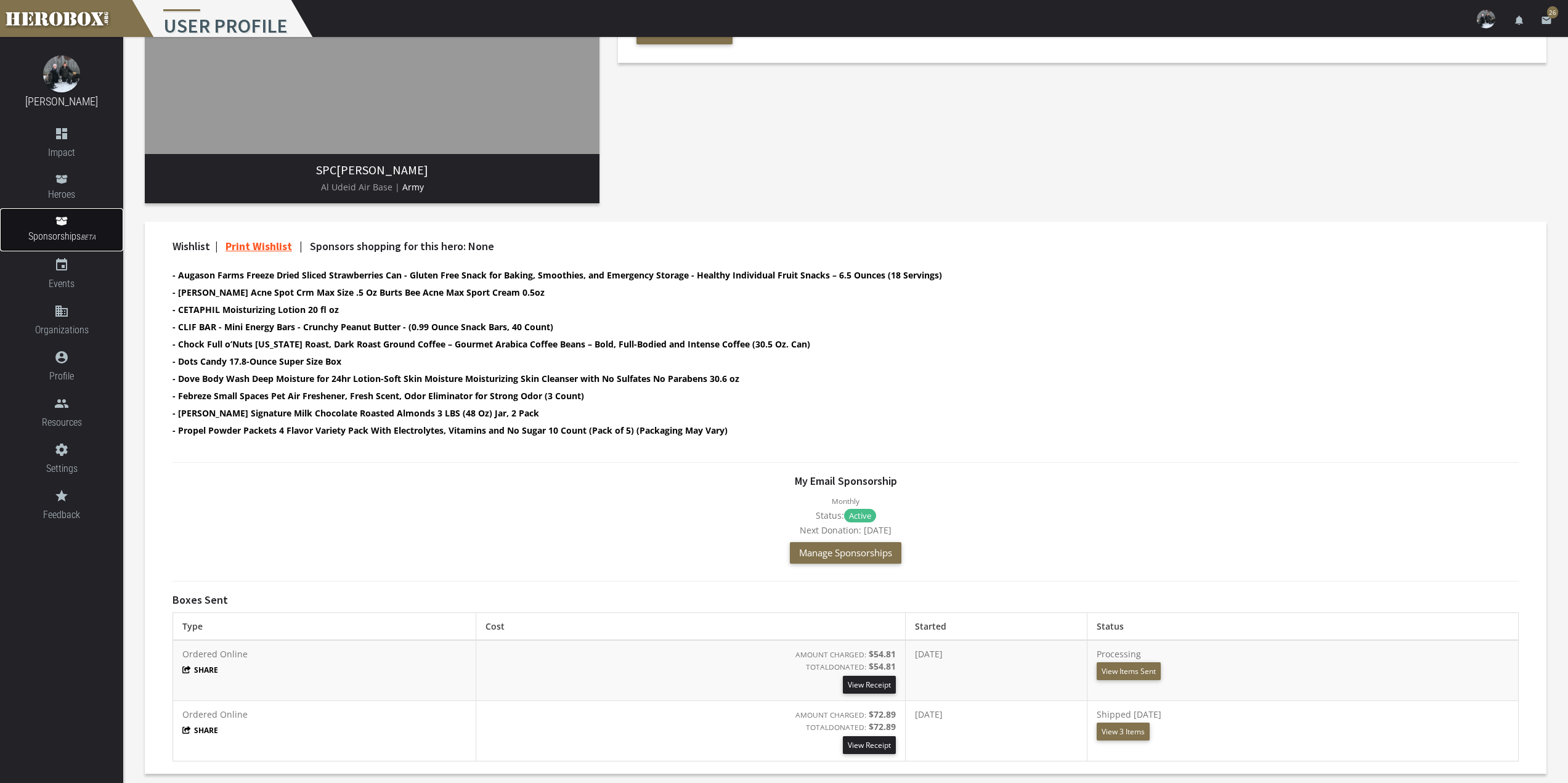
click at [73, 227] on link "Sponsorships BETA" at bounding box center [61, 230] width 124 height 43
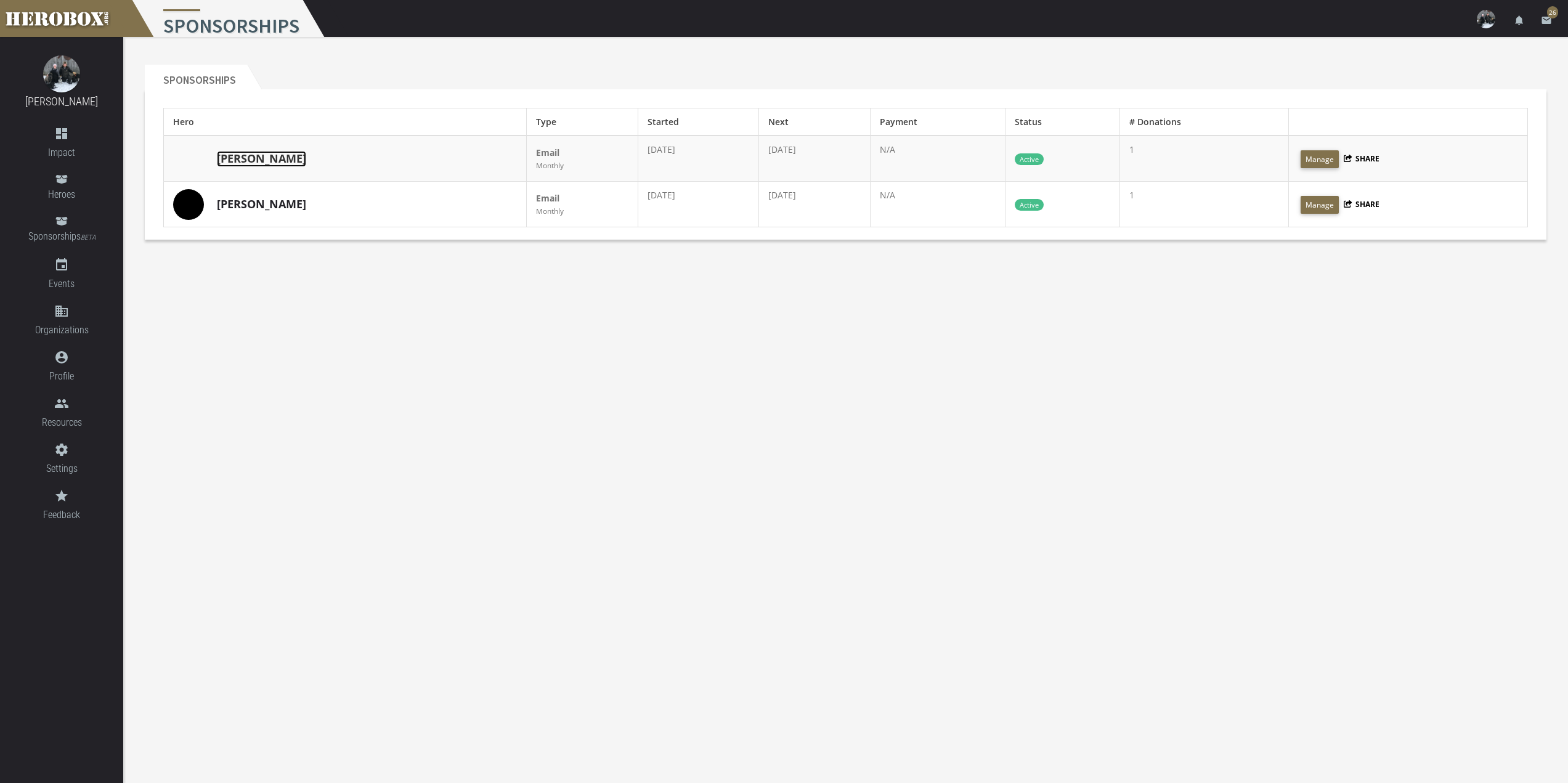
click at [234, 158] on link "[PERSON_NAME]" at bounding box center [261, 159] width 89 height 16
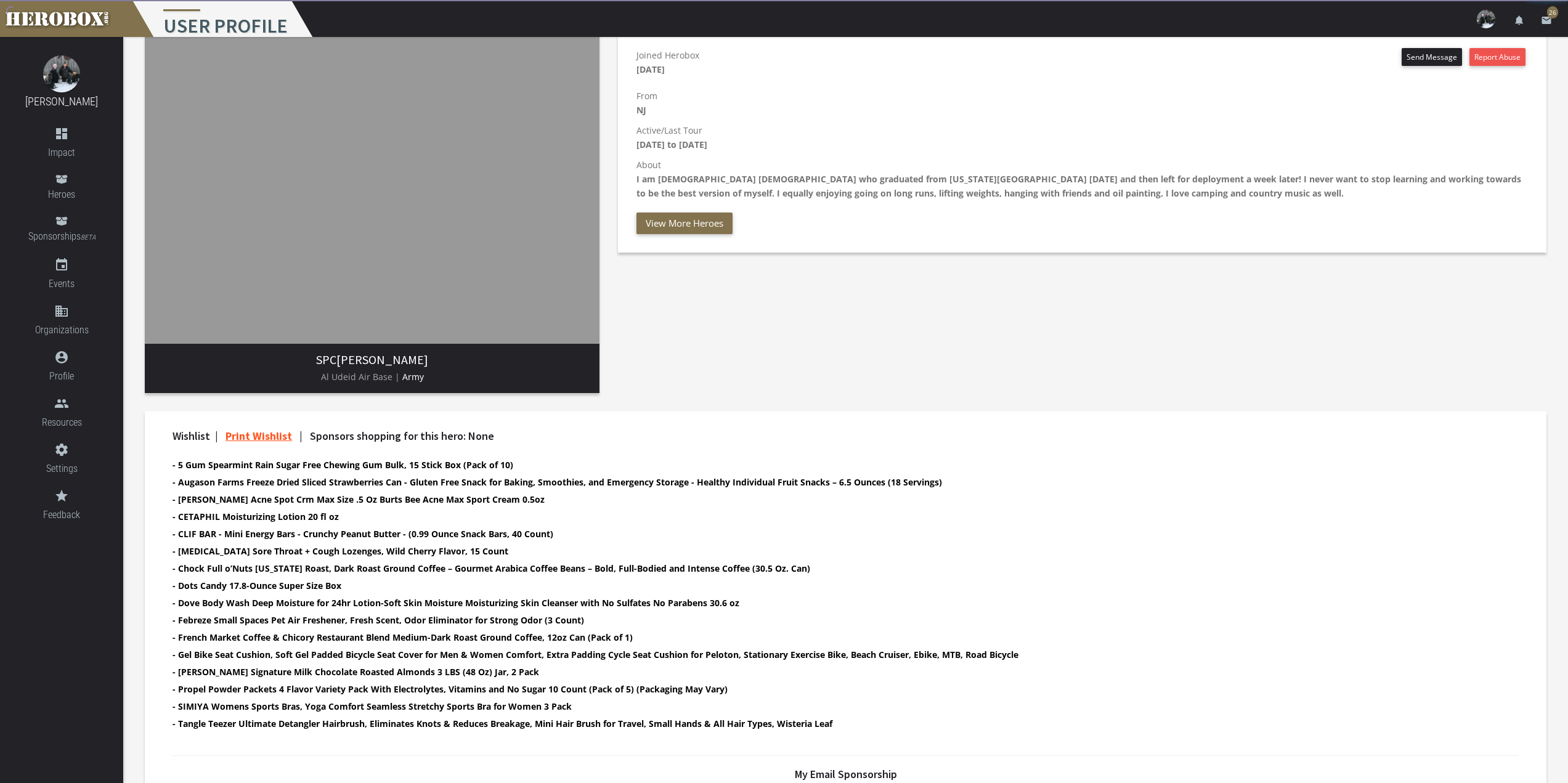
scroll to position [469, 0]
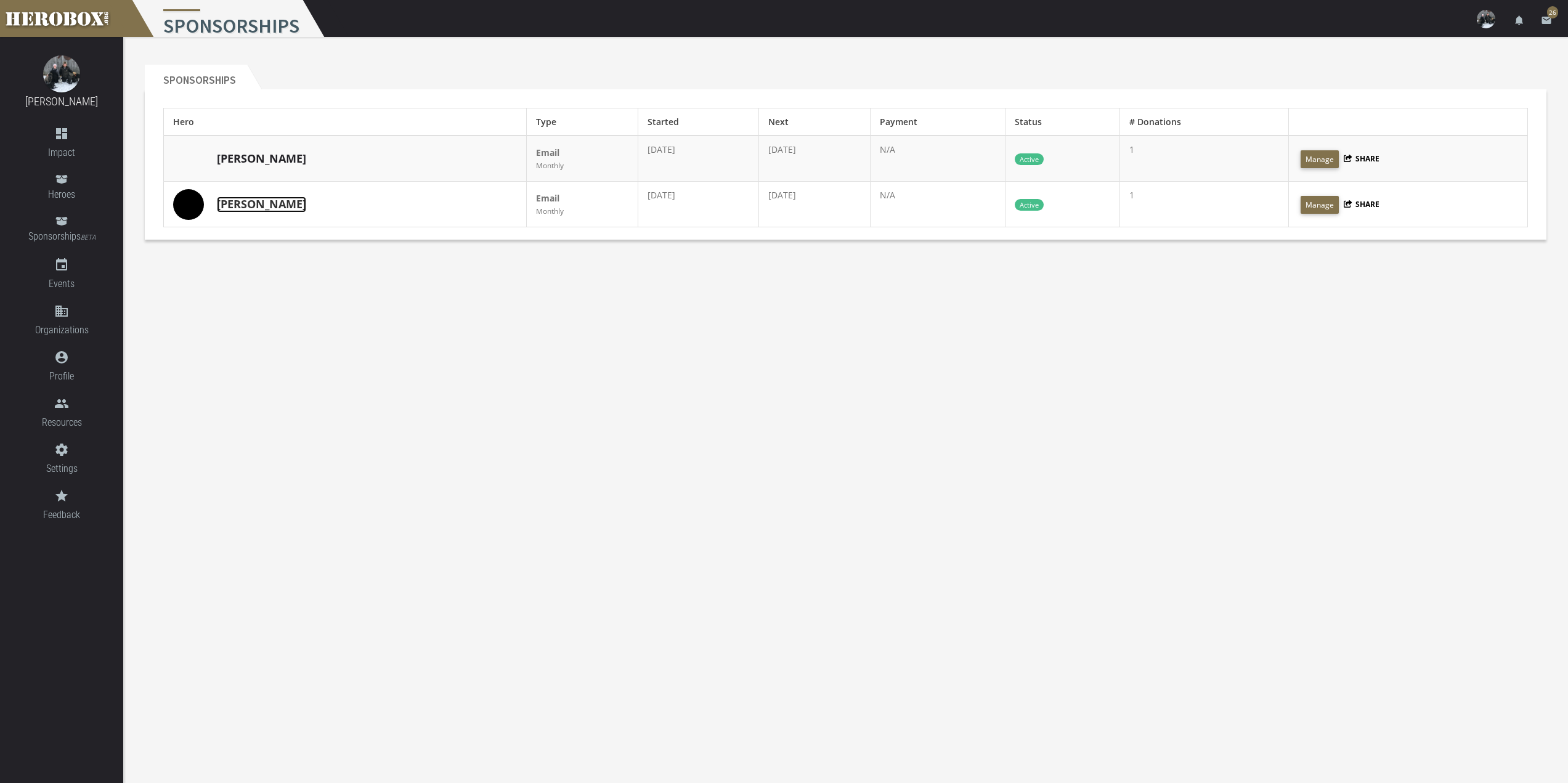
click at [230, 206] on link "[PERSON_NAME]" at bounding box center [261, 205] width 89 height 16
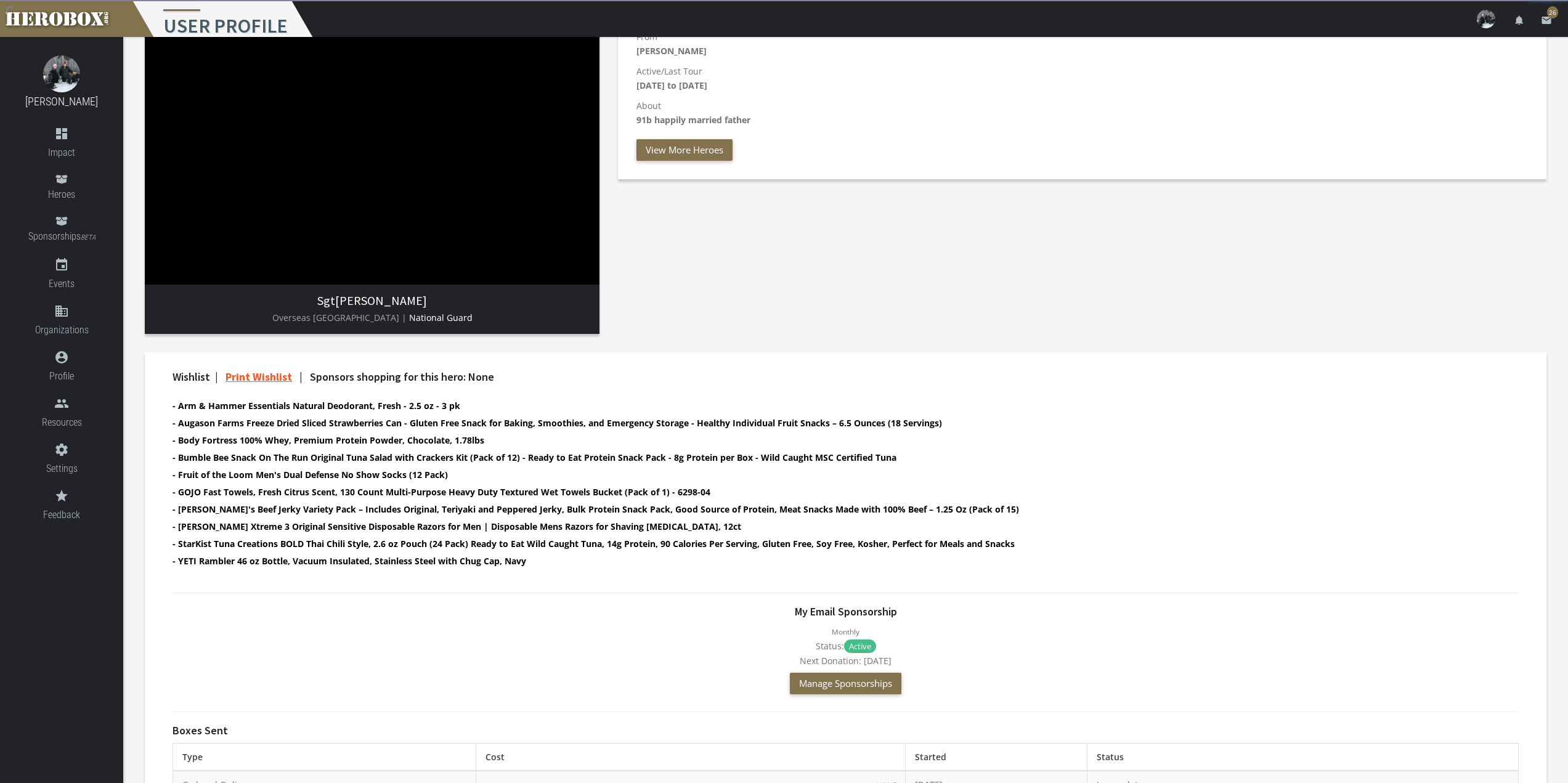
scroll to position [352, 0]
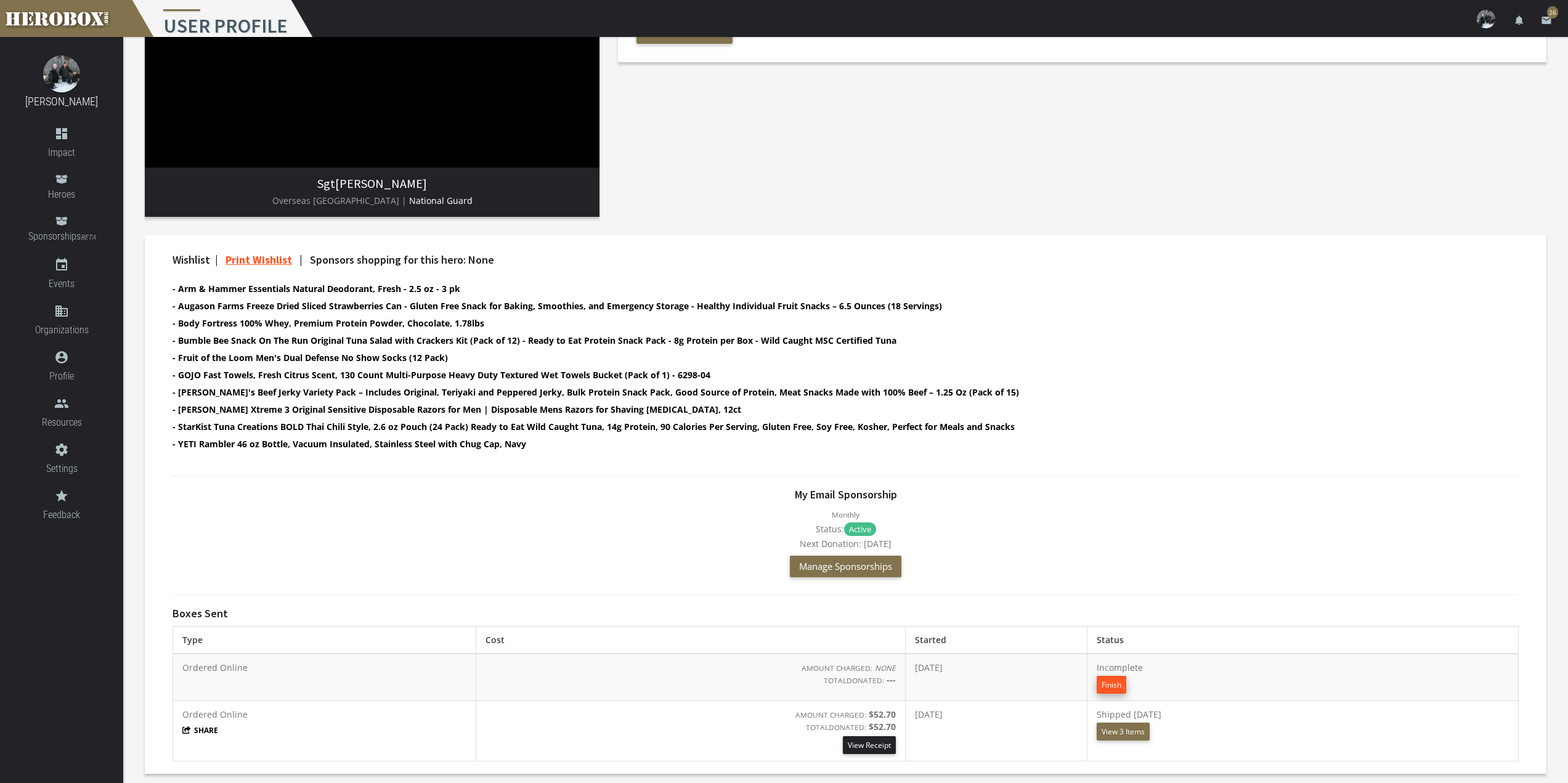
click at [1126, 682] on button "Finish" at bounding box center [1112, 685] width 30 height 18
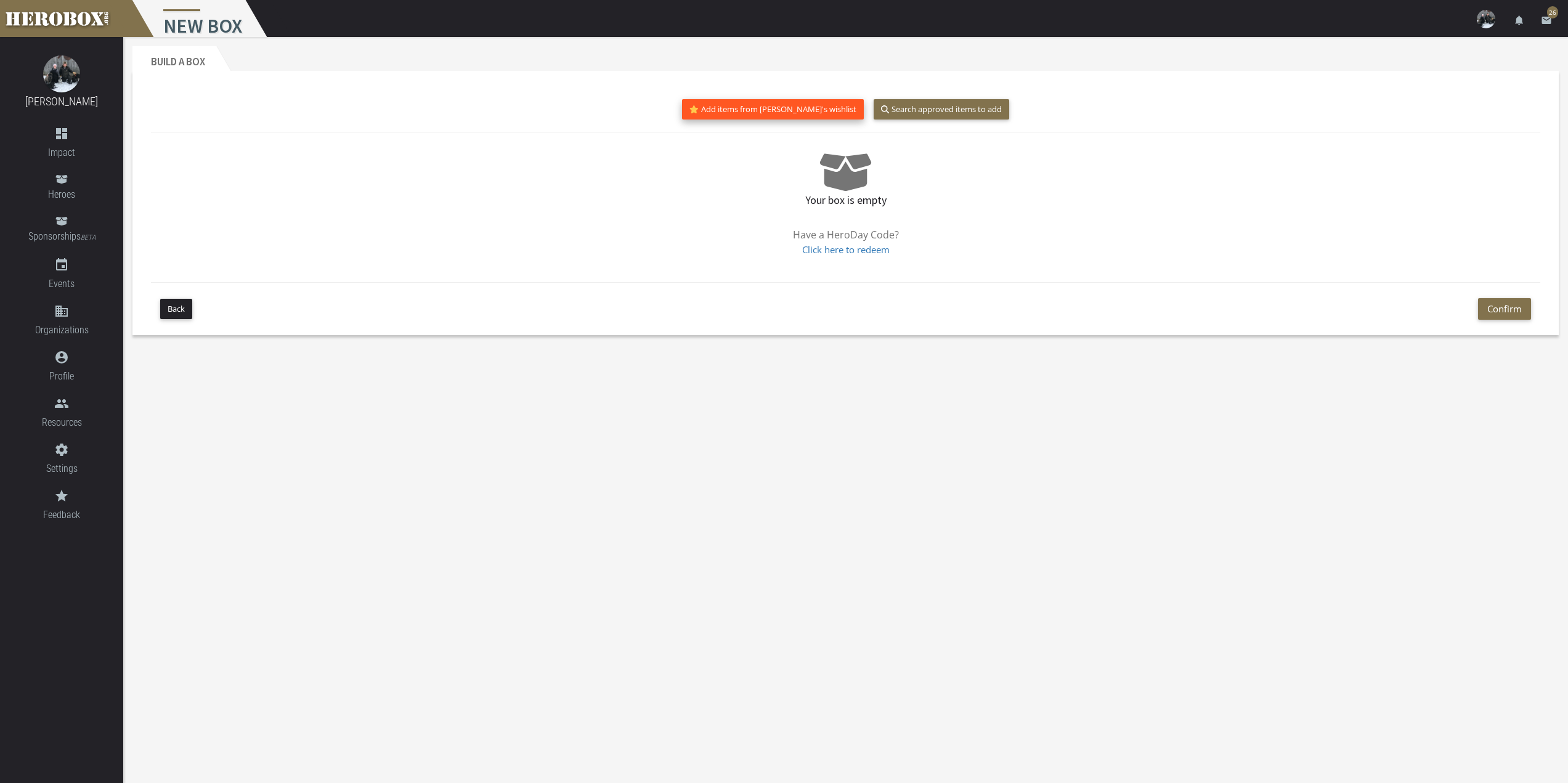
click at [774, 107] on button "Add items from [PERSON_NAME]'s wishlist" at bounding box center [773, 109] width 182 height 20
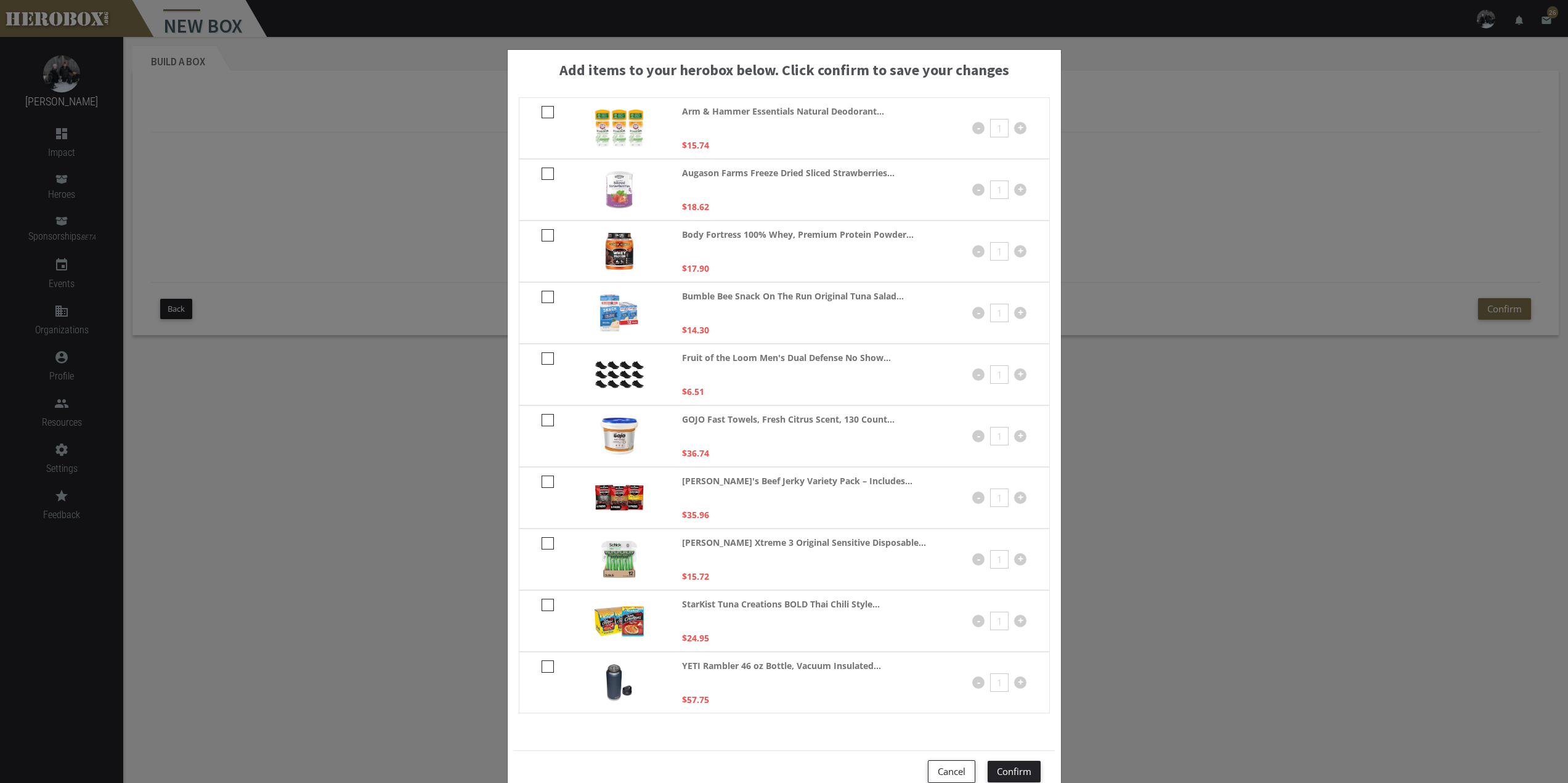
click at [542, 481] on icon at bounding box center [547, 481] width 13 height 13
click at [542, 481] on input "checkbox" at bounding box center [545, 486] width 8 height 20
checkbox input "****"
click at [542, 173] on icon at bounding box center [547, 174] width 13 height 13
click at [542, 173] on input "checkbox" at bounding box center [545, 177] width 8 height 20
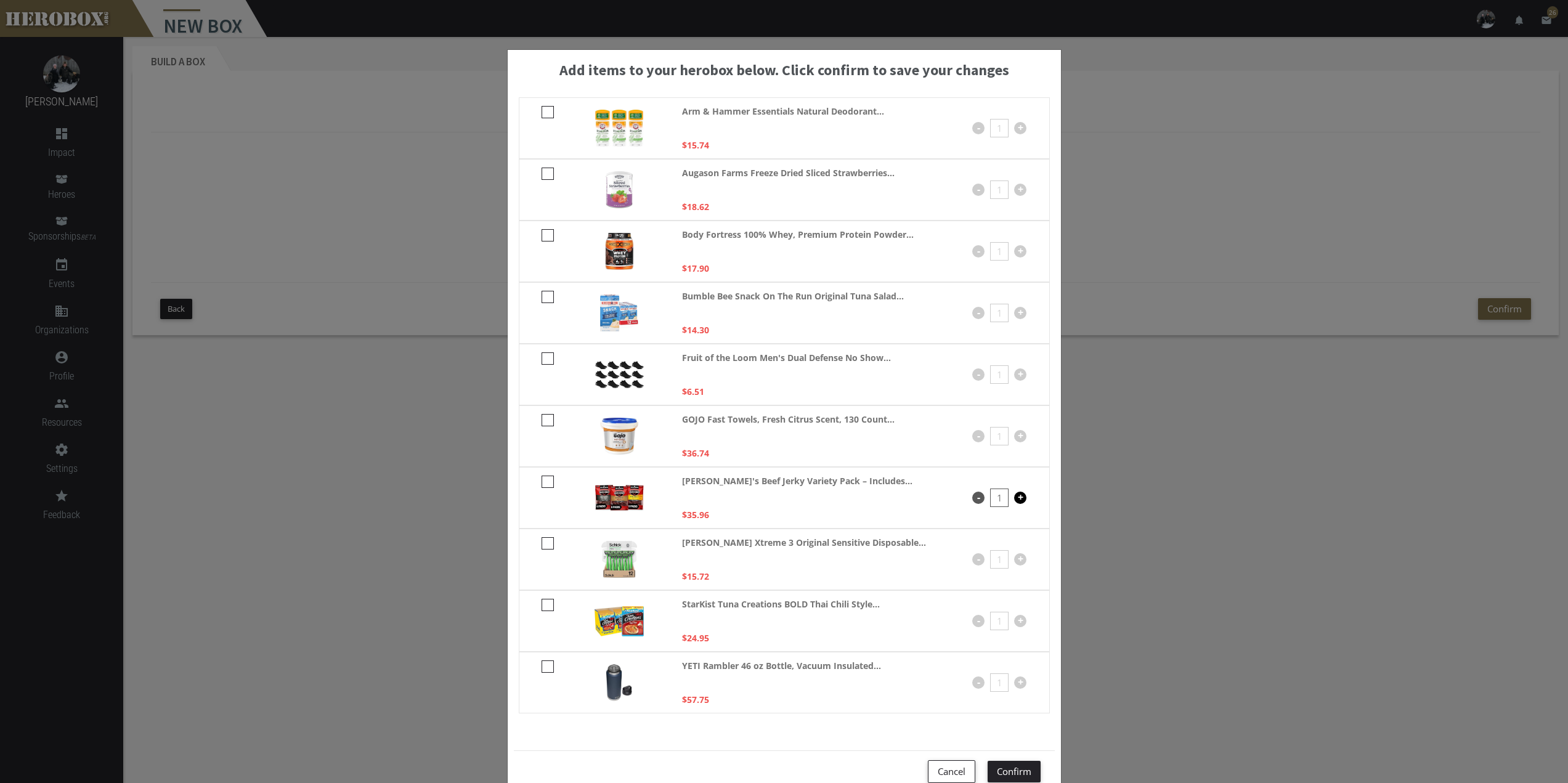
checkbox input "****"
click at [998, 771] on button "Confirm" at bounding box center [1015, 771] width 53 height 21
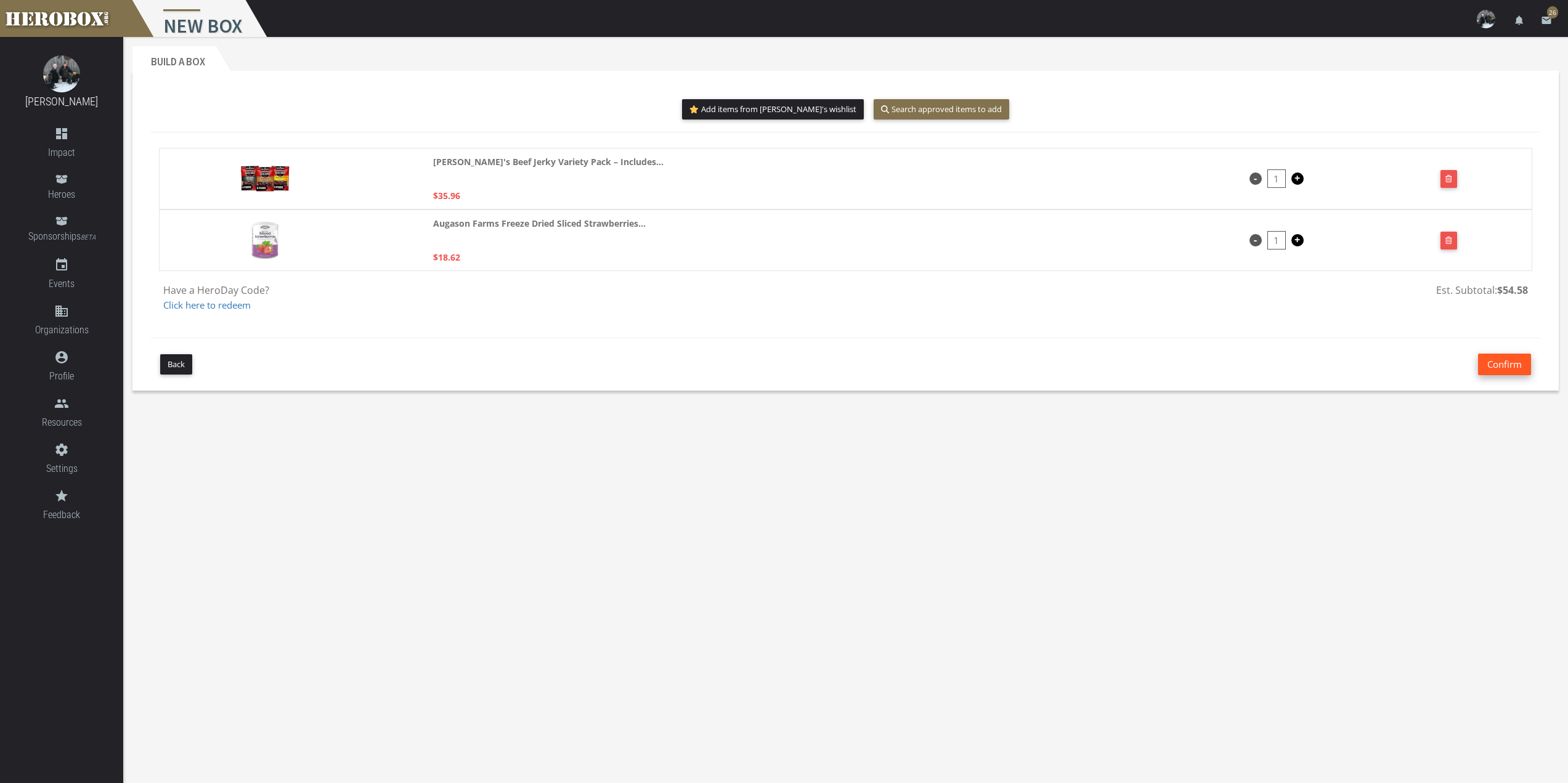
click at [1501, 362] on button "Confirm" at bounding box center [1505, 364] width 53 height 21
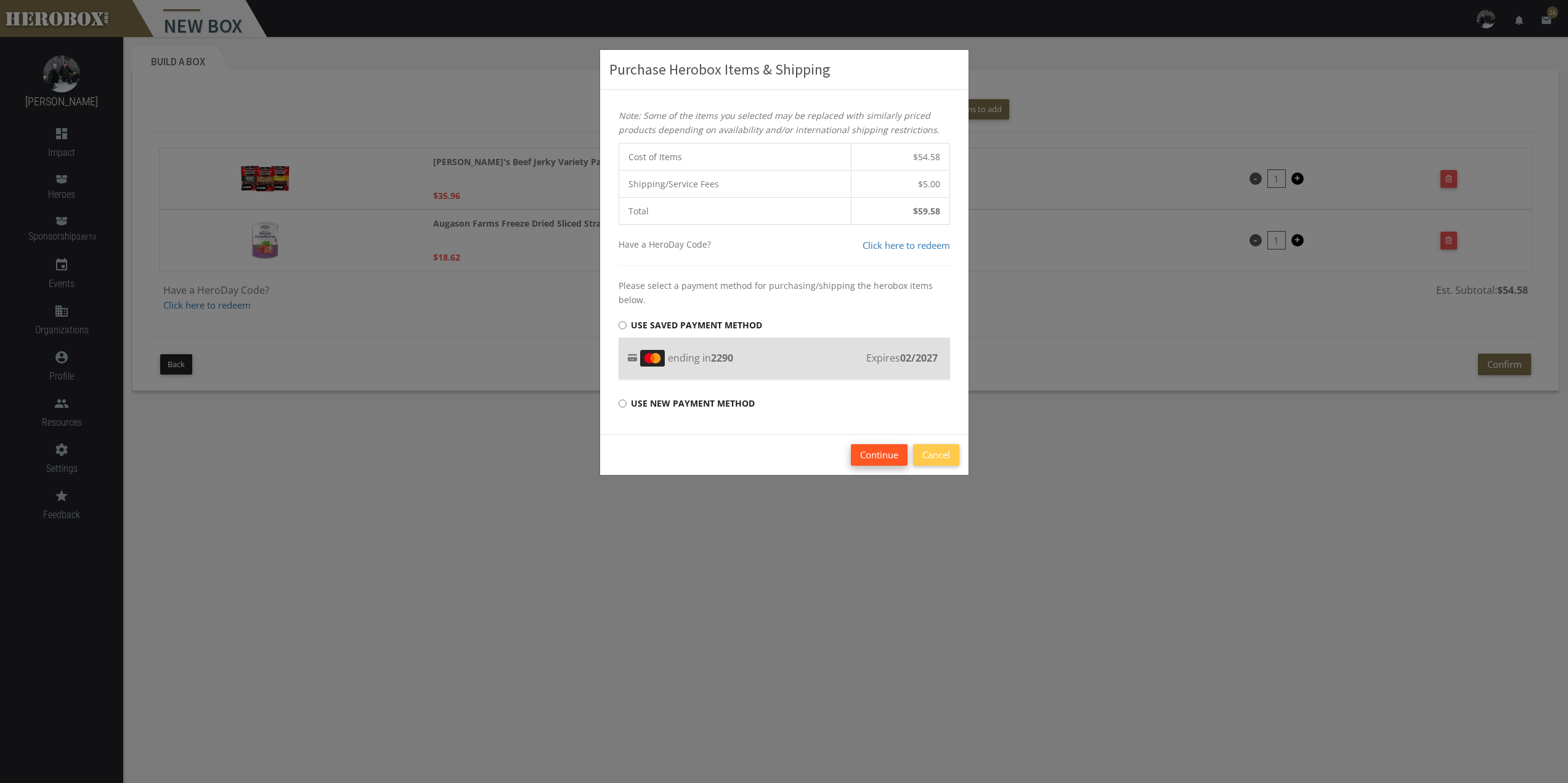
click at [866, 454] on button "Continue" at bounding box center [879, 455] width 57 height 21
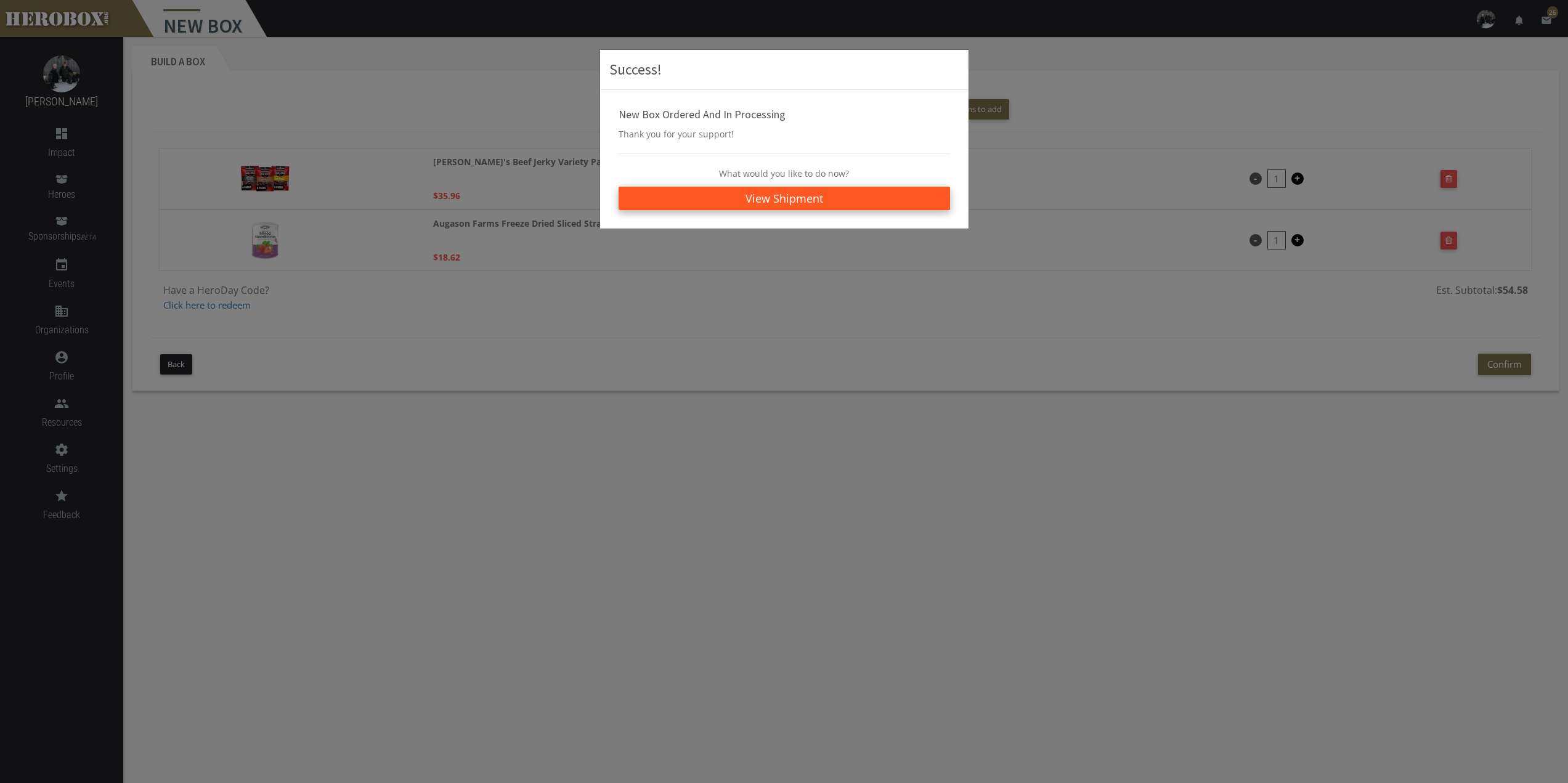
click at [820, 197] on link "View Shipment" at bounding box center [785, 198] width 331 height 24
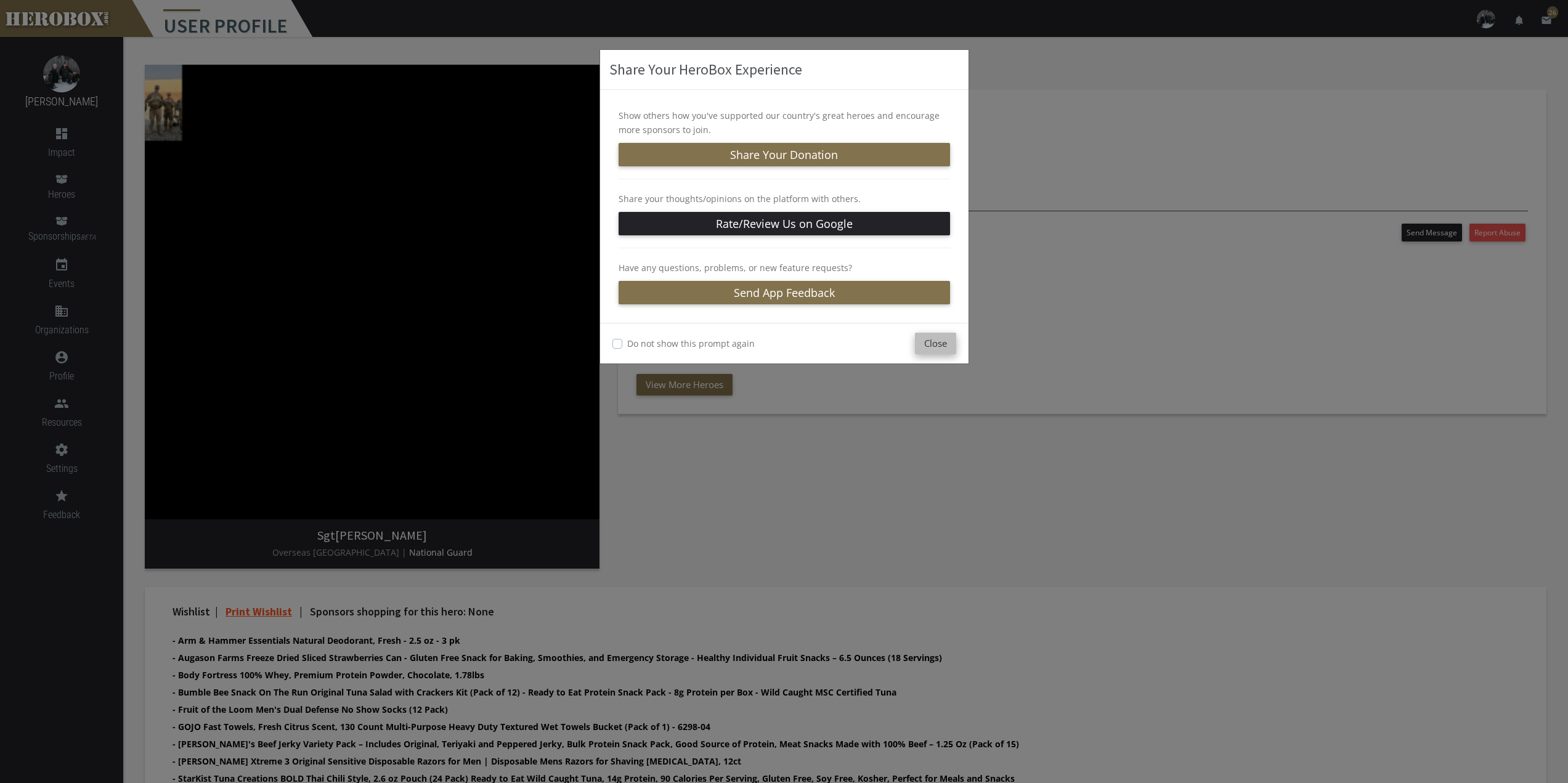
click at [940, 348] on button "Close" at bounding box center [936, 343] width 41 height 21
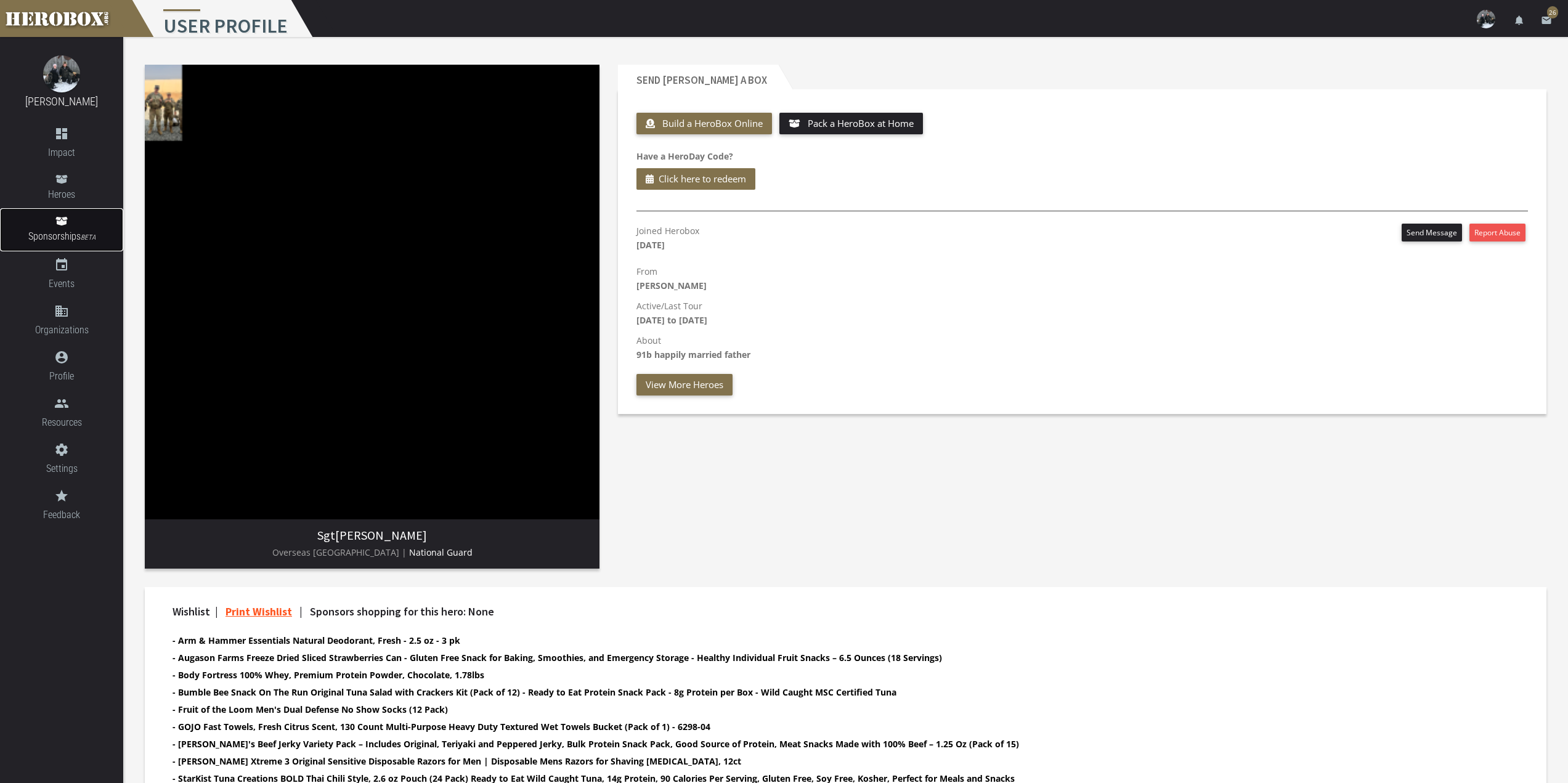
click at [61, 227] on link "Sponsorships BETA" at bounding box center [61, 230] width 124 height 43
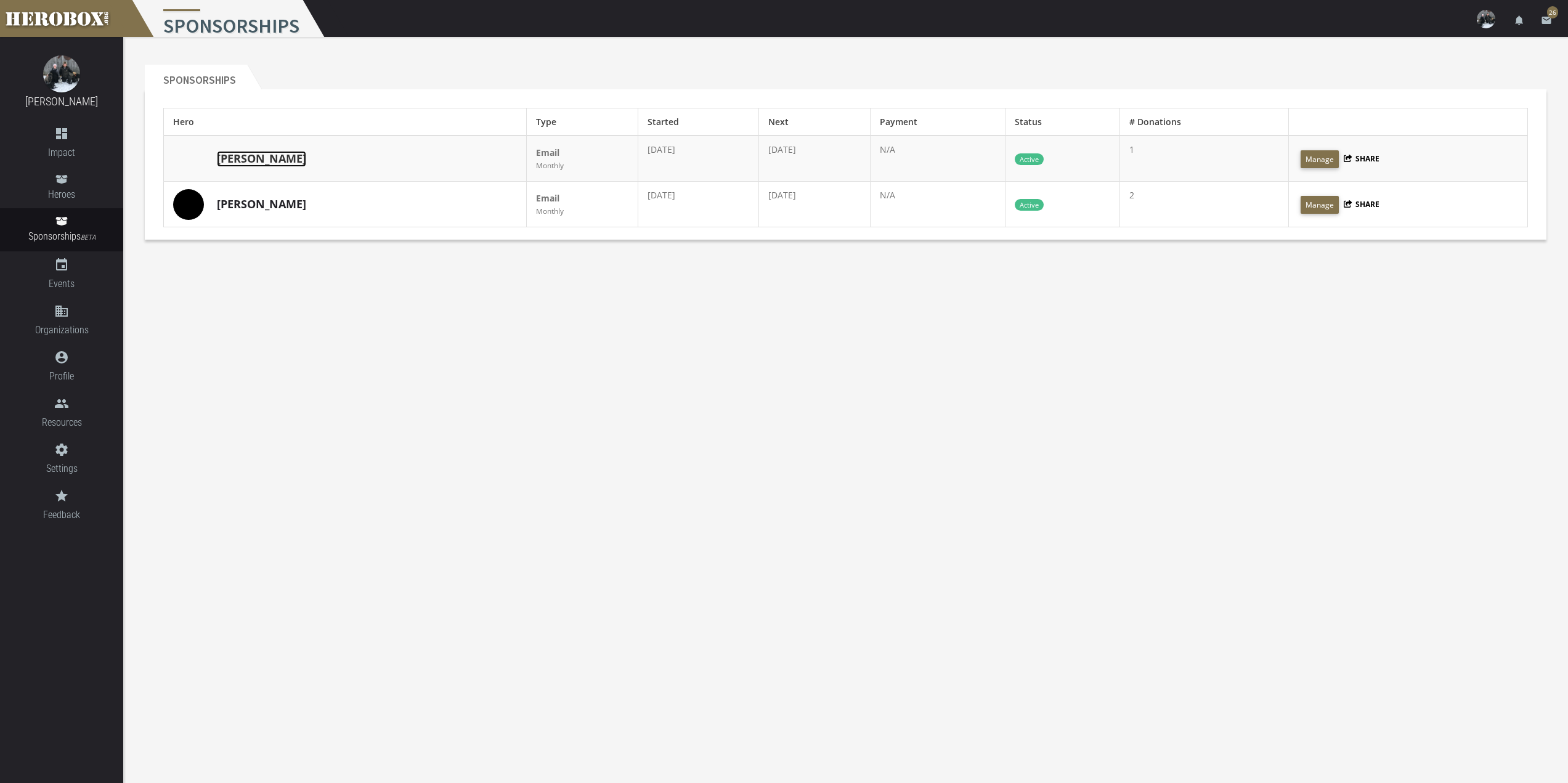
click at [226, 157] on link "[PERSON_NAME]" at bounding box center [261, 159] width 89 height 16
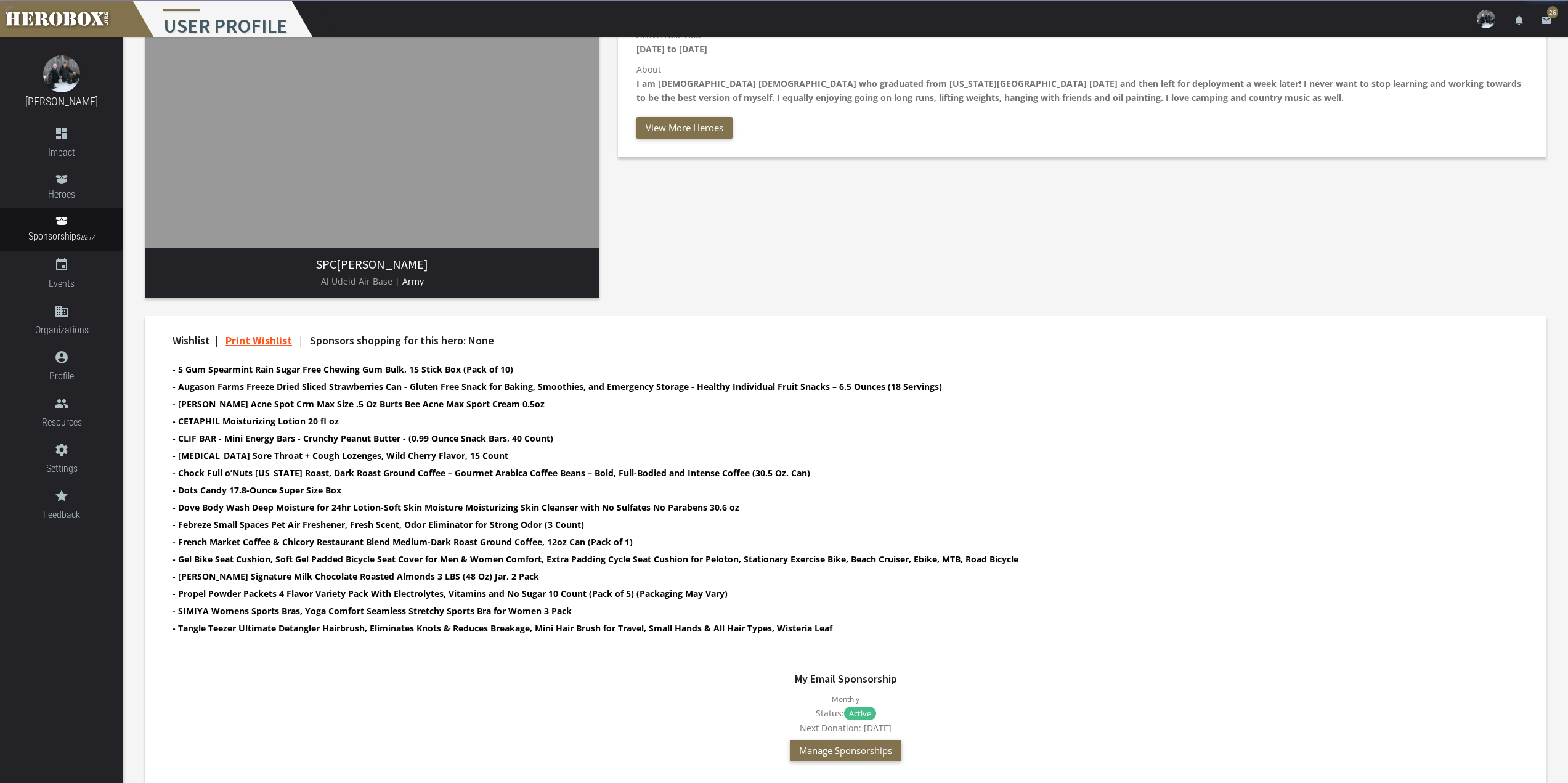
scroll to position [469, 0]
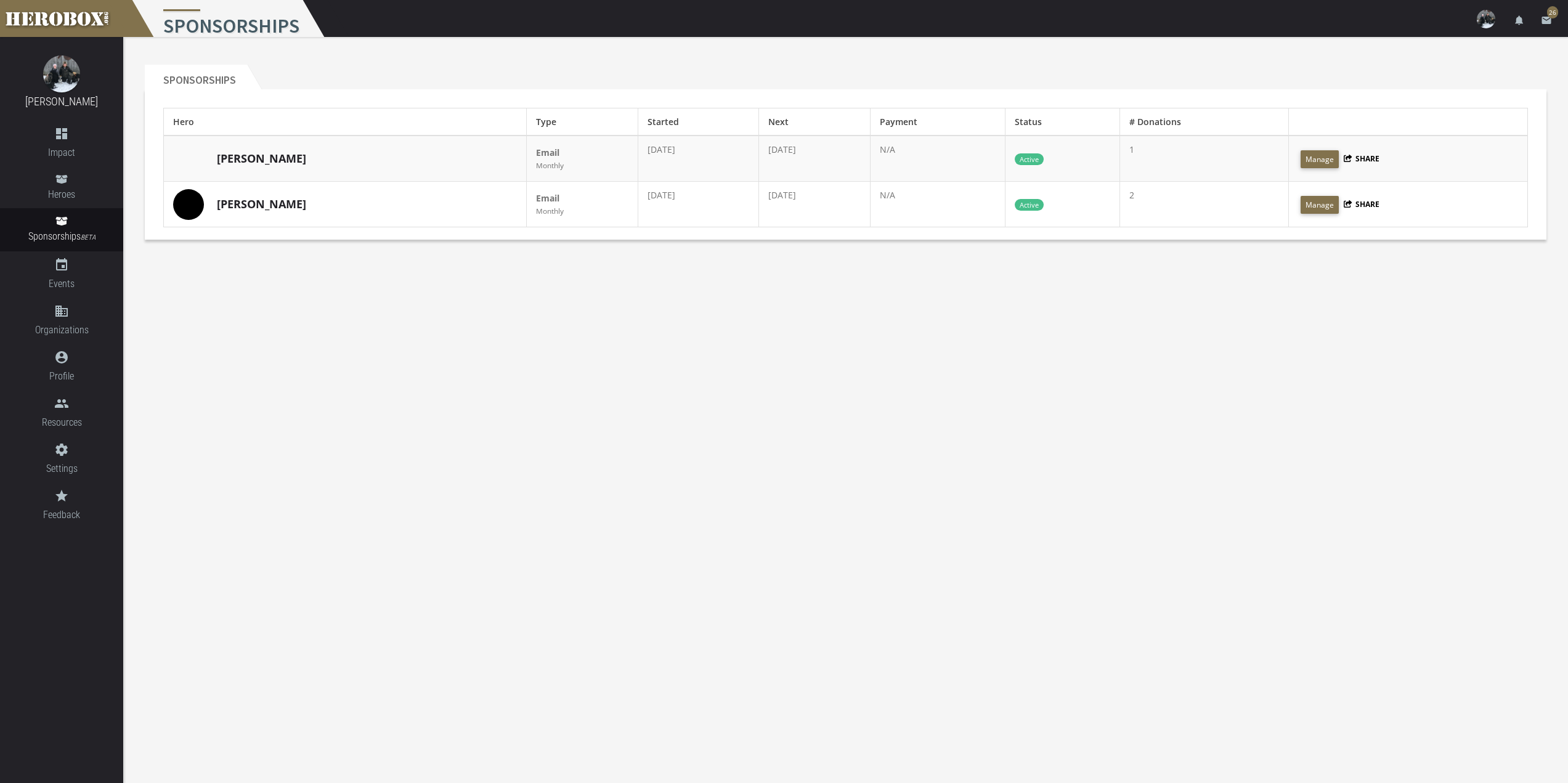
click at [326, 209] on div "[PERSON_NAME]" at bounding box center [345, 205] width 344 height 31
click at [234, 203] on link "[PERSON_NAME]" at bounding box center [261, 205] width 89 height 16
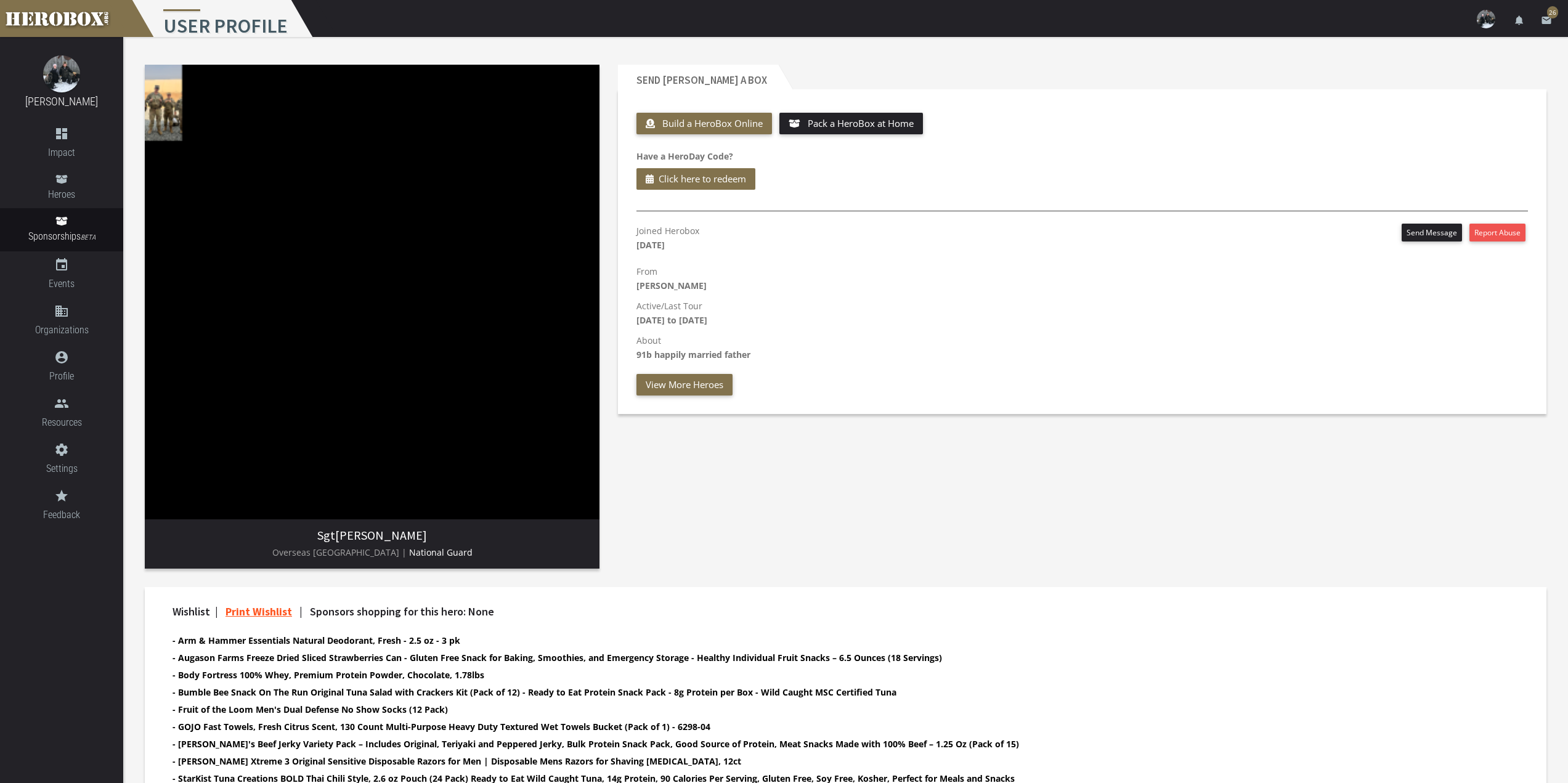
click at [167, 116] on img at bounding box center [372, 291] width 455 height 455
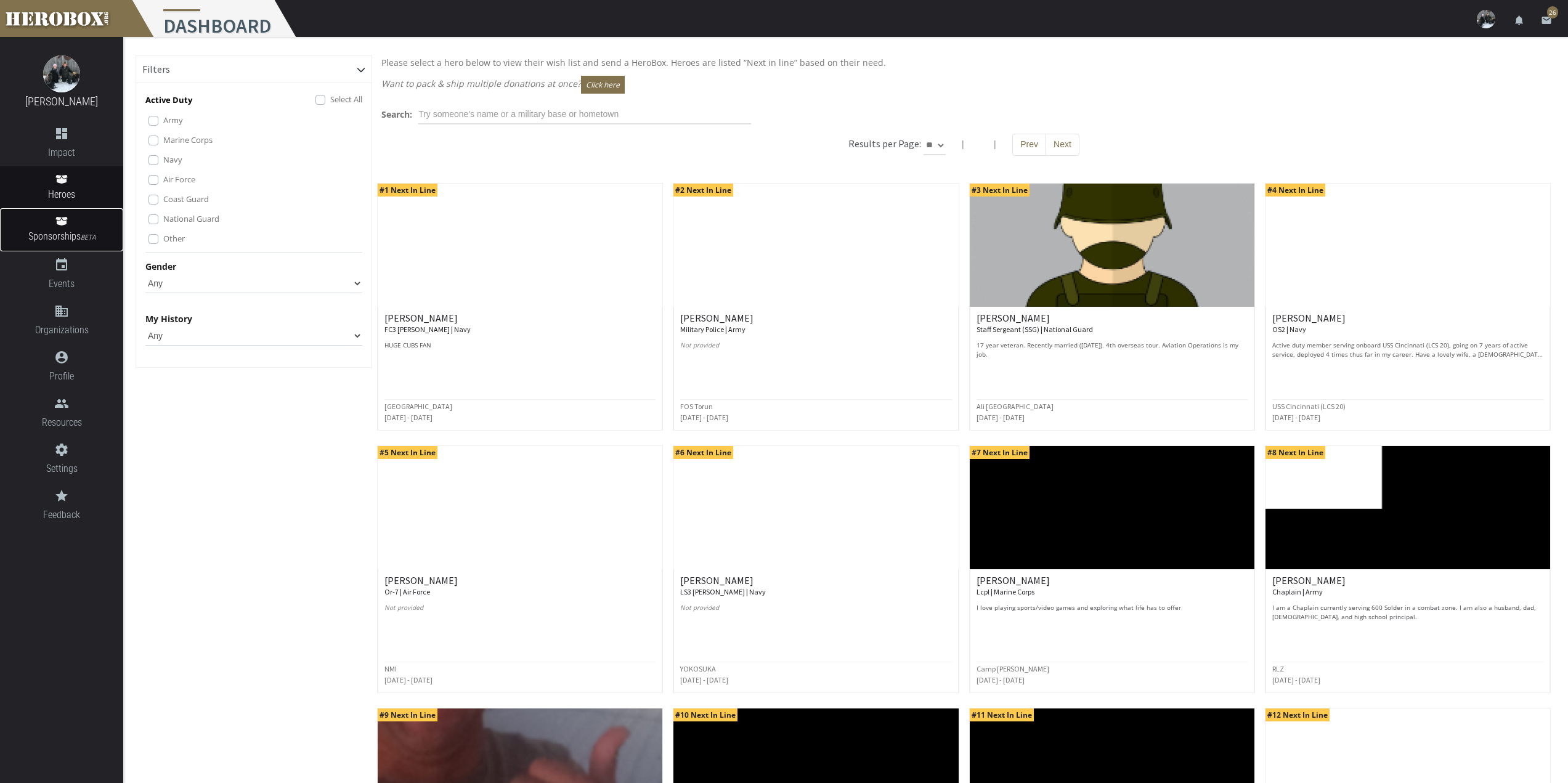
click at [60, 211] on link "Sponsorships BETA" at bounding box center [61, 230] width 124 height 43
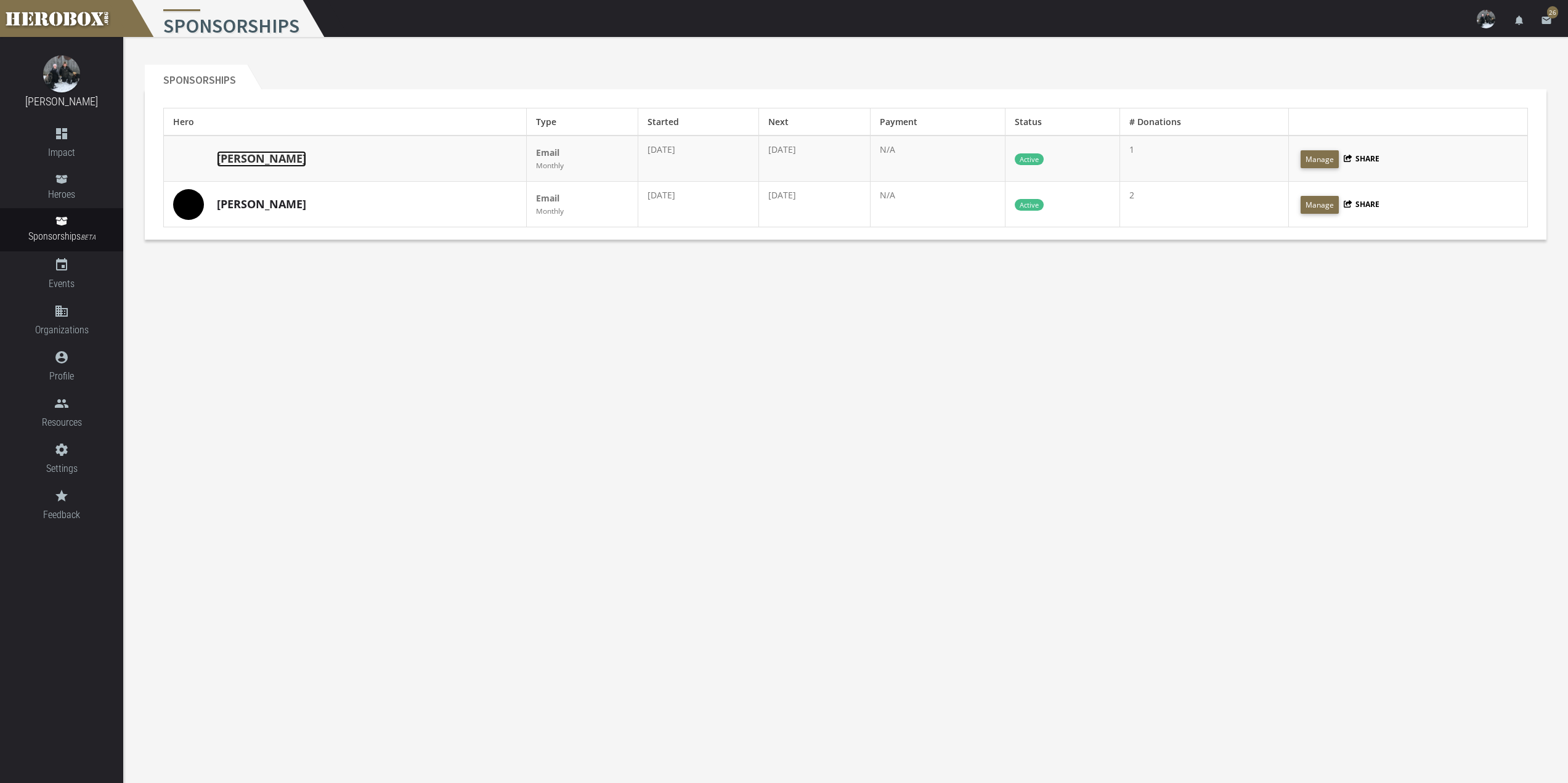
click at [232, 159] on link "[PERSON_NAME]" at bounding box center [261, 159] width 89 height 16
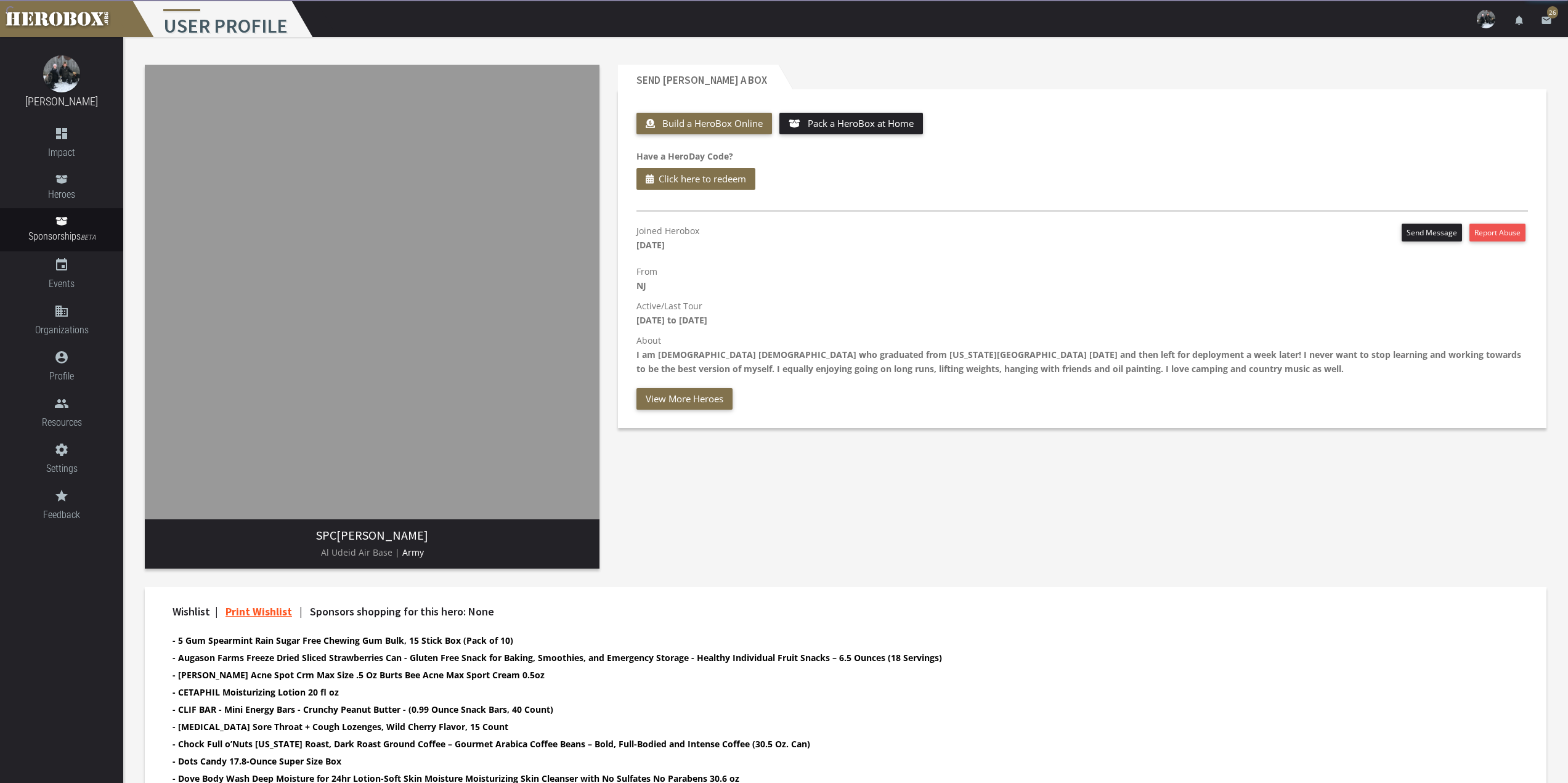
scroll to position [469, 0]
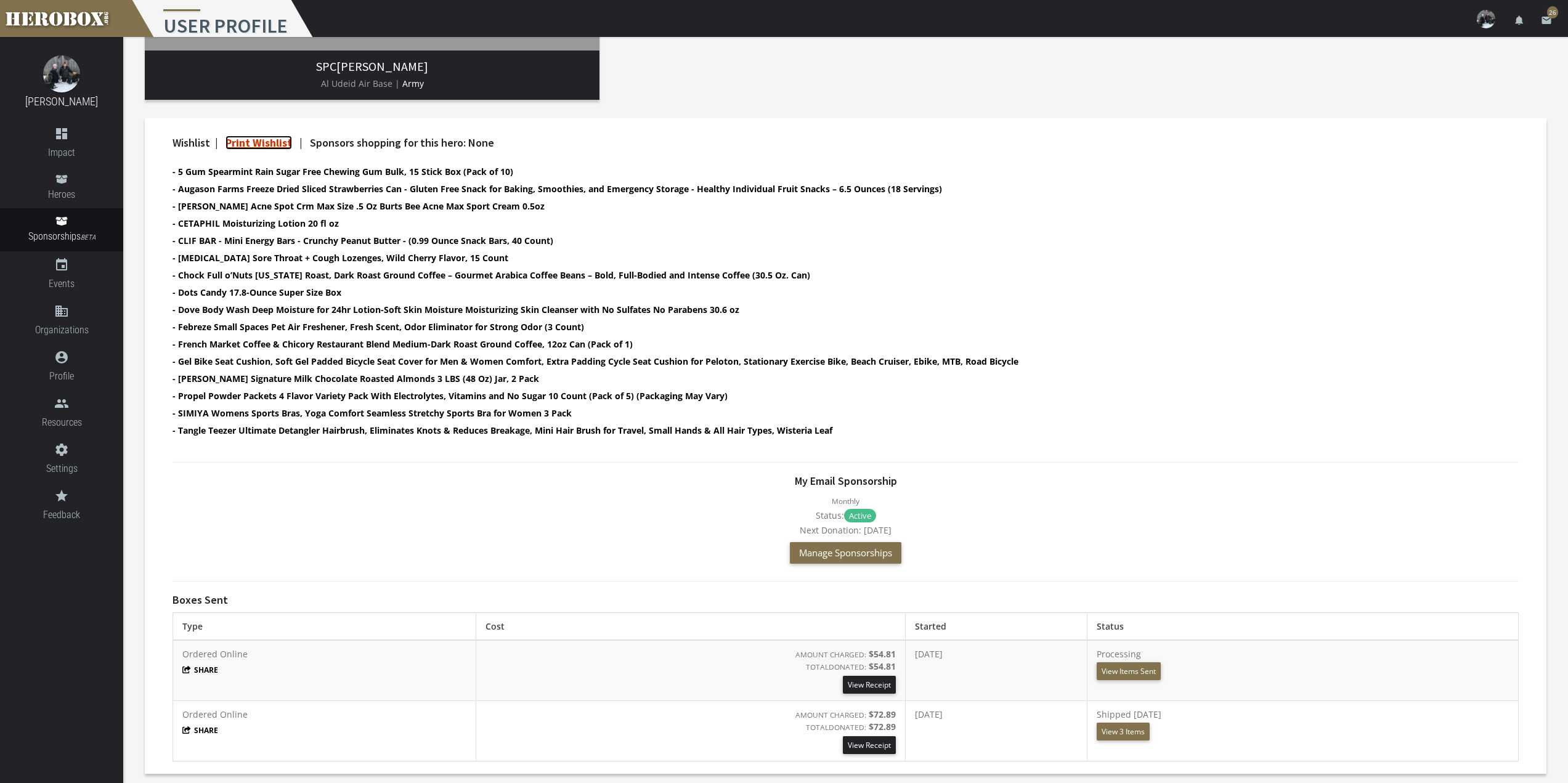
click at [273, 144] on link "Print Wishlist" at bounding box center [259, 142] width 67 height 14
click at [74, 234] on span "Sponsorships BETA" at bounding box center [61, 237] width 124 height 16
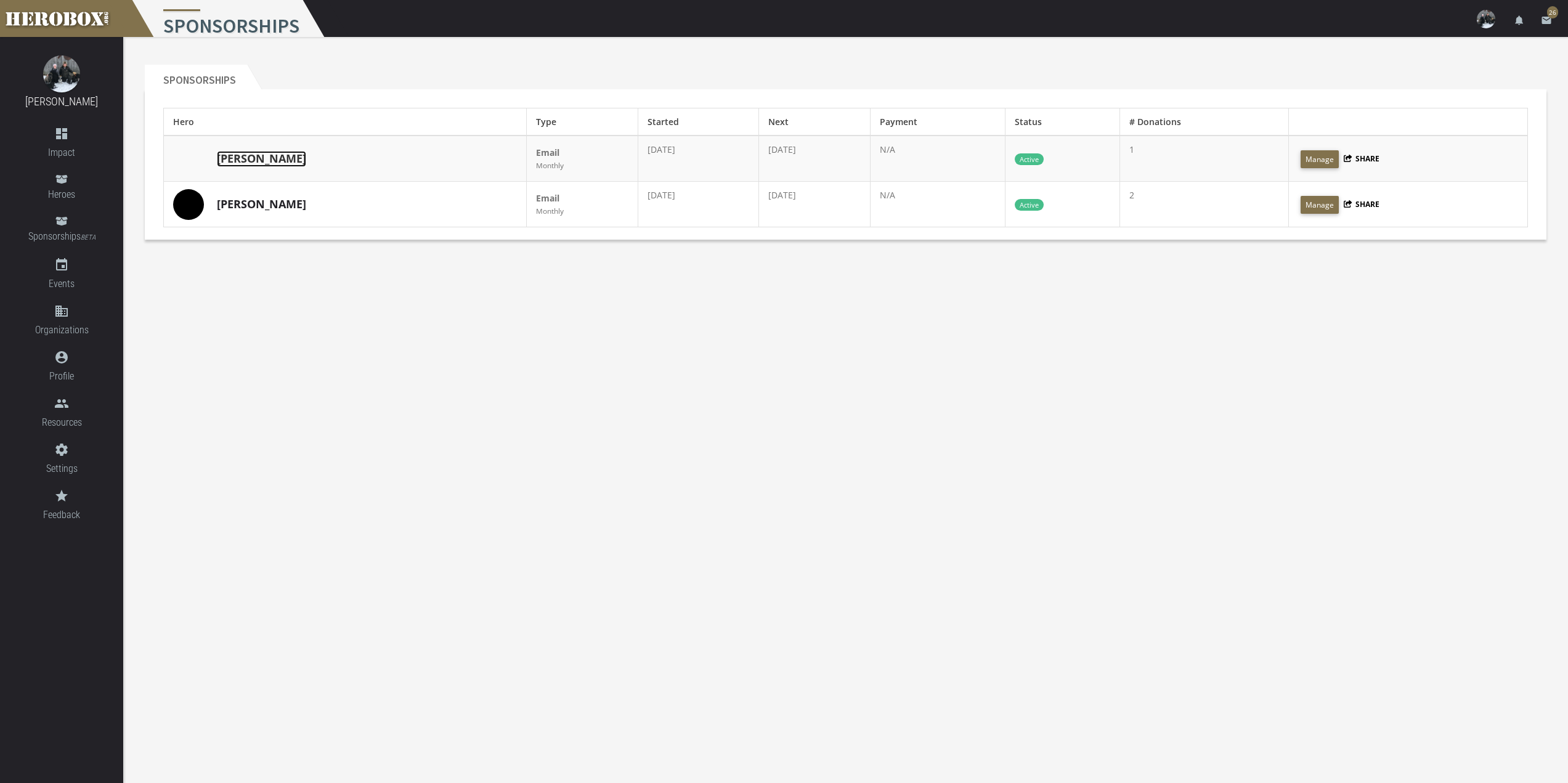
click at [227, 158] on link "[PERSON_NAME]" at bounding box center [261, 159] width 89 height 16
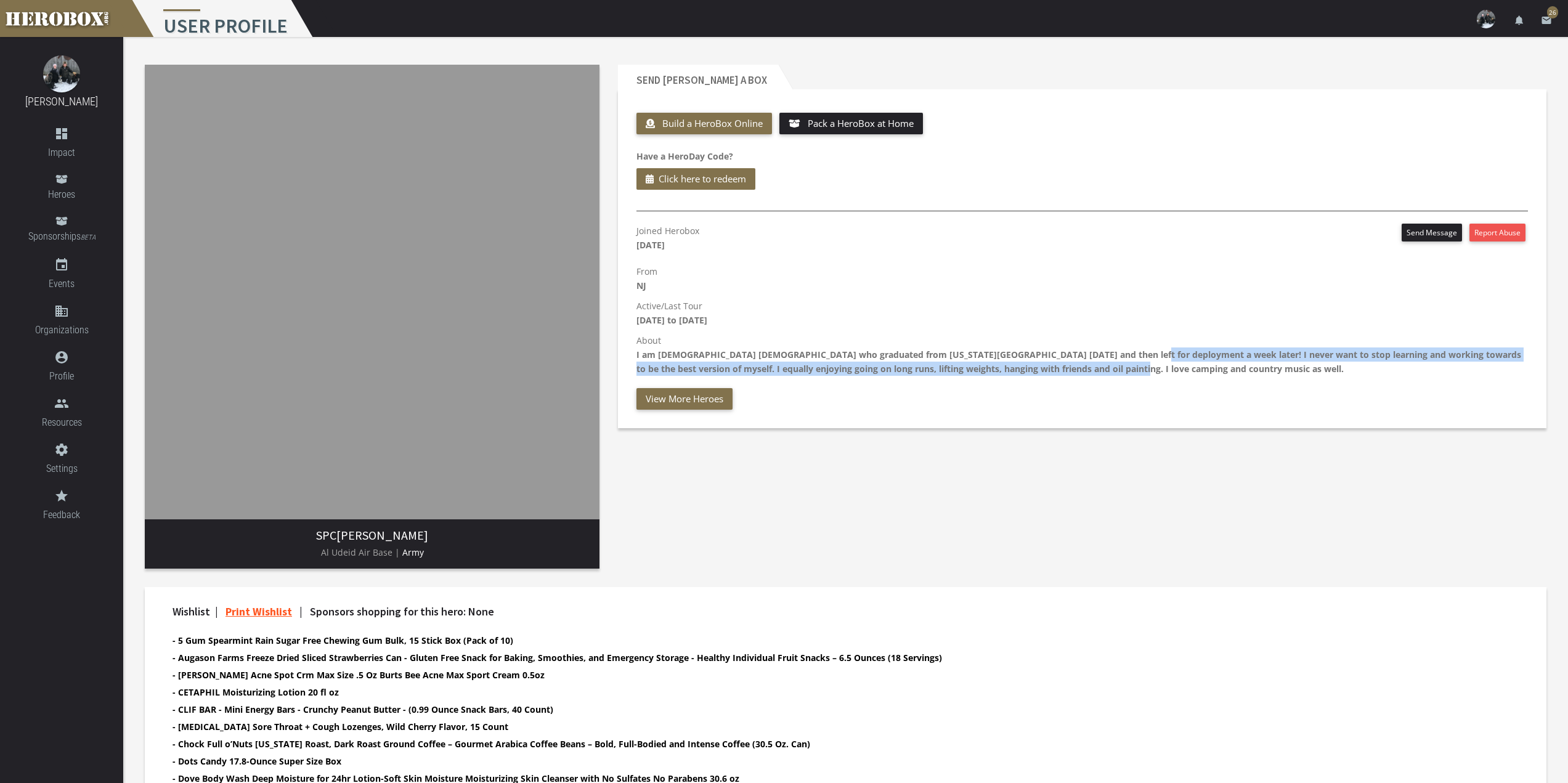
drag, startPoint x: 1112, startPoint y: 355, endPoint x: 1118, endPoint y: 364, distance: 10.8
click at [1118, 364] on b "I am [DEMOGRAPHIC_DATA] [DEMOGRAPHIC_DATA] who graduated from [US_STATE][GEOGRA…" at bounding box center [1079, 362] width 885 height 26
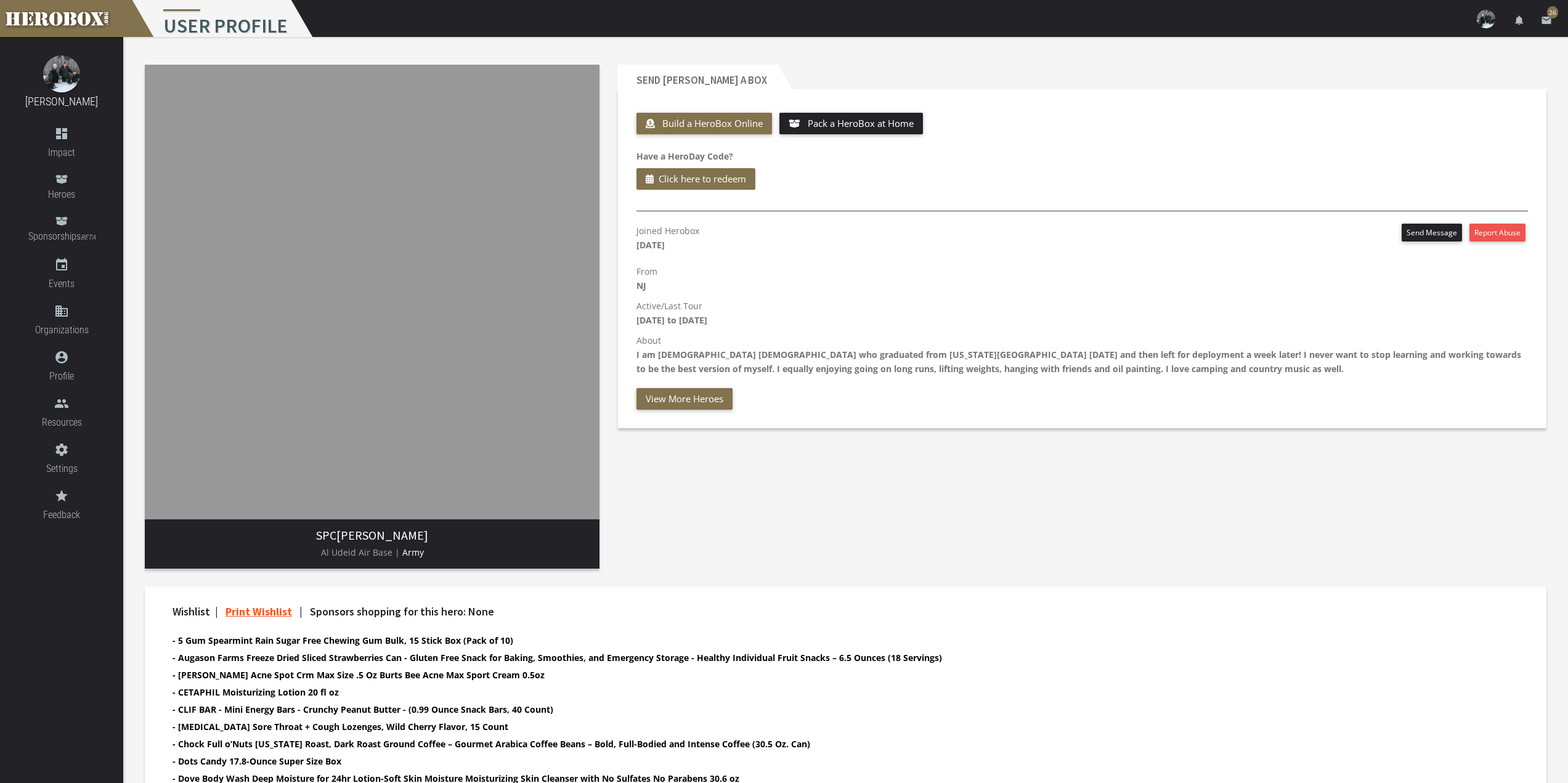
click at [1143, 366] on b "I am [DEMOGRAPHIC_DATA] [DEMOGRAPHIC_DATA] who graduated from [US_STATE][GEOGRA…" at bounding box center [1079, 362] width 885 height 26
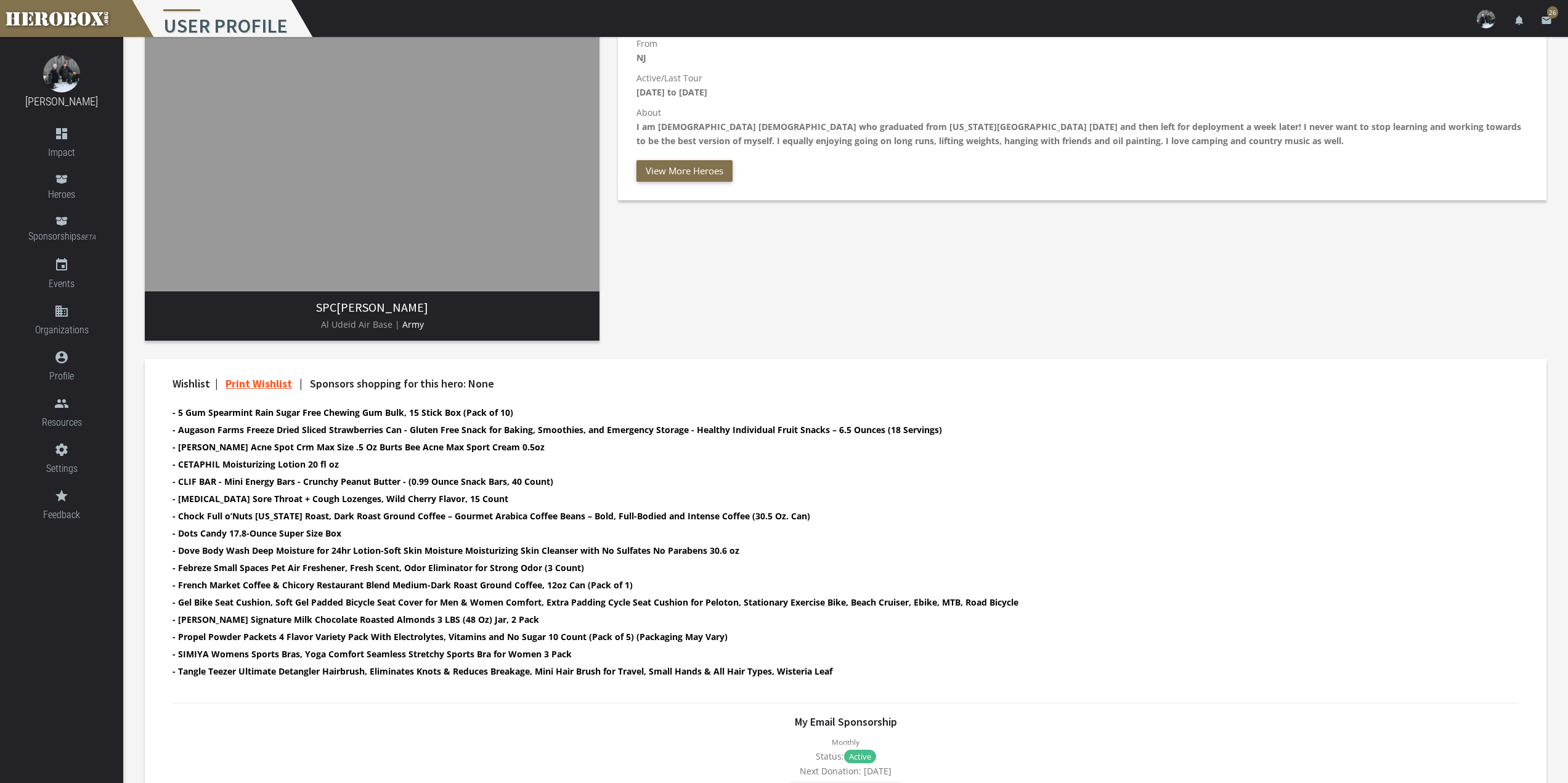
scroll to position [246, 0]
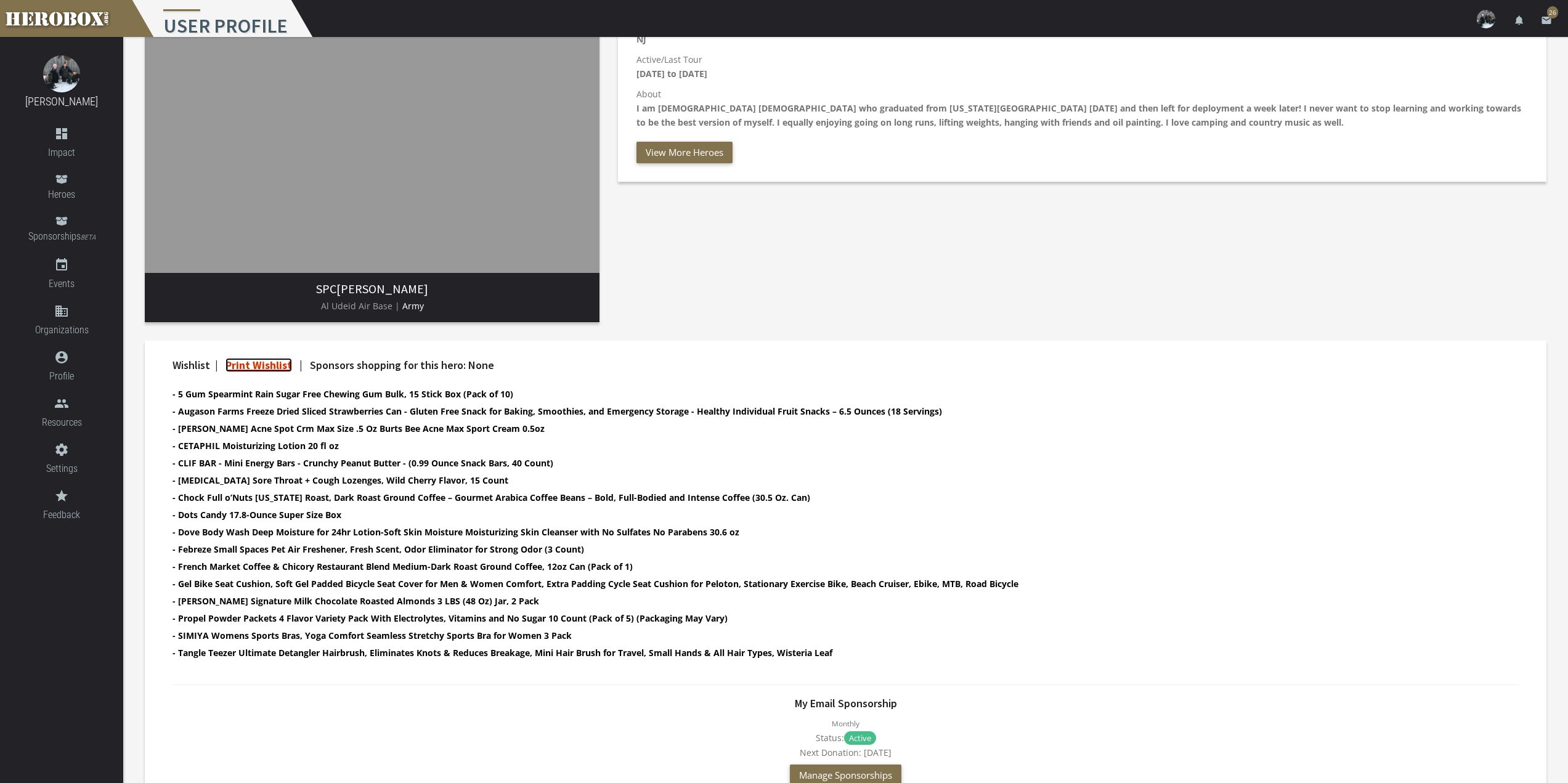
click at [255, 359] on link "Print Wishlist" at bounding box center [259, 365] width 67 height 14
